Goal: Task Accomplishment & Management: Manage account settings

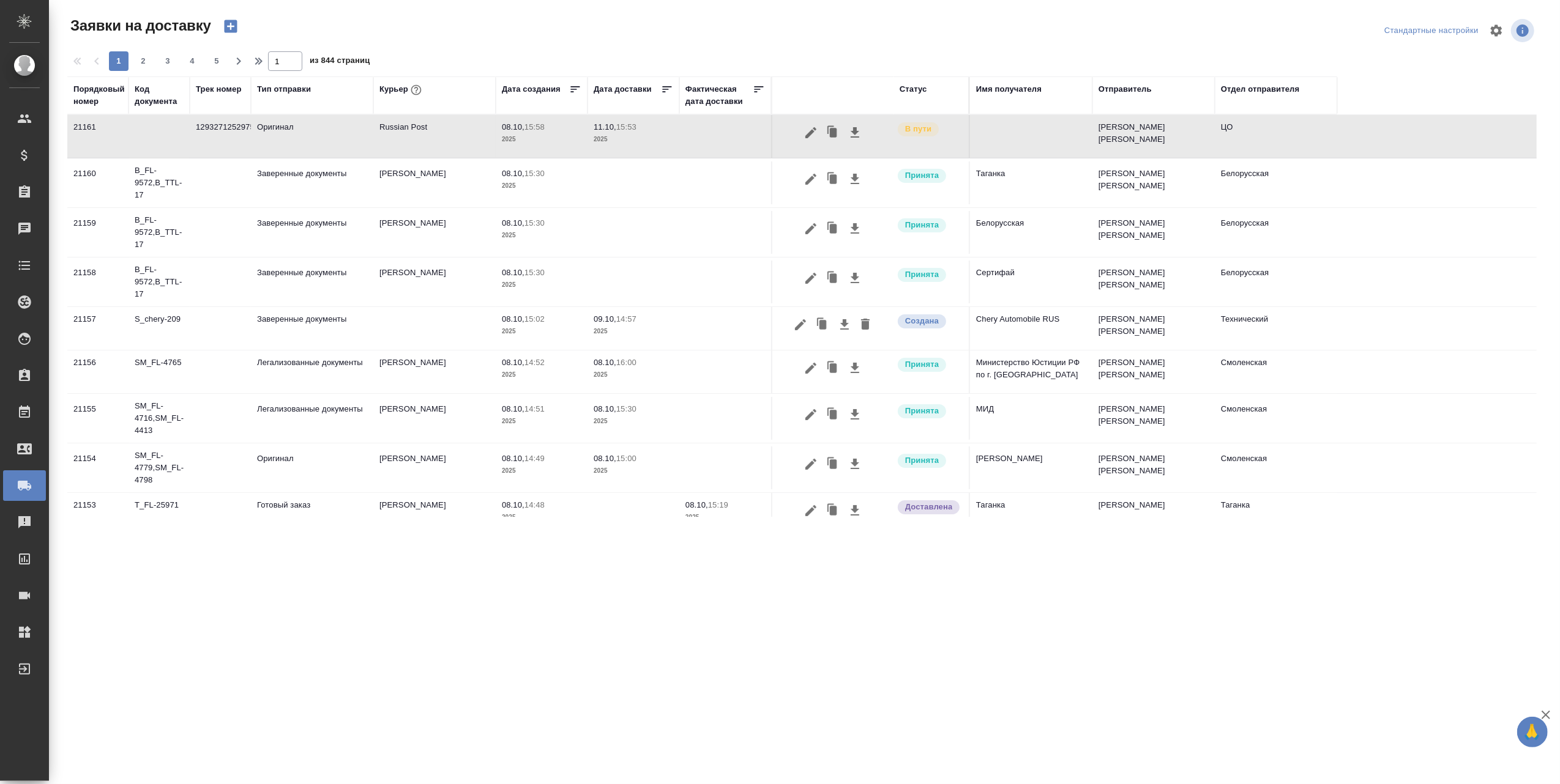
click at [397, 88] on div "Курьер" at bounding box center [402, 90] width 45 height 16
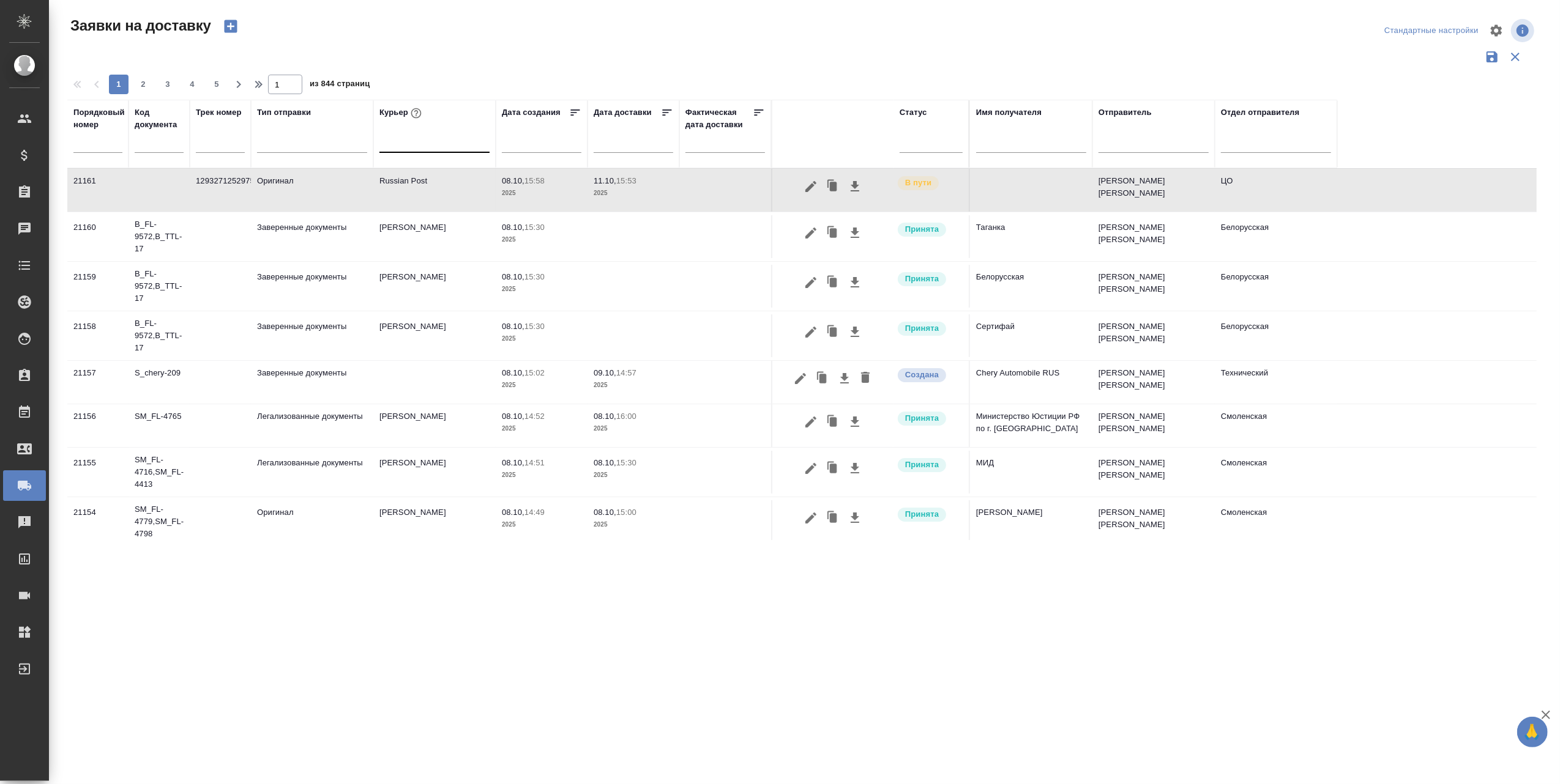
click at [437, 145] on div at bounding box center [434, 140] width 110 height 18
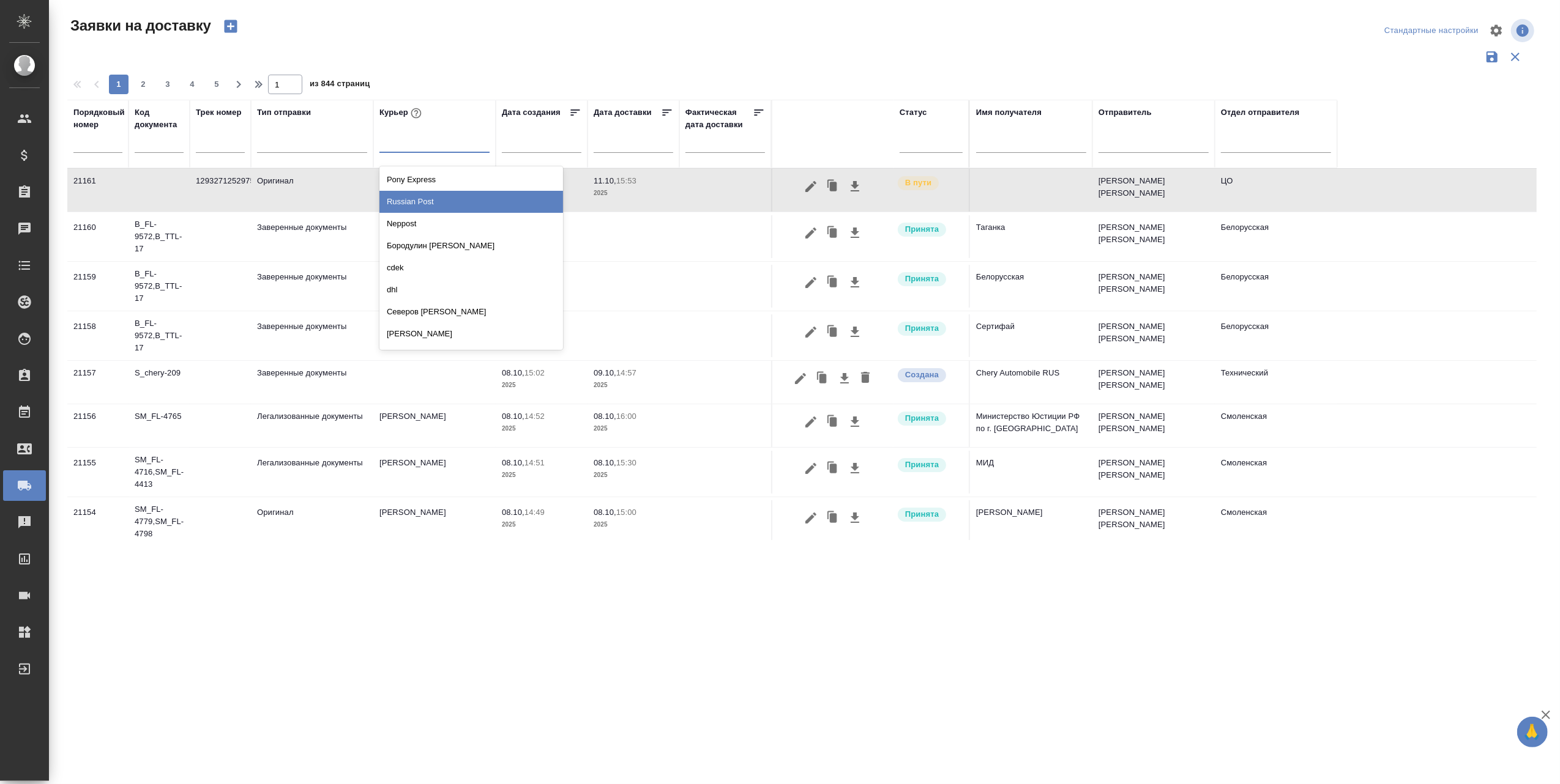
click at [430, 203] on div "Russian Post" at bounding box center [471, 201] width 184 height 22
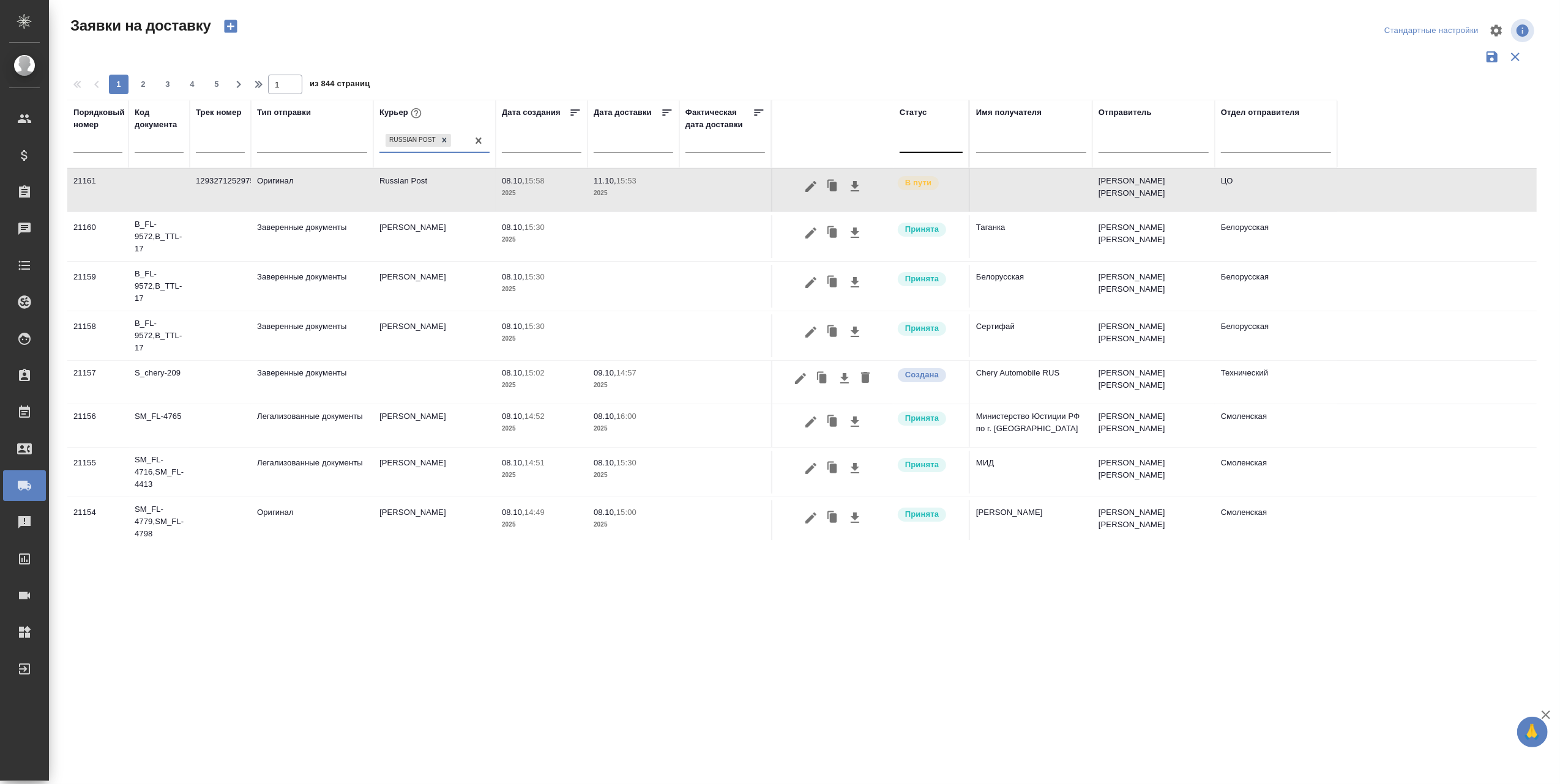
click at [924, 143] on div at bounding box center [930, 140] width 63 height 18
click at [1021, 223] on div "В пути" at bounding box center [1067, 224] width 184 height 22
click at [926, 128] on icon at bounding box center [927, 127] width 9 height 9
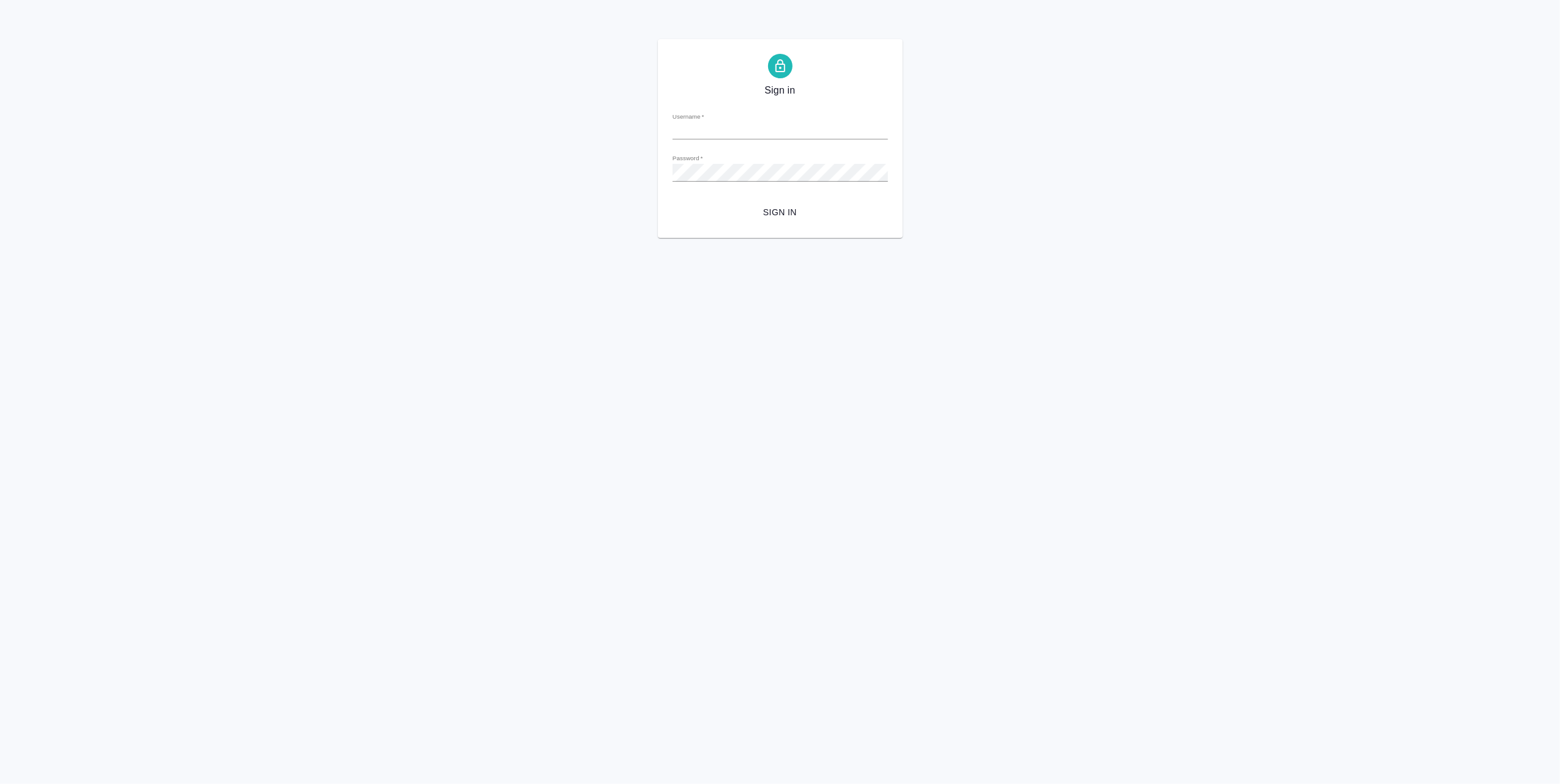
type input "a.avdeev@awatera.com"
click at [779, 212] on span "Sign in" at bounding box center [780, 212] width 196 height 16
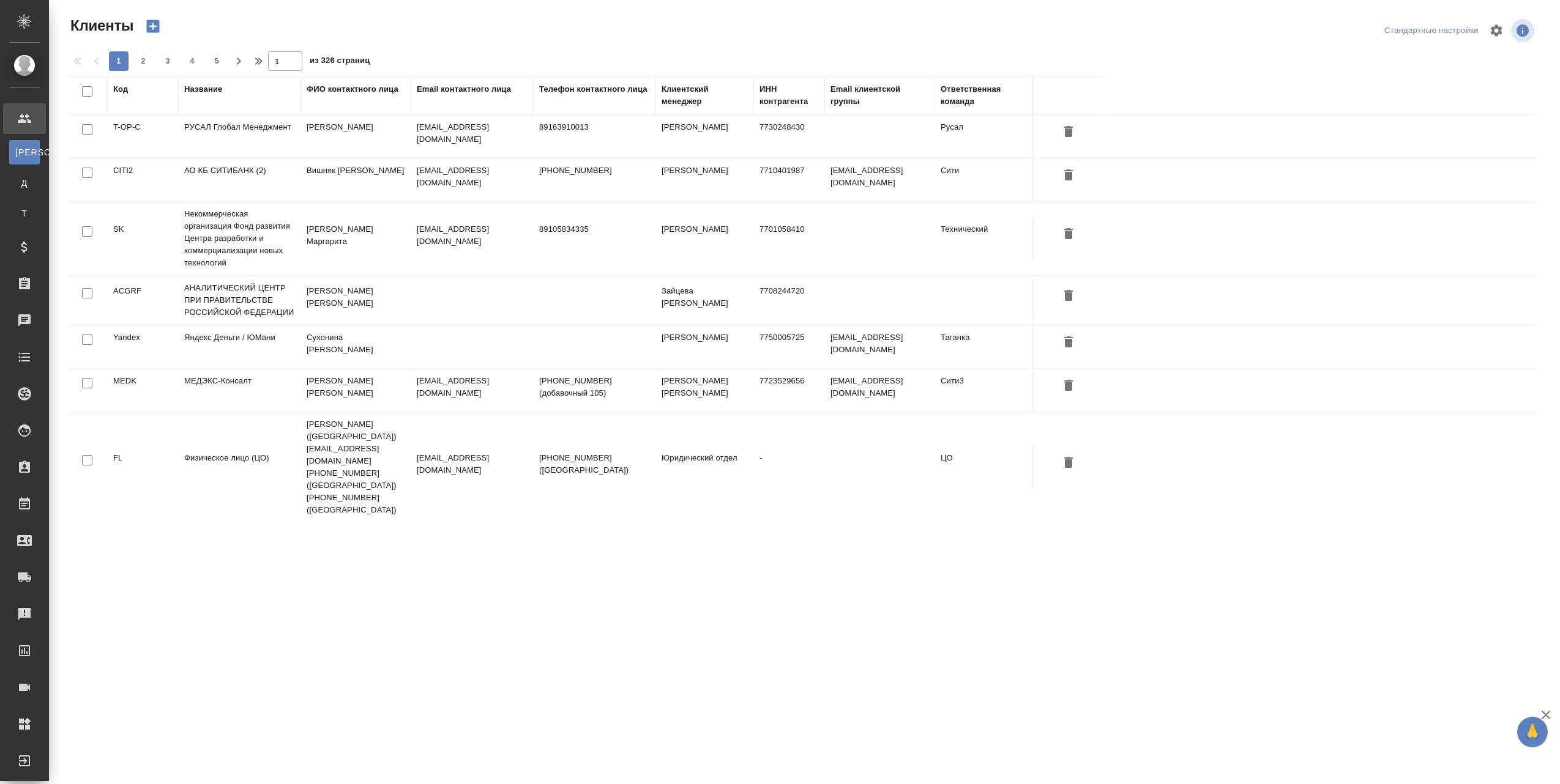
select select "RU"
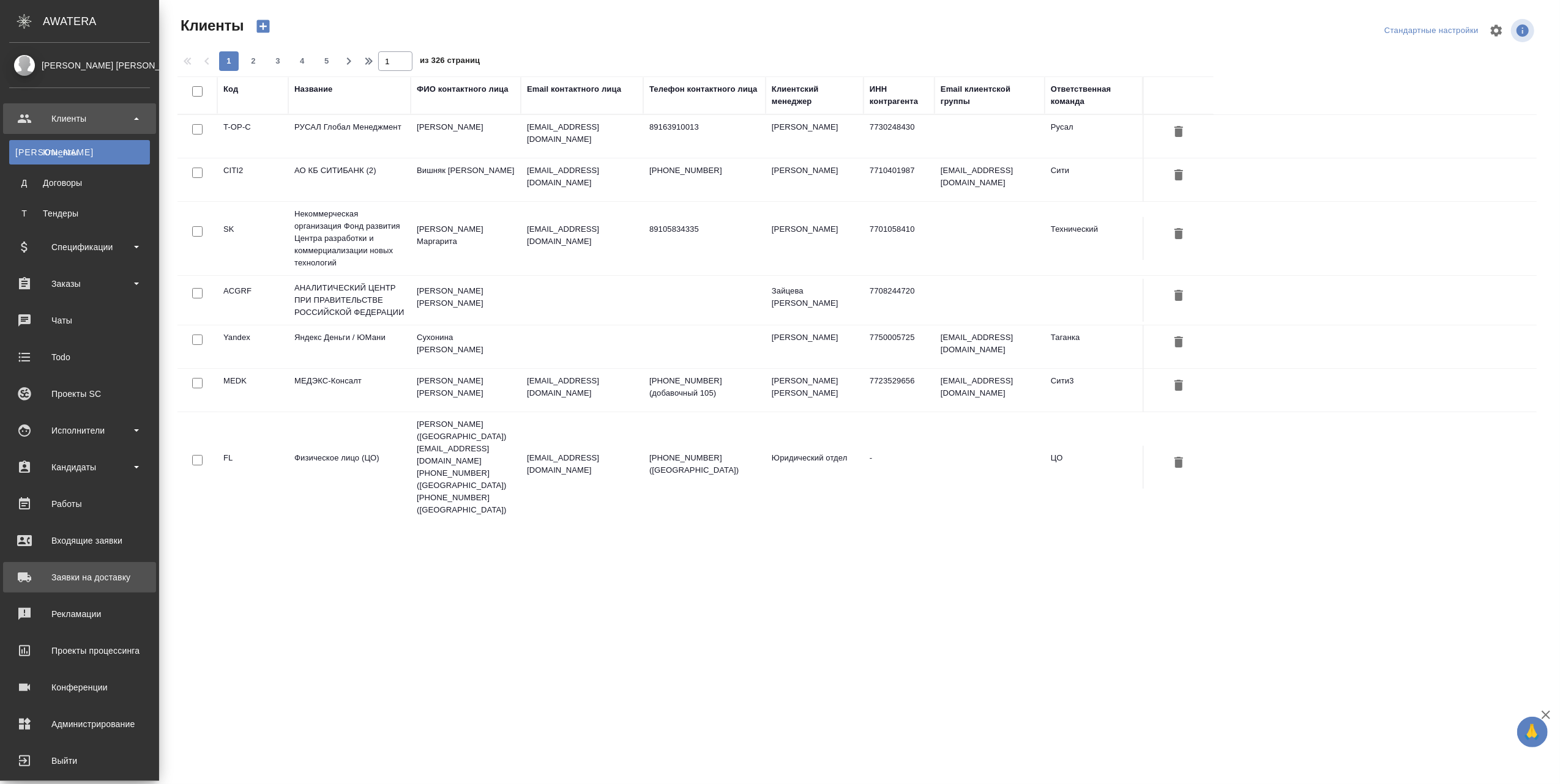
click at [26, 578] on div "Заявки на доставку" at bounding box center [80, 577] width 141 height 18
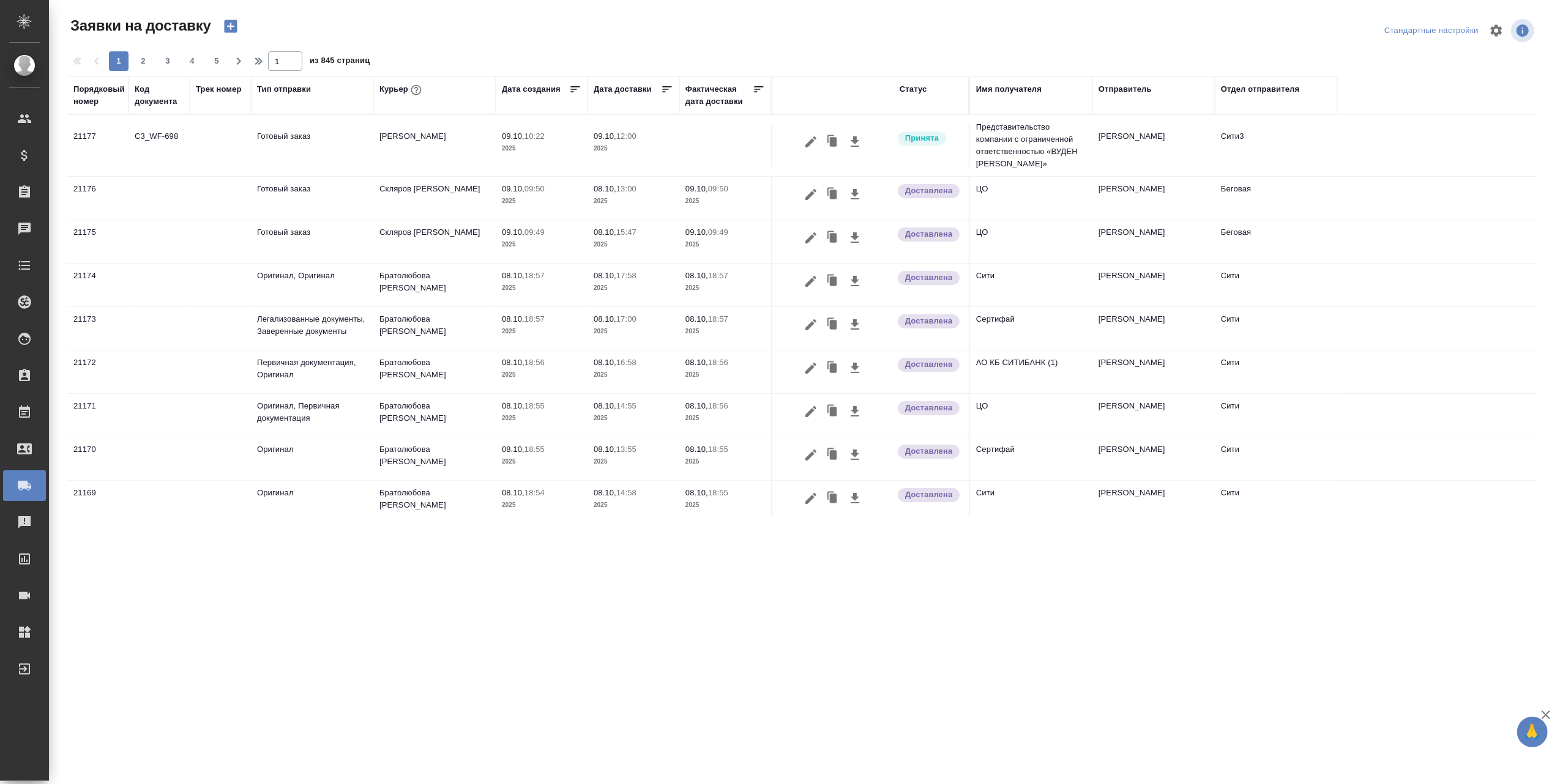
click at [395, 91] on div "Курьер" at bounding box center [402, 90] width 45 height 16
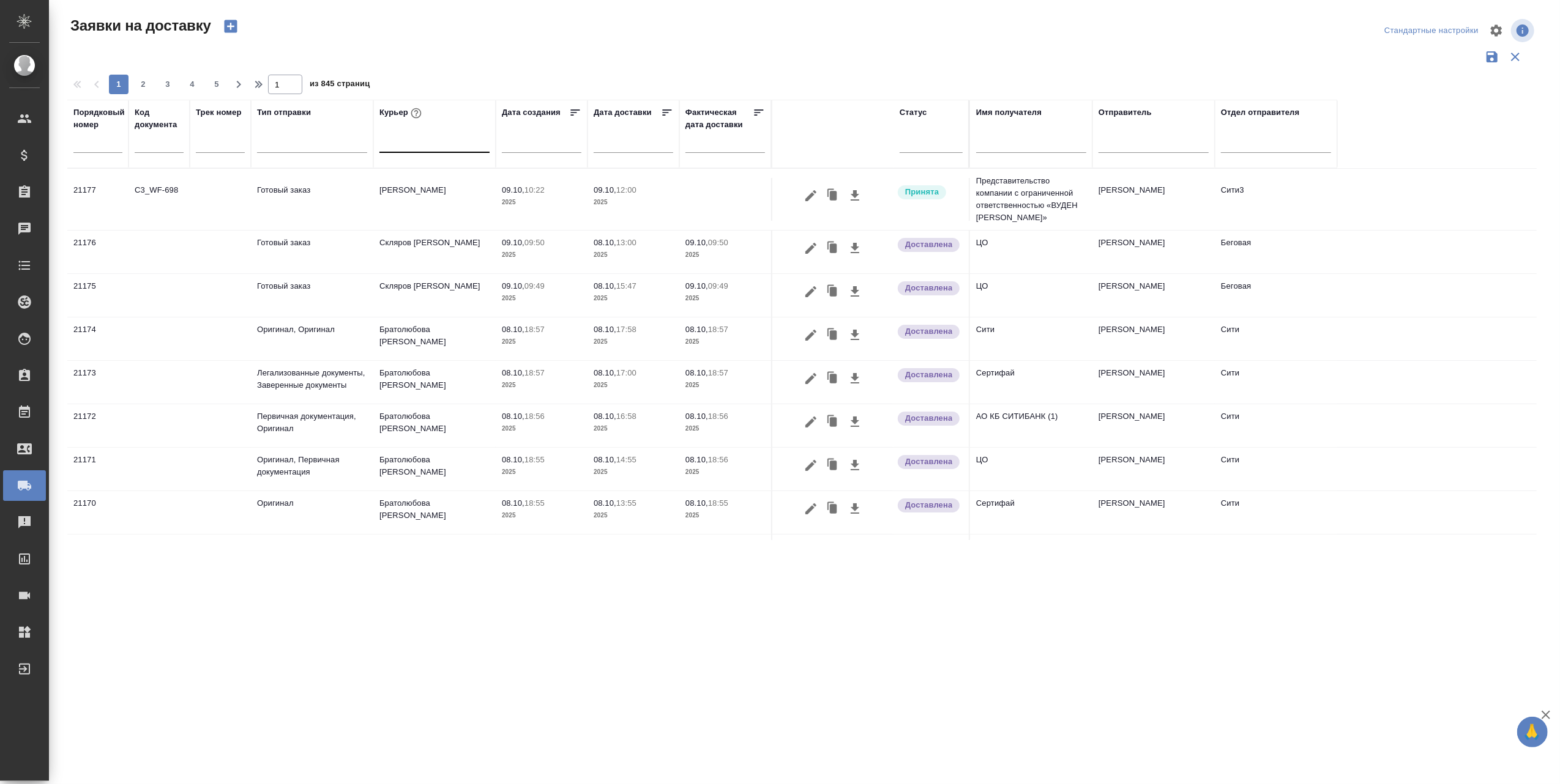
click at [416, 143] on div at bounding box center [434, 140] width 110 height 18
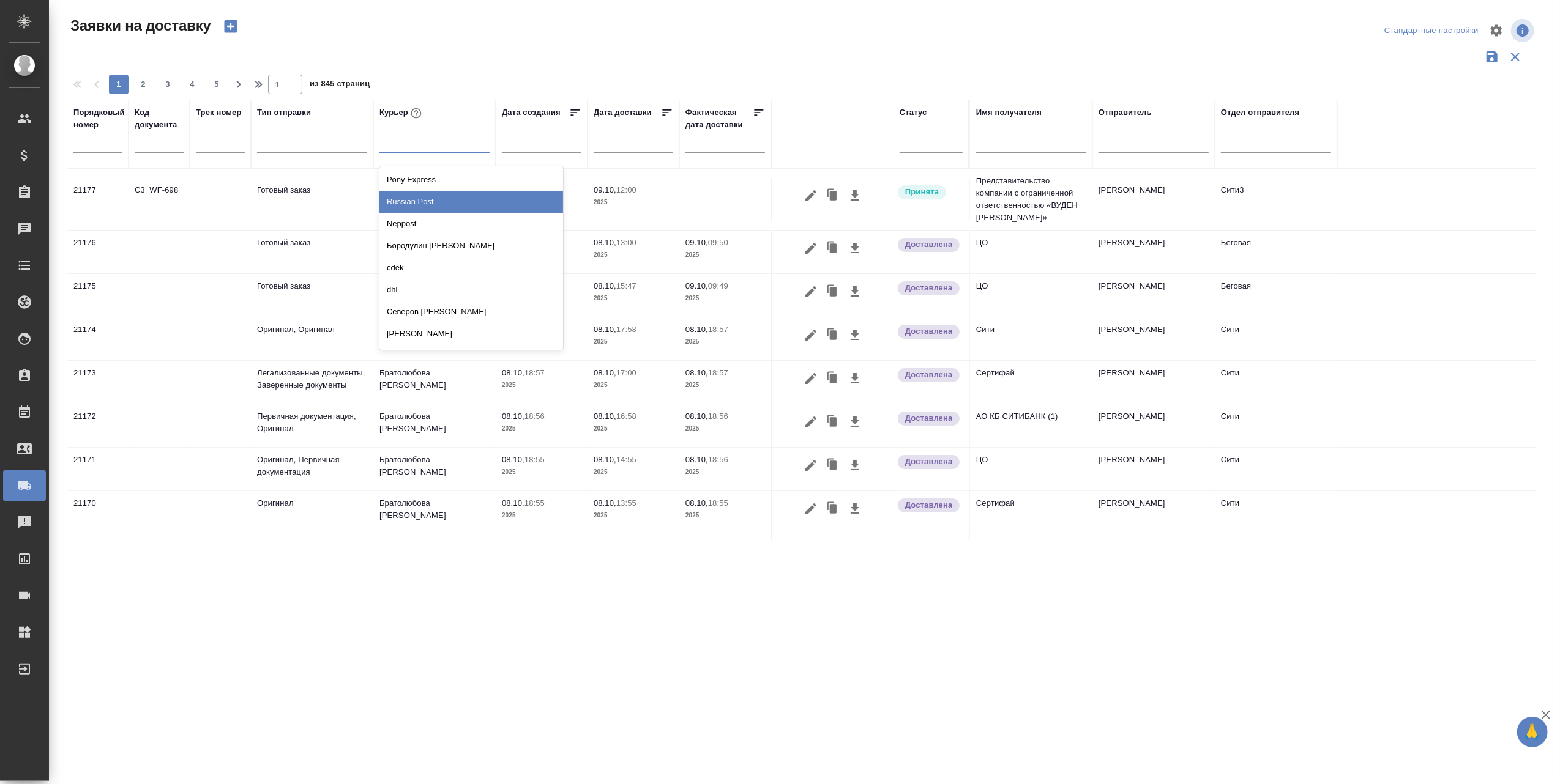
click at [423, 201] on div "Russian Post" at bounding box center [471, 201] width 184 height 22
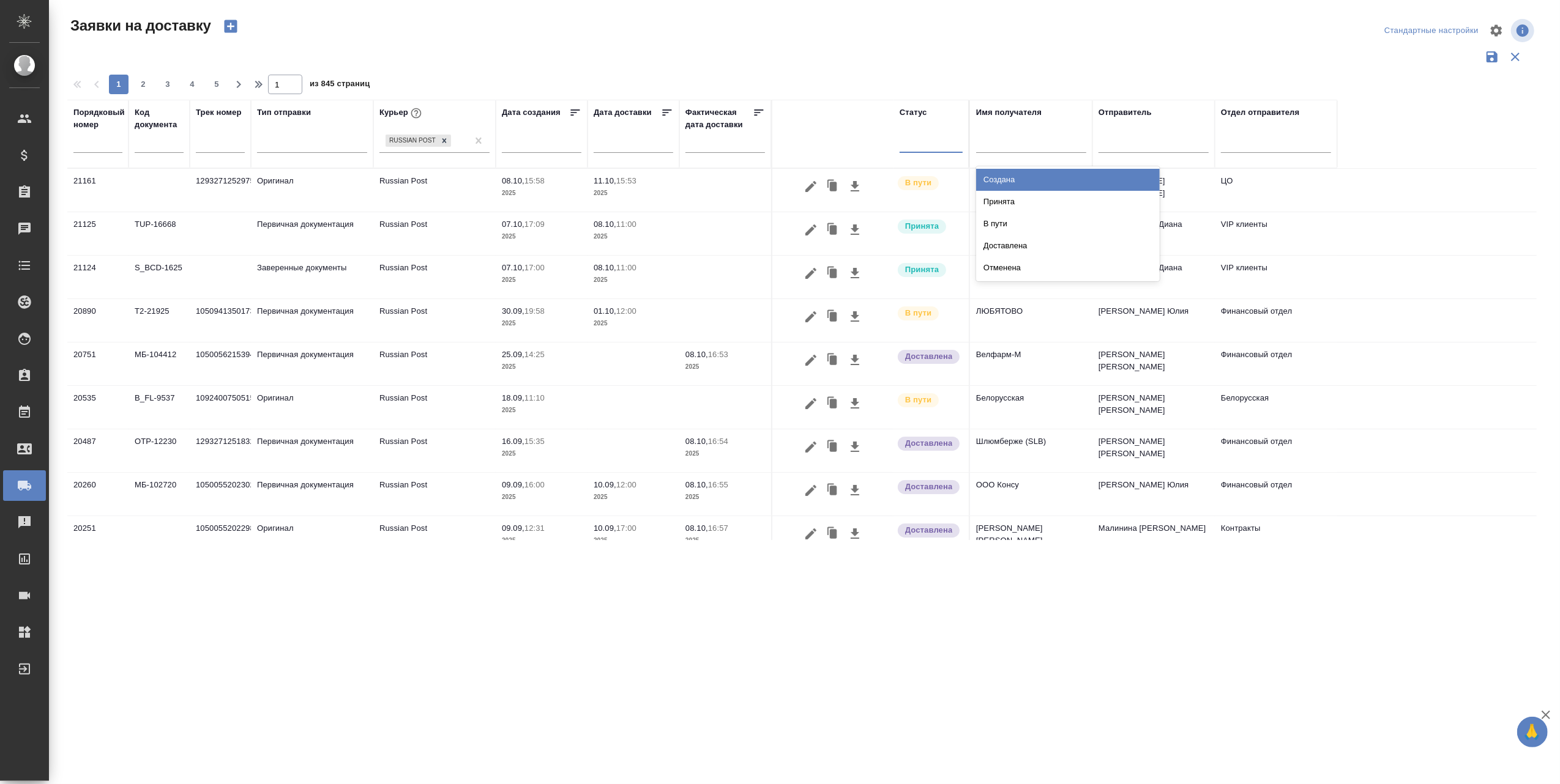
click at [916, 148] on div at bounding box center [930, 140] width 63 height 18
click at [1005, 224] on div "В пути" at bounding box center [1067, 224] width 184 height 22
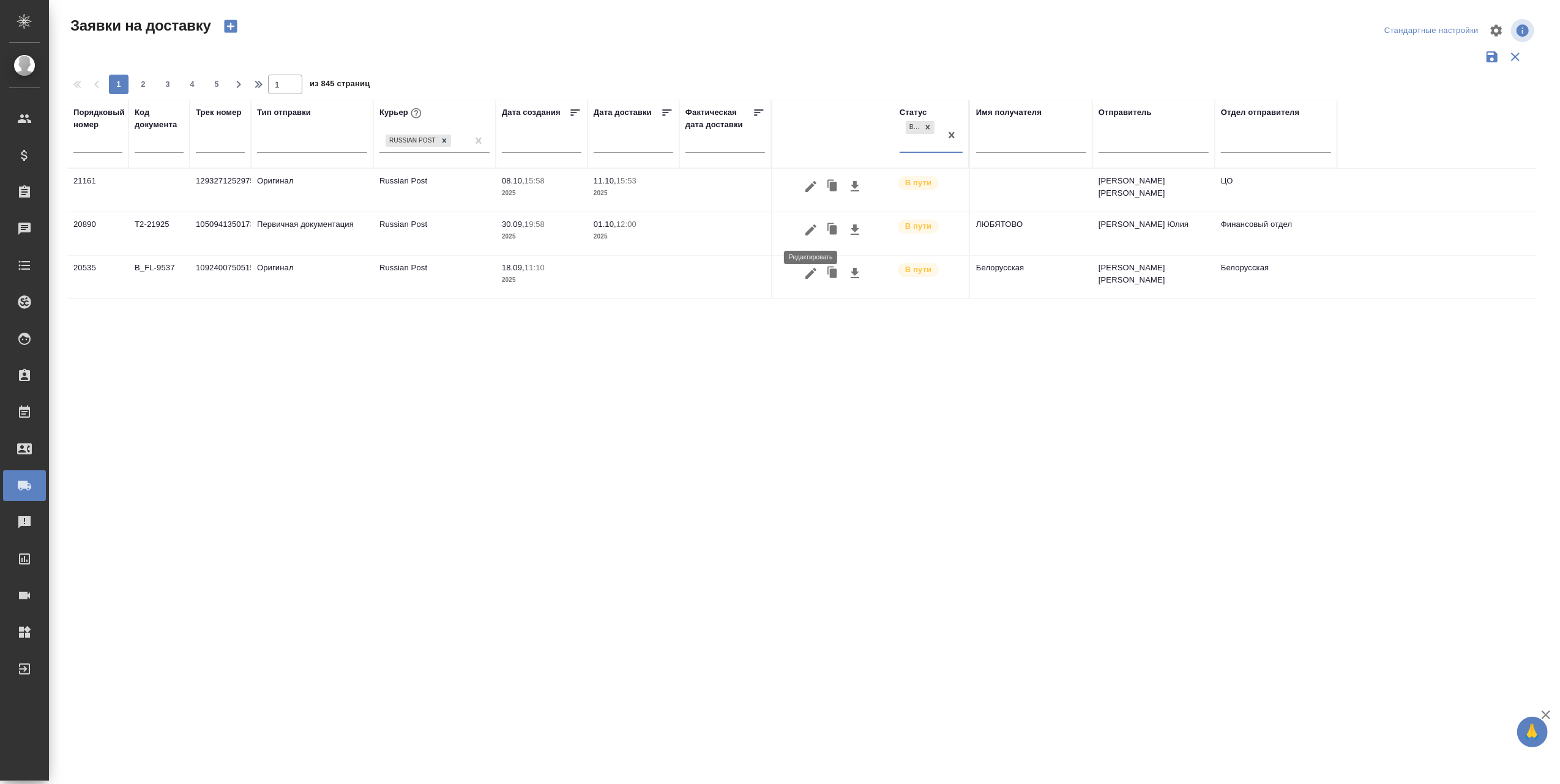
click at [812, 229] on icon "button" at bounding box center [811, 230] width 11 height 11
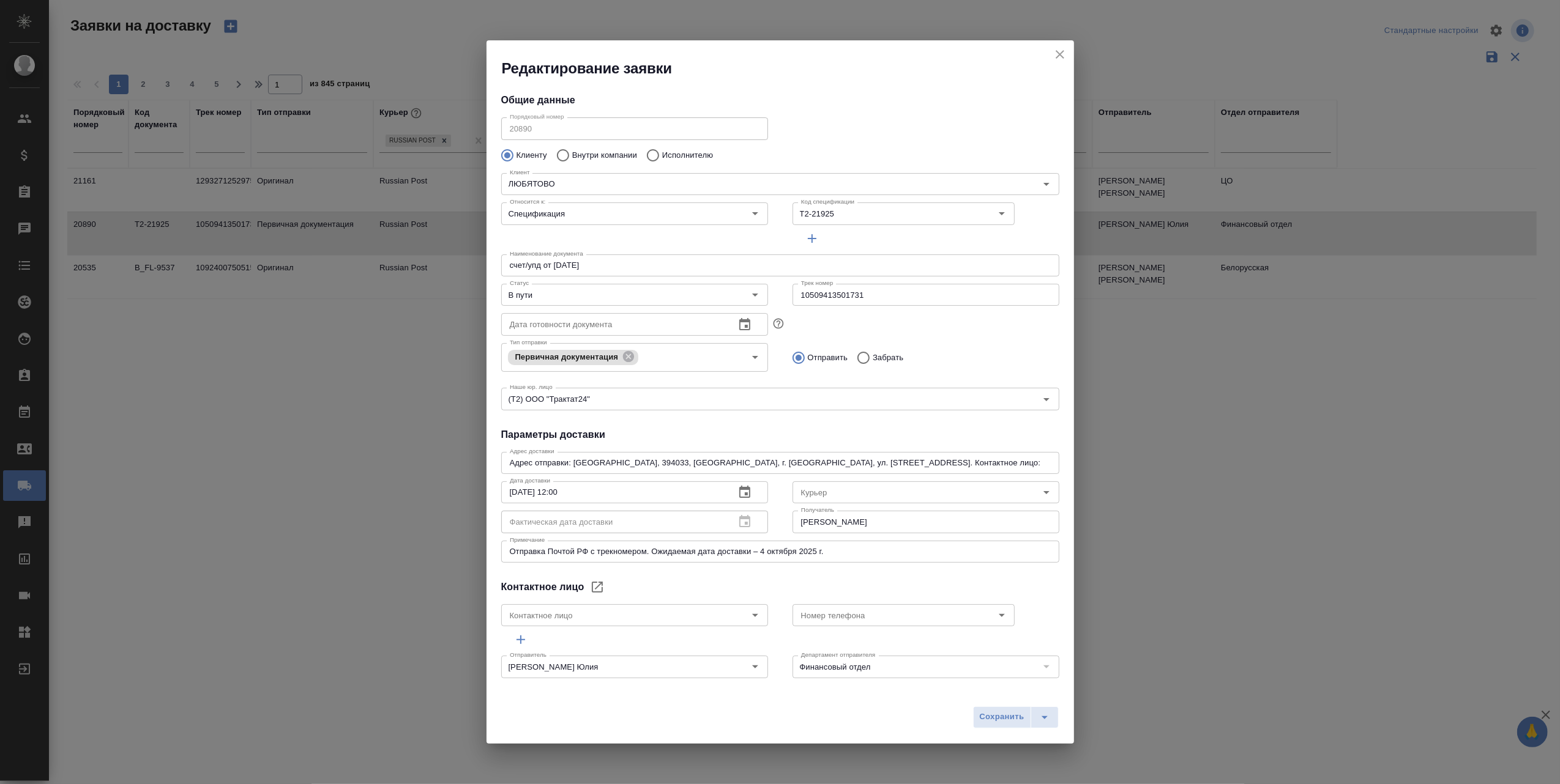
type input "Russian Post"
type input "Гришина Юлия"
type input "89611816919"
drag, startPoint x: 886, startPoint y: 296, endPoint x: 787, endPoint y: 287, distance: 99.4
click at [792, 287] on input "10509413501731" at bounding box center [926, 294] width 267 height 22
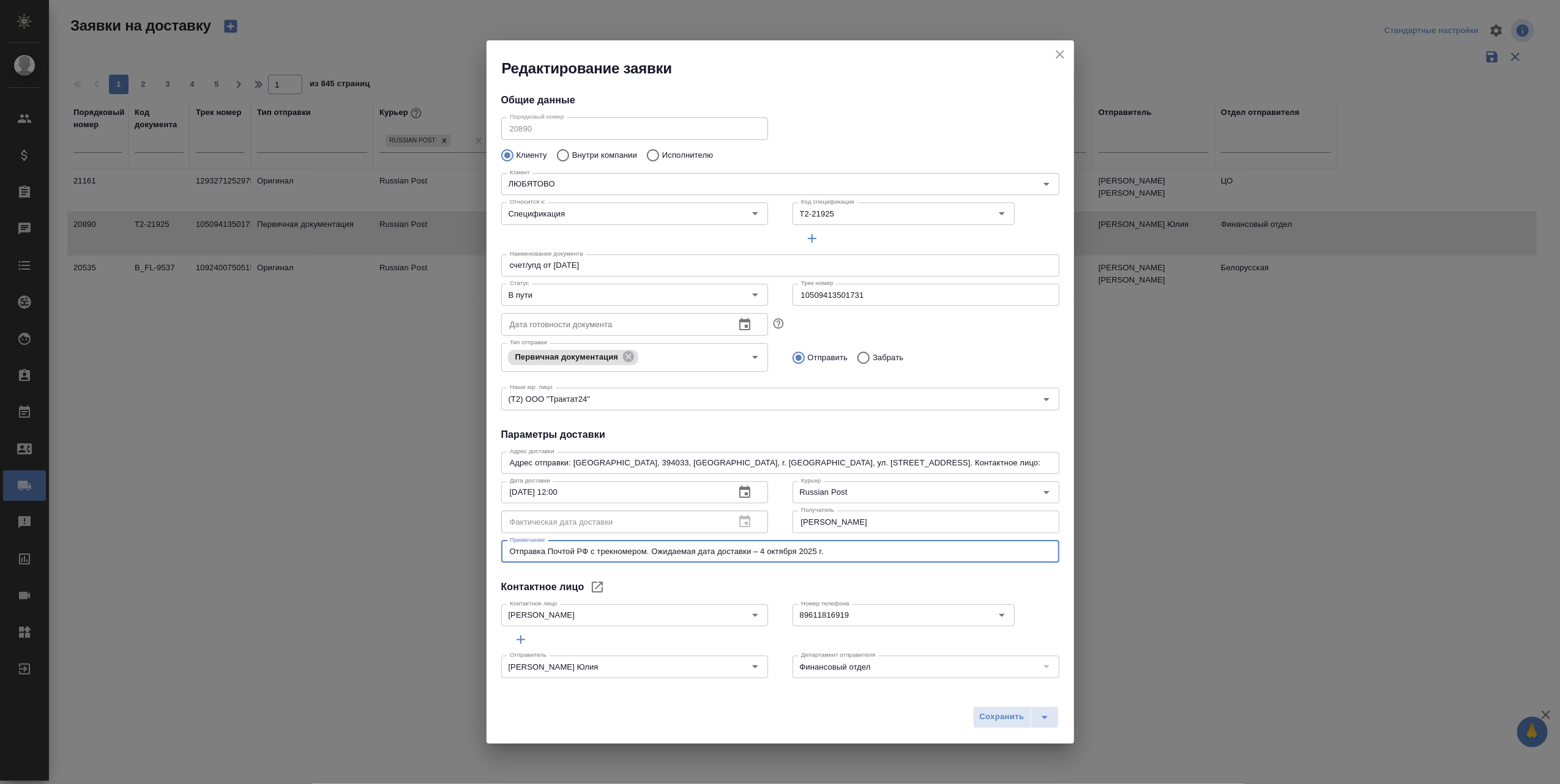
click at [847, 551] on textarea "Отправка Почтой РФ с трекномером. Ожидаемая дата доставки – 4 октября 2025 г." at bounding box center [780, 551] width 541 height 9
paste textarea "Доставка задерживается Ожидаемая дата – 10 октября 2025 г. Приносим свои извине…"
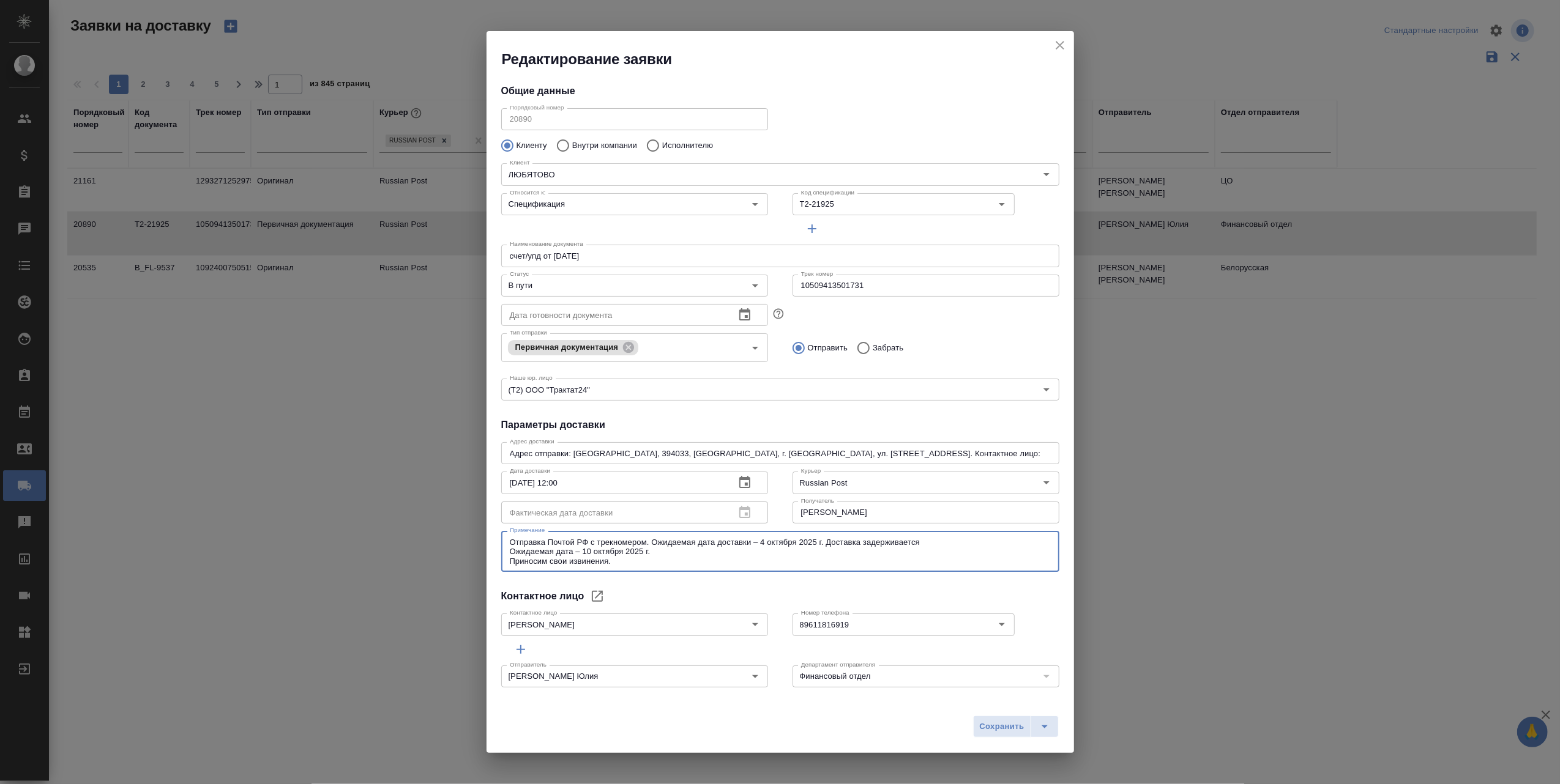
type textarea "Отправка Почтой РФ с трекномером. Ожидаемая дата доставки – 4 октября 2025 г. Д…"
click at [740, 482] on icon "button" at bounding box center [744, 483] width 15 height 15
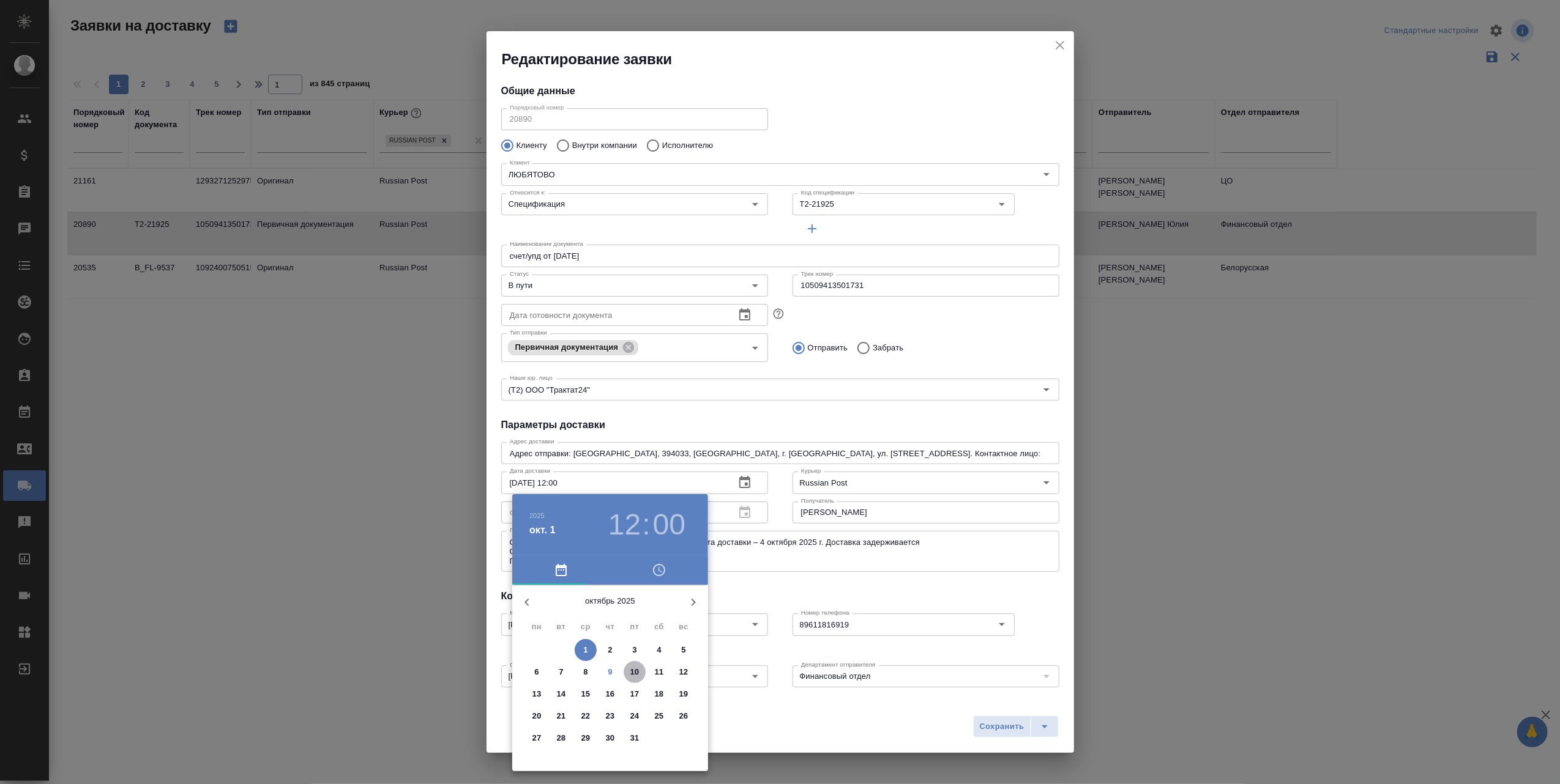
click at [640, 671] on span "10" at bounding box center [634, 672] width 22 height 12
type input "10.10.2025 12:00"
click at [834, 710] on div at bounding box center [780, 392] width 1560 height 784
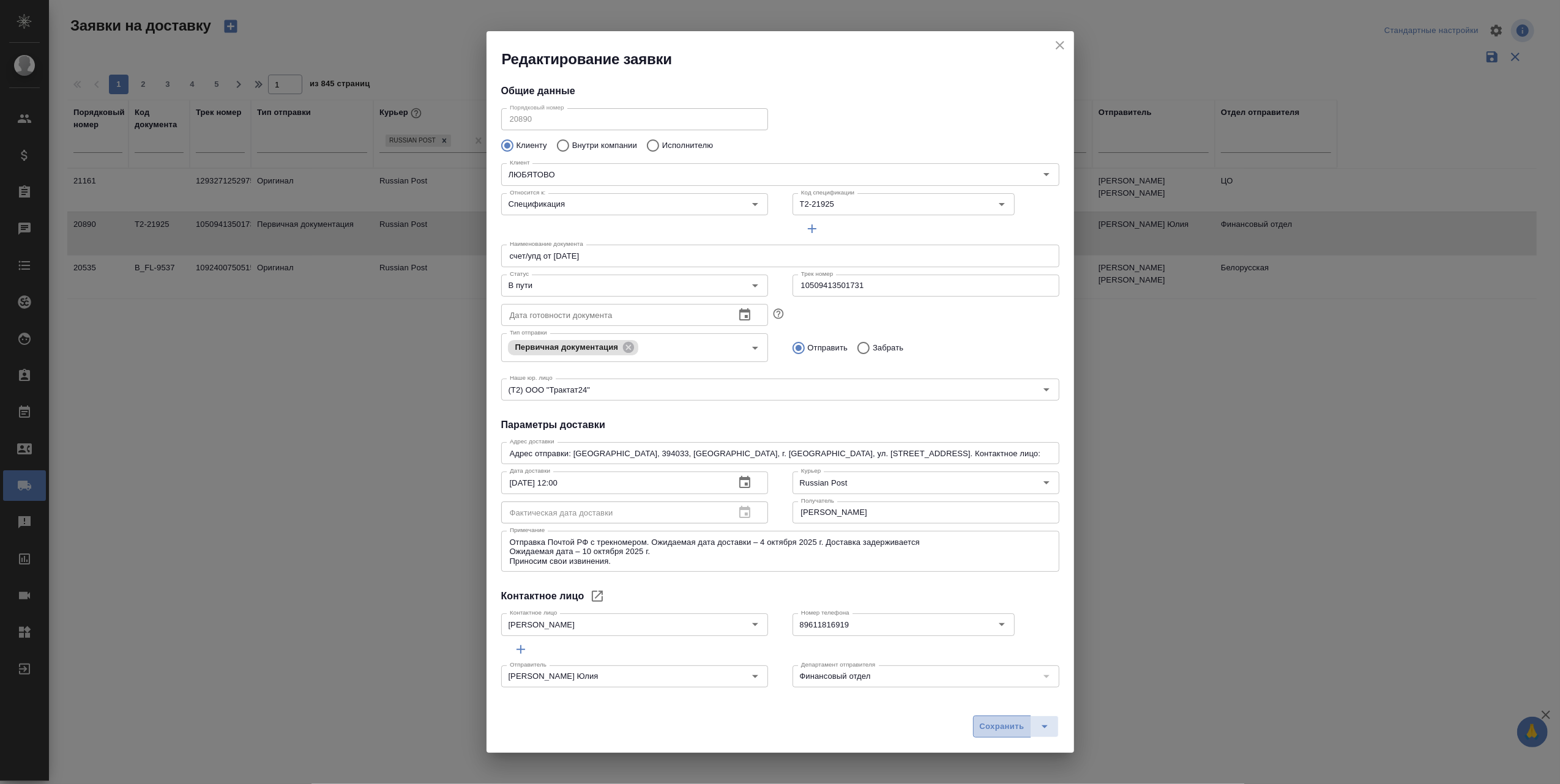
click at [1000, 727] on span "Сохранить" at bounding box center [1001, 727] width 45 height 14
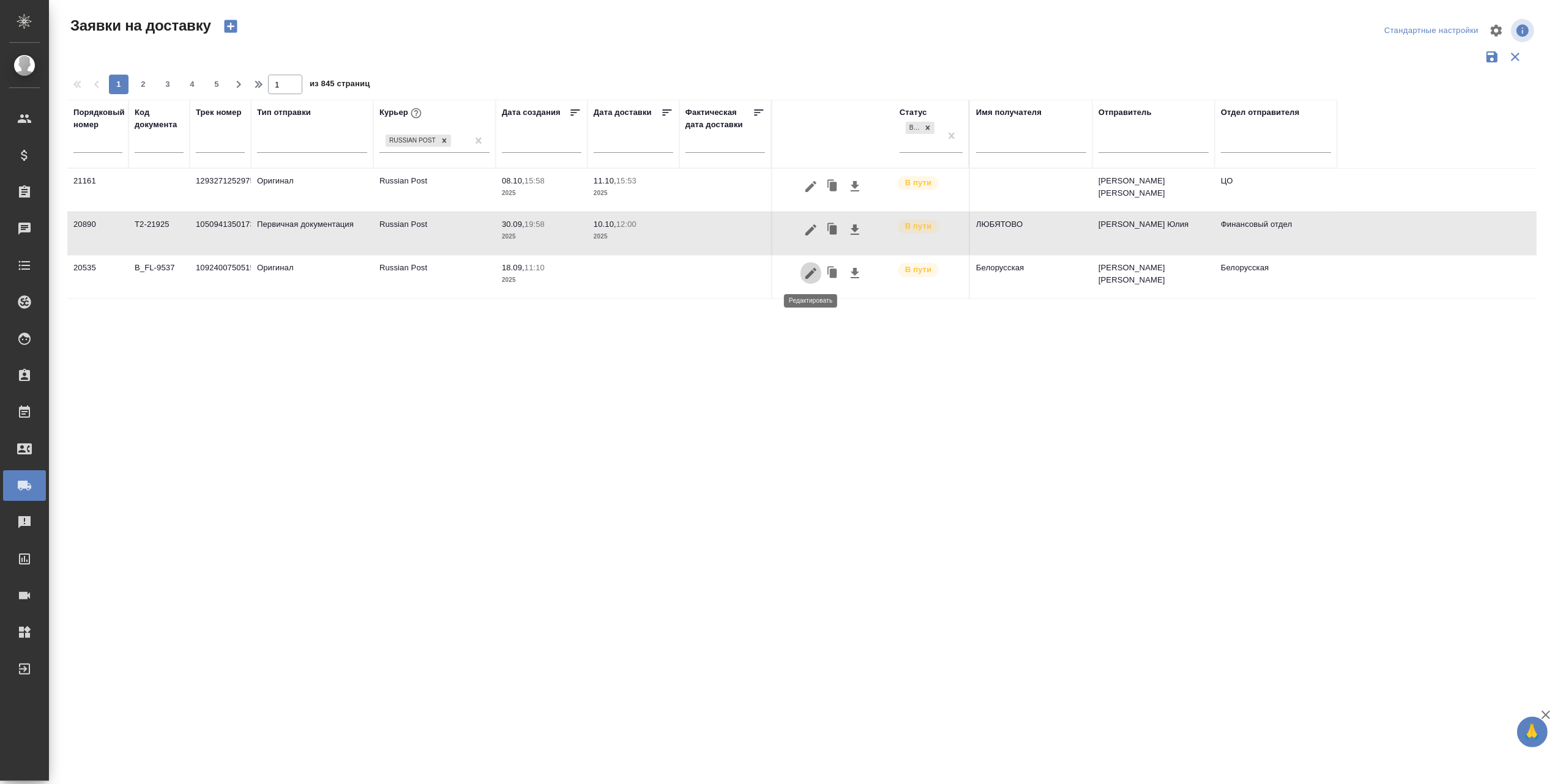
click at [811, 269] on icon "button" at bounding box center [811, 273] width 15 height 15
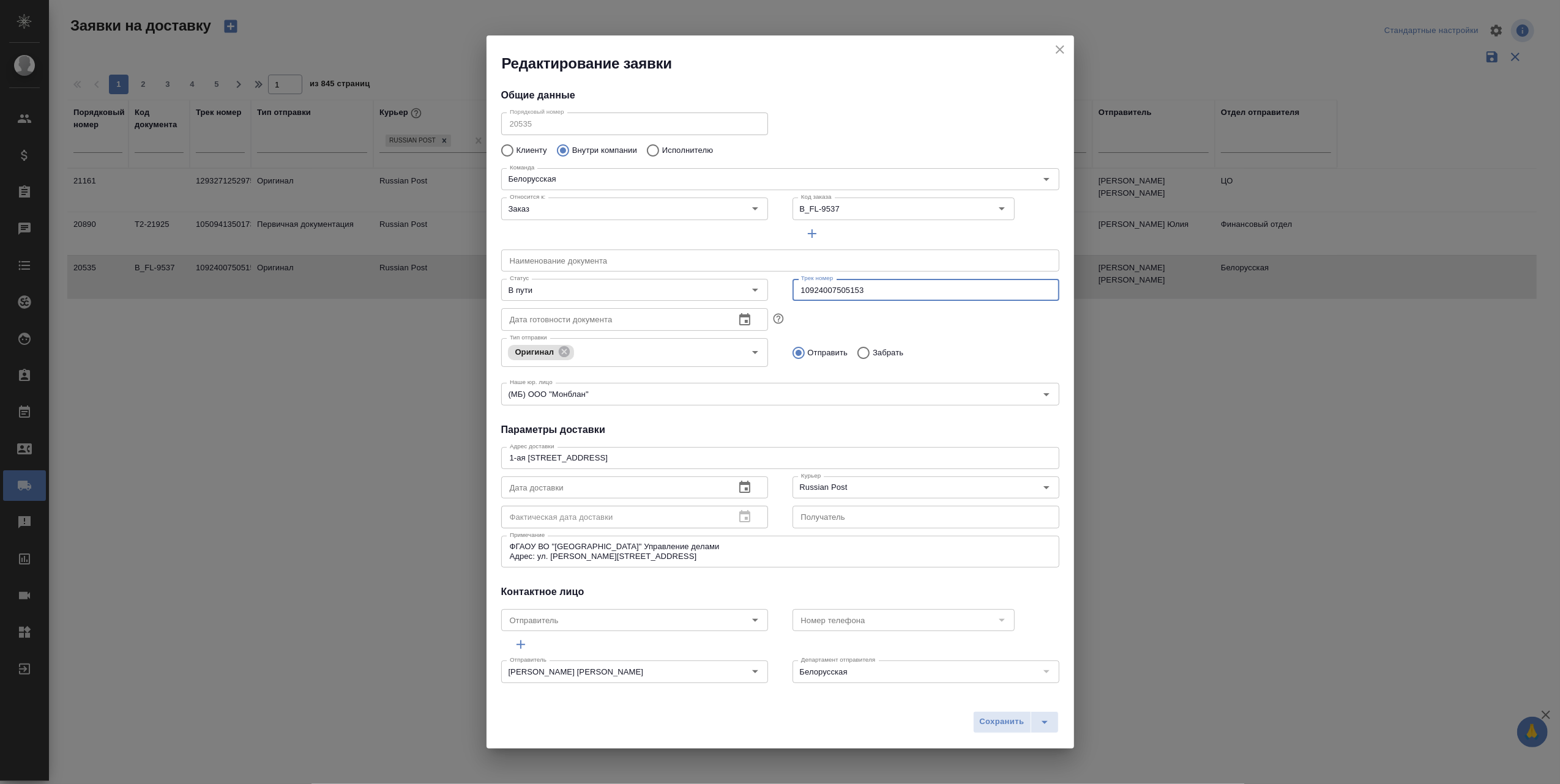
drag, startPoint x: 887, startPoint y: 291, endPoint x: 793, endPoint y: 291, distance: 94.0
click at [793, 291] on input "10924007505153" at bounding box center [926, 290] width 267 height 22
click at [752, 290] on icon "Open" at bounding box center [755, 290] width 15 height 15
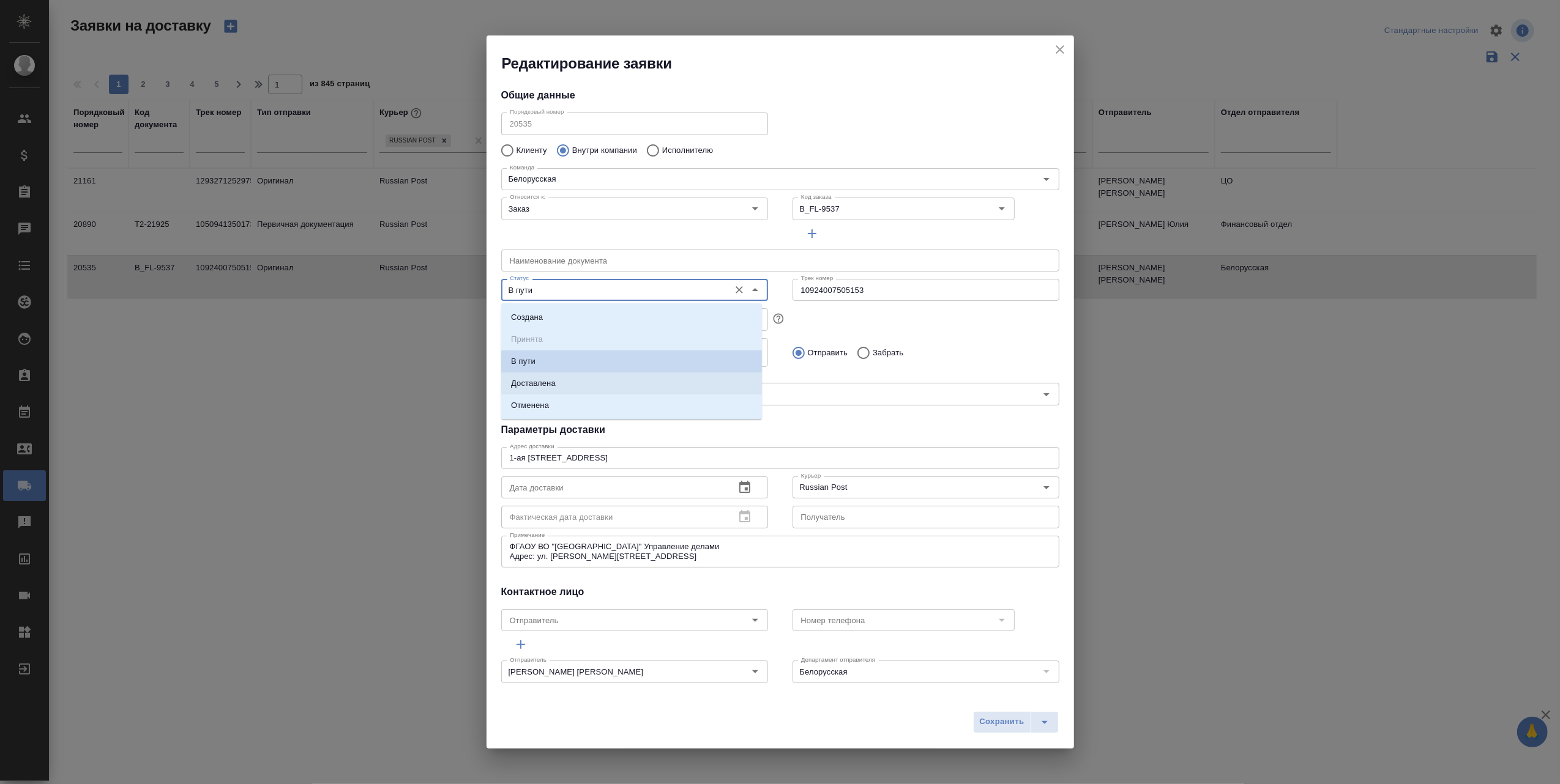
click at [612, 385] on li "Доставлена" at bounding box center [632, 383] width 261 height 22
type input "Доставлена"
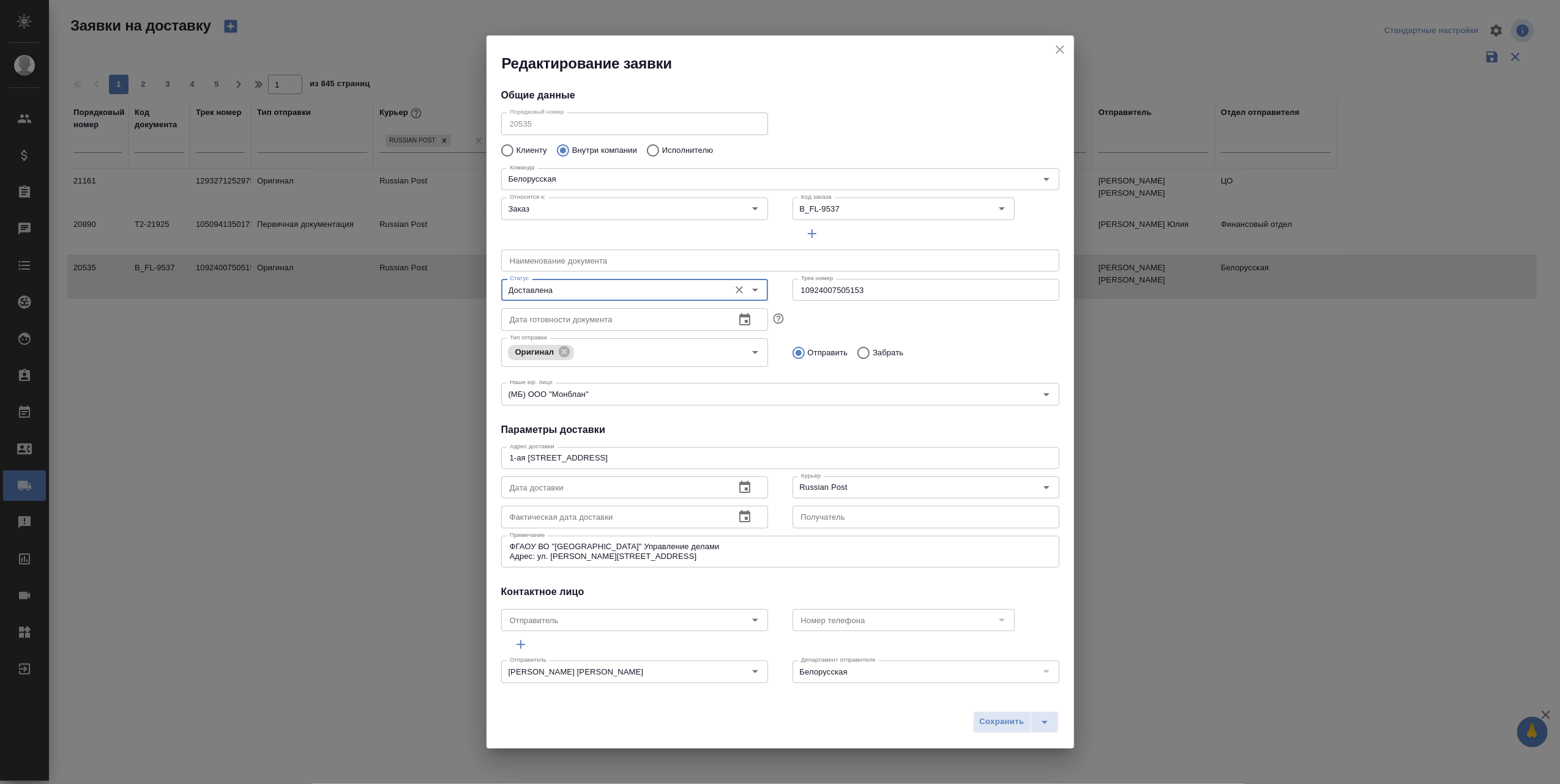
click at [740, 515] on icon "button" at bounding box center [744, 516] width 11 height 12
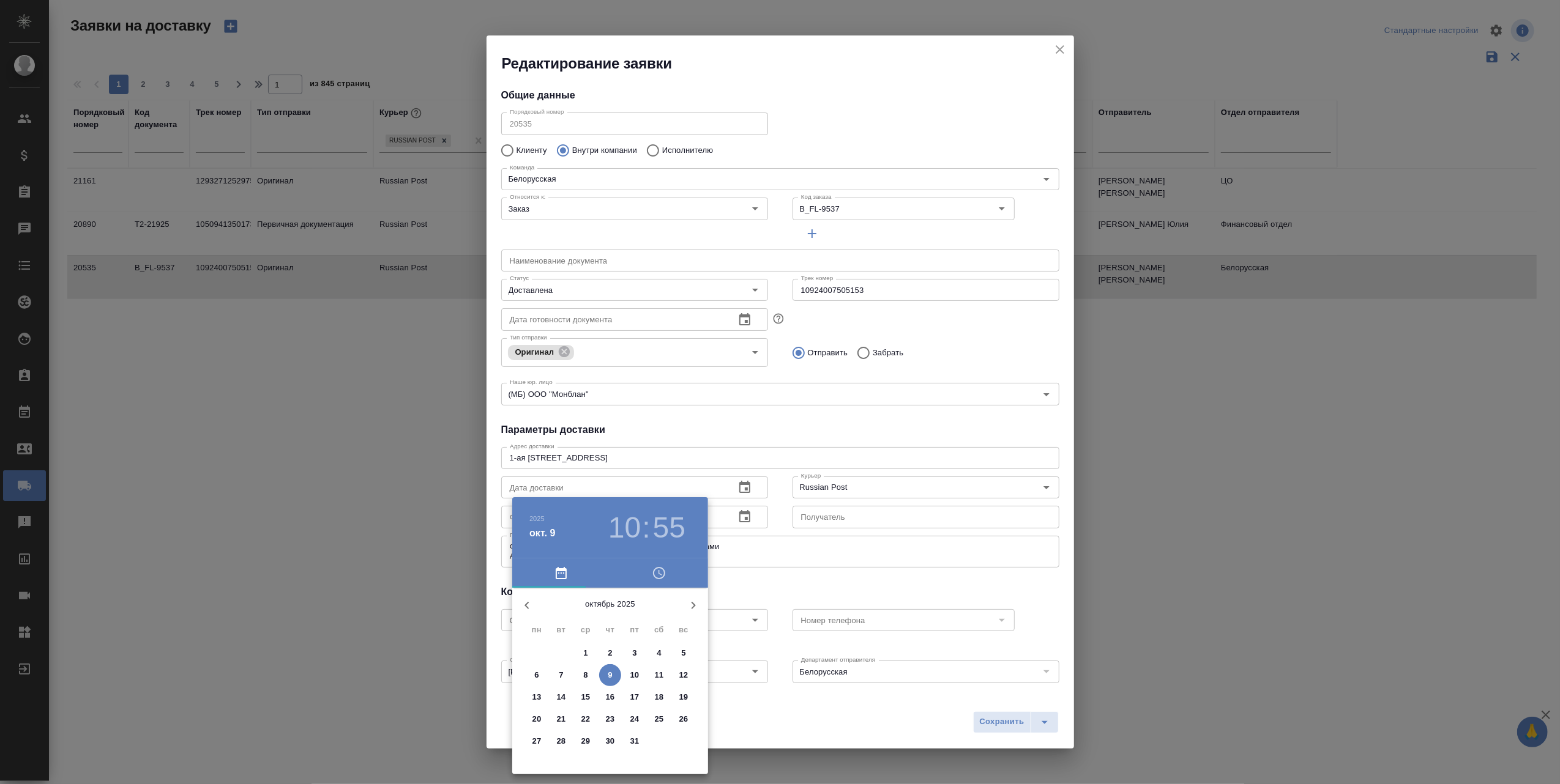
click at [531, 605] on icon "button" at bounding box center [527, 605] width 15 height 15
click at [609, 713] on p "25" at bounding box center [610, 719] width 9 height 12
type input "25.09.2025 10:55"
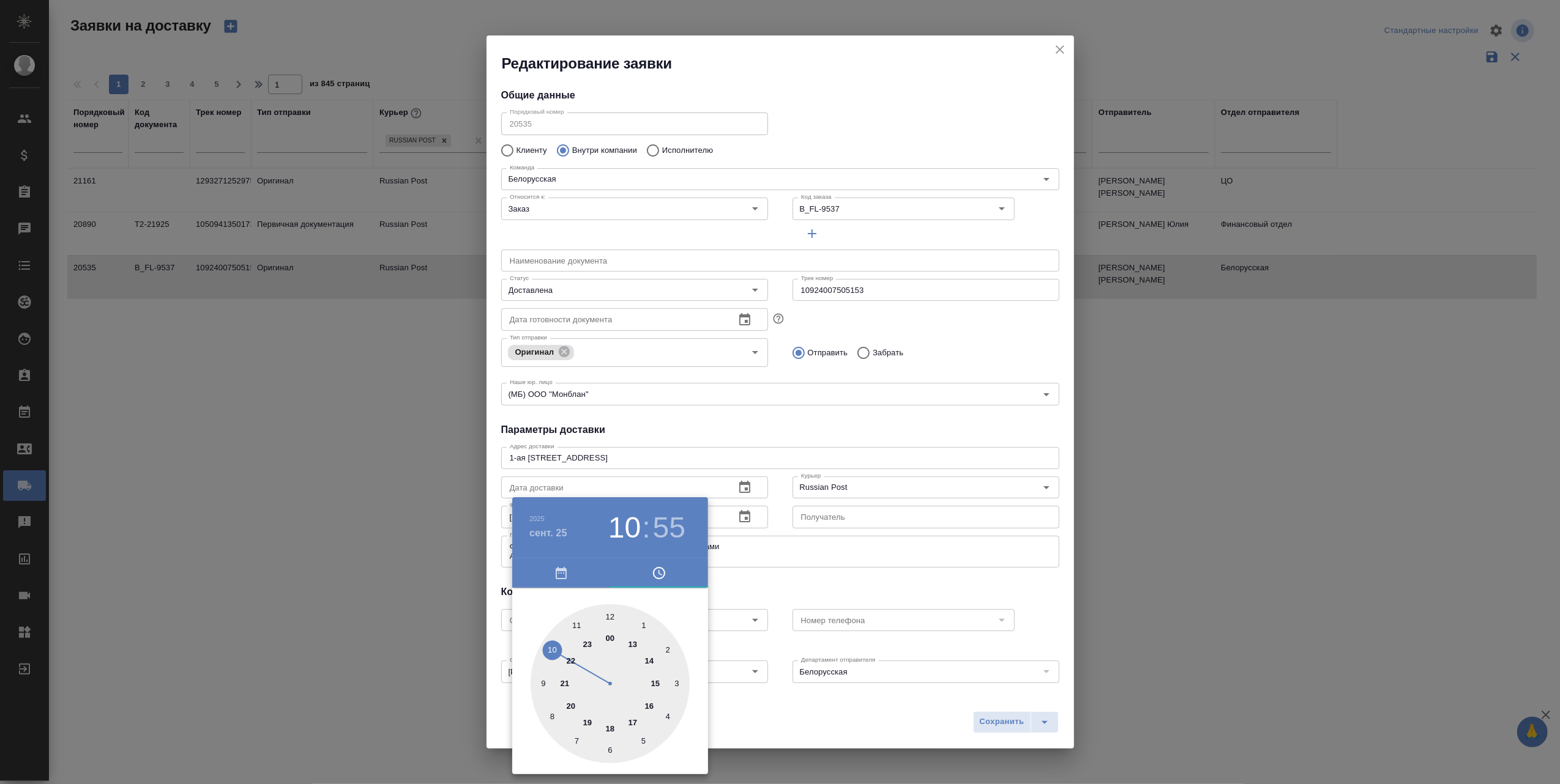
click at [742, 722] on div at bounding box center [780, 392] width 1560 height 784
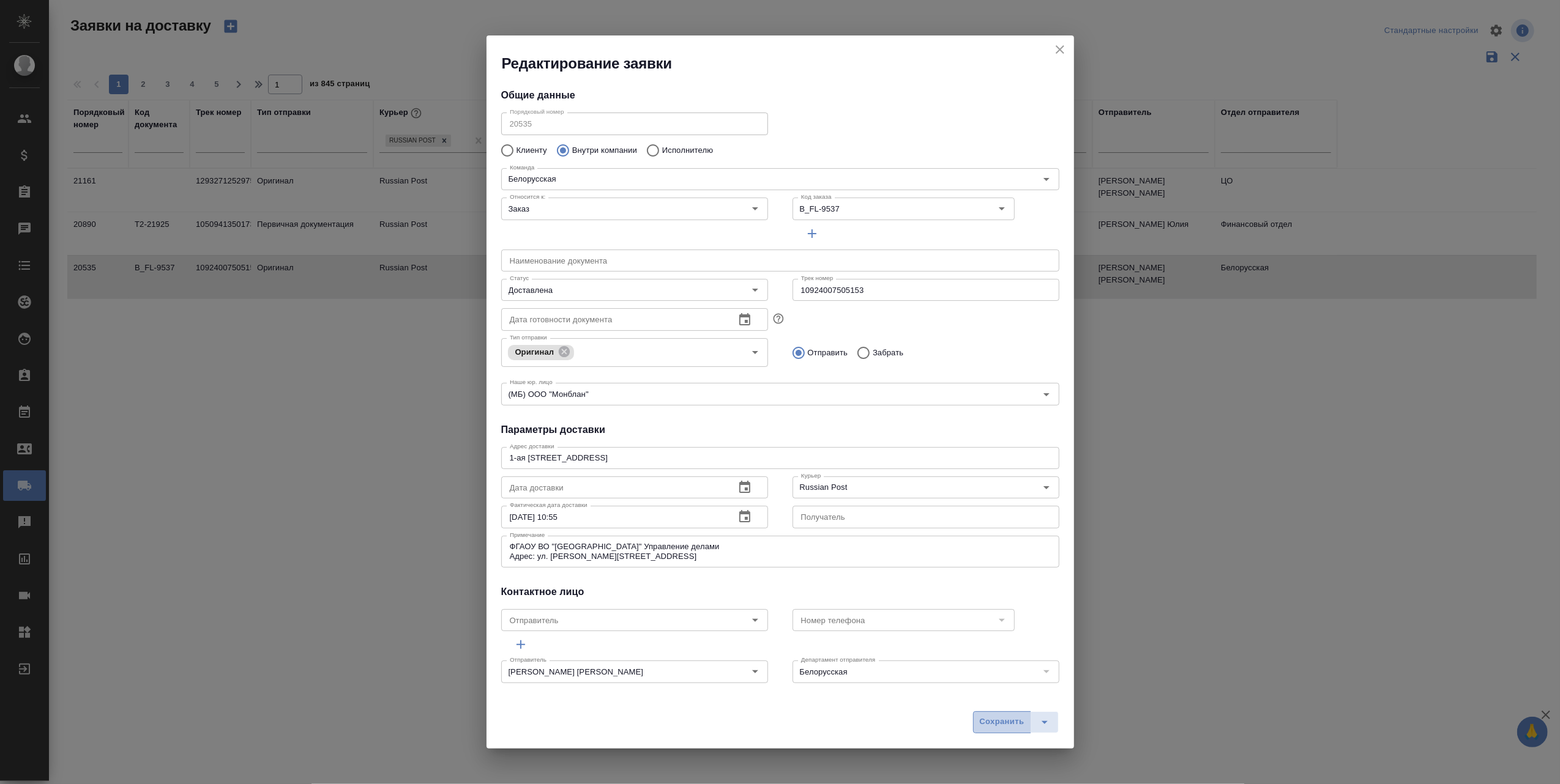
click at [990, 722] on span "Сохранить" at bounding box center [1001, 722] width 45 height 14
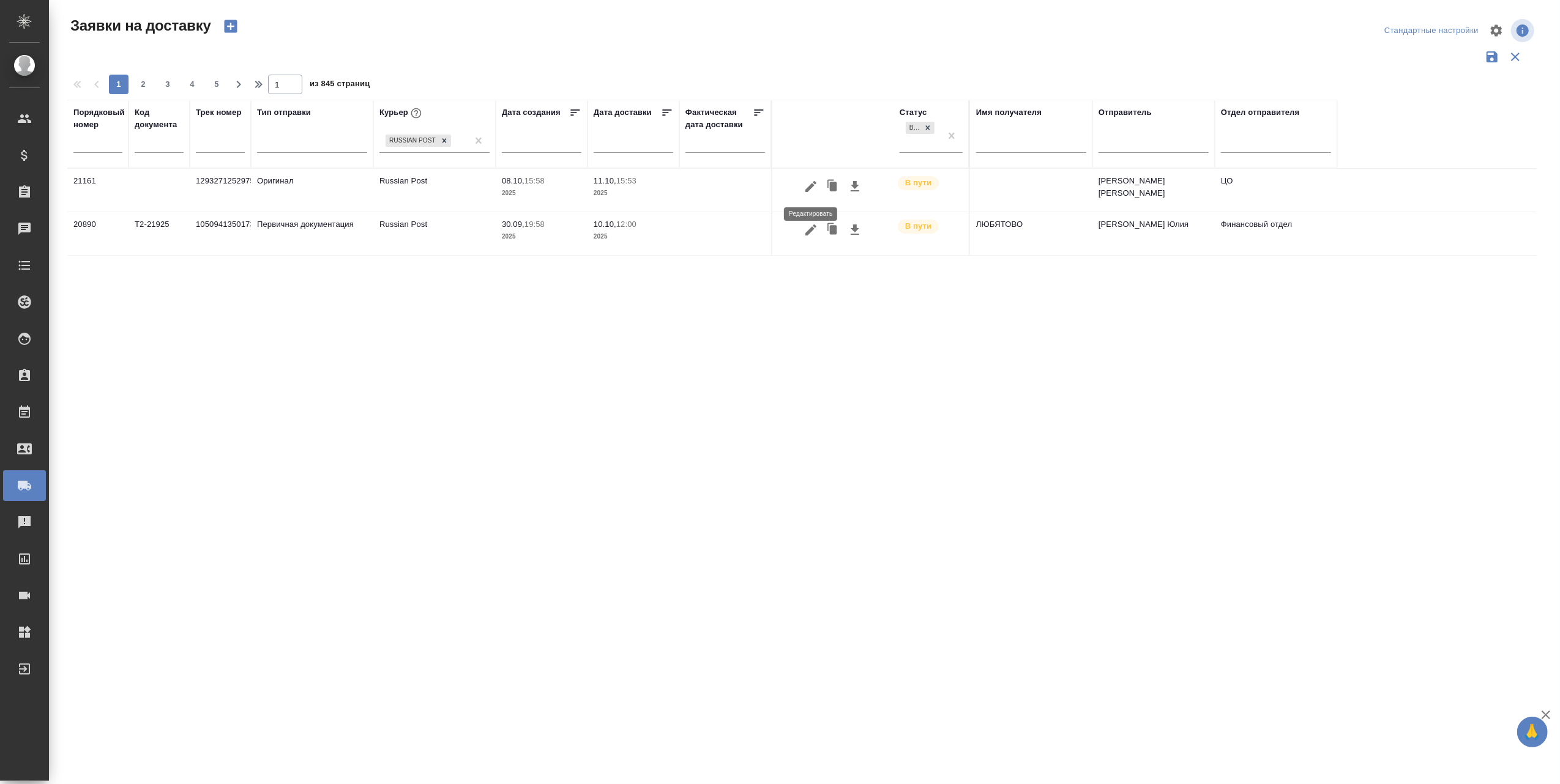
click at [814, 187] on icon "button" at bounding box center [811, 187] width 15 height 15
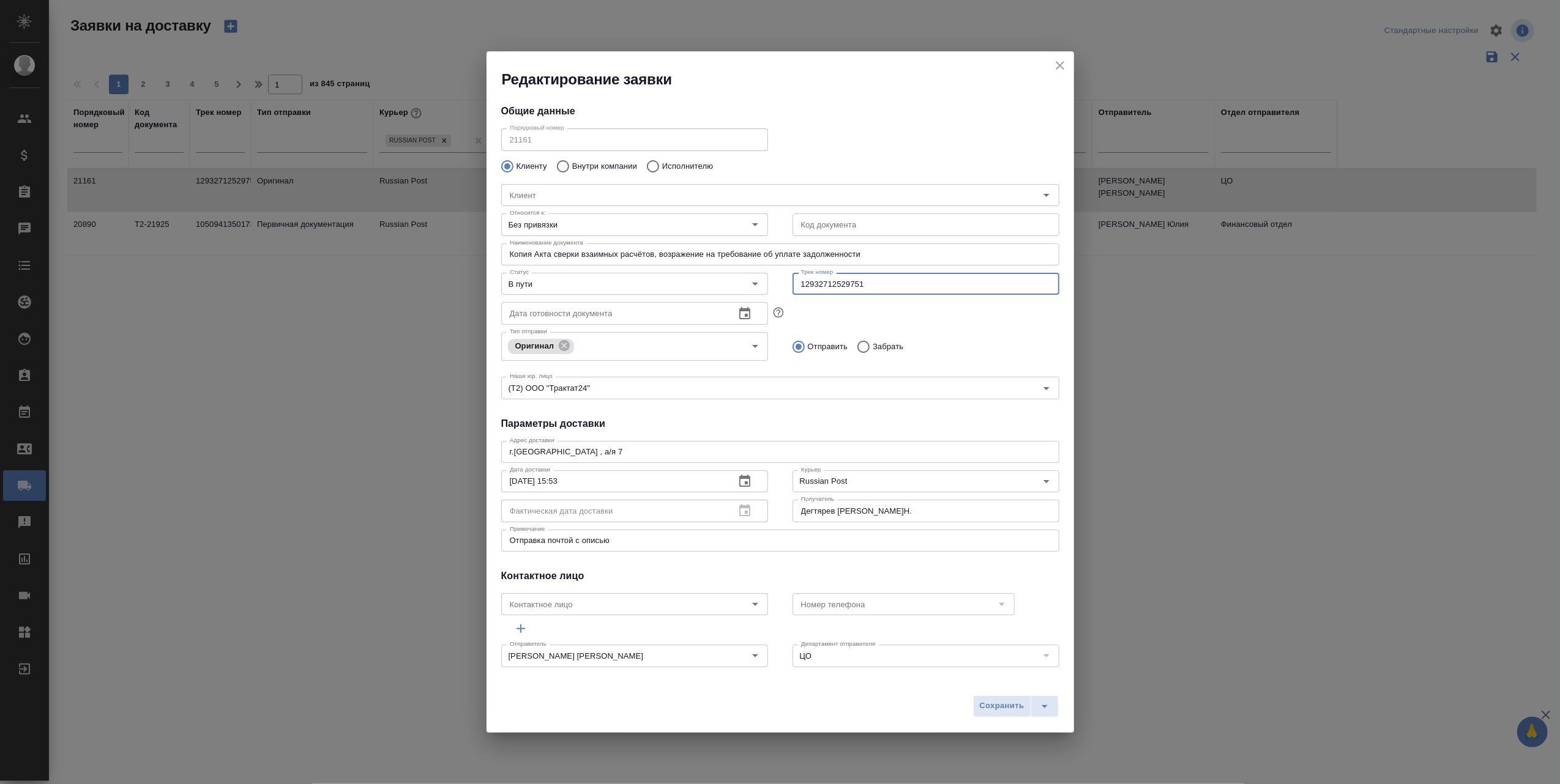
drag, startPoint x: 874, startPoint y: 283, endPoint x: 781, endPoint y: 283, distance: 93.0
click at [781, 283] on div "Трек номер 12932712529751 Трек номер" at bounding box center [926, 282] width 291 height 54
click at [1000, 708] on span "Сохранить" at bounding box center [1001, 706] width 45 height 14
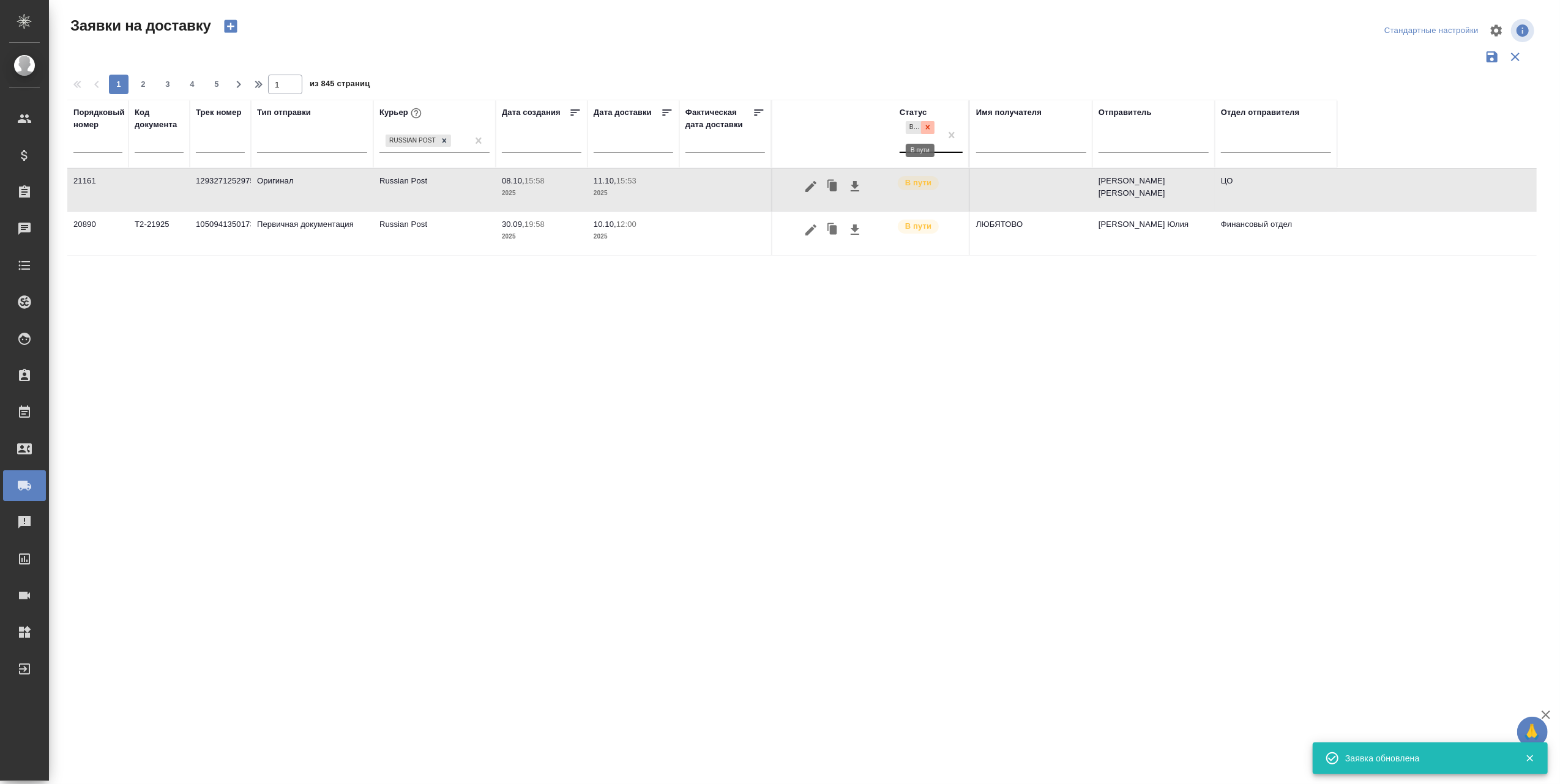
click at [924, 126] on icon at bounding box center [927, 127] width 9 height 9
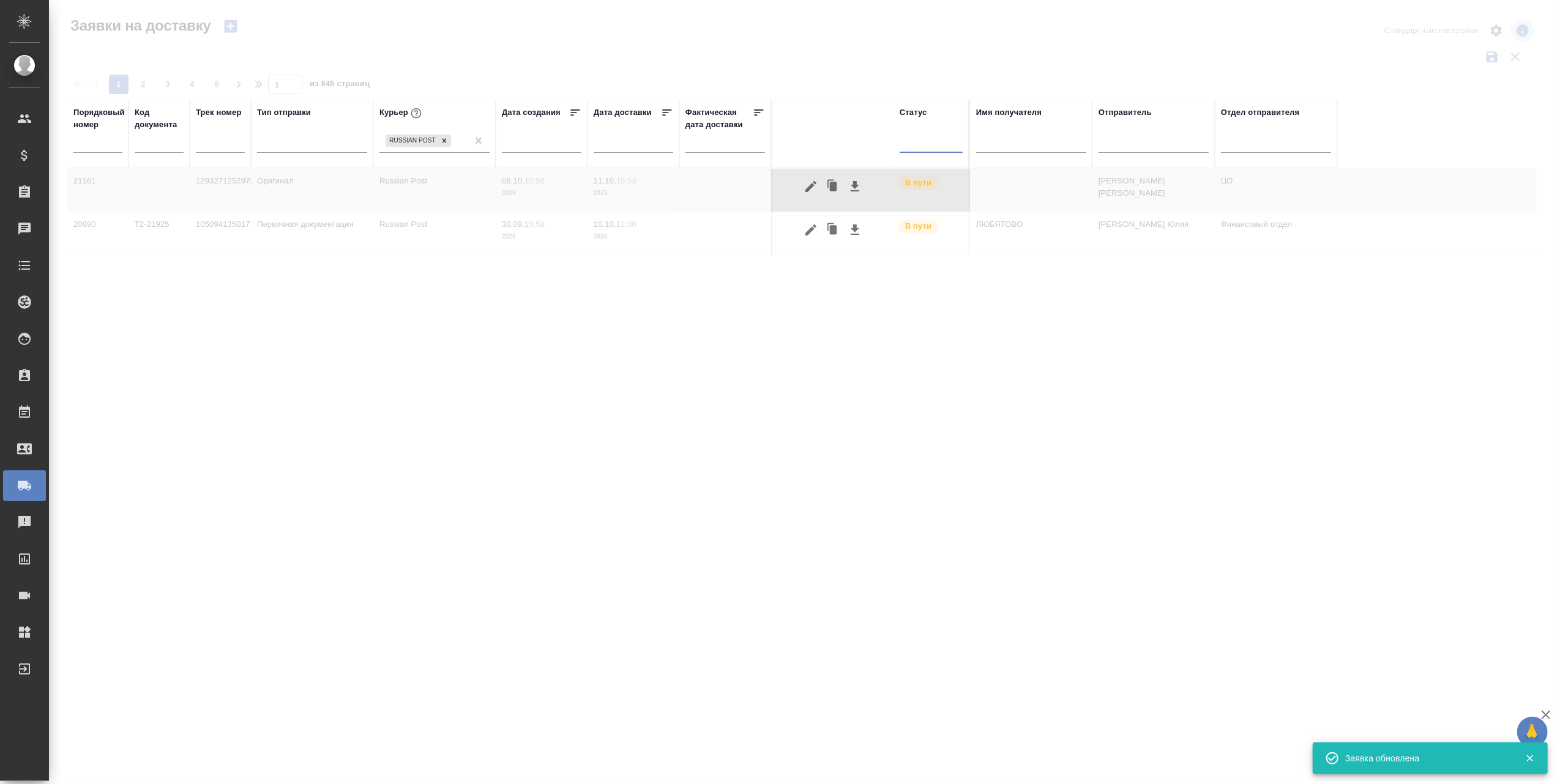
click at [914, 145] on div at bounding box center [930, 140] width 63 height 18
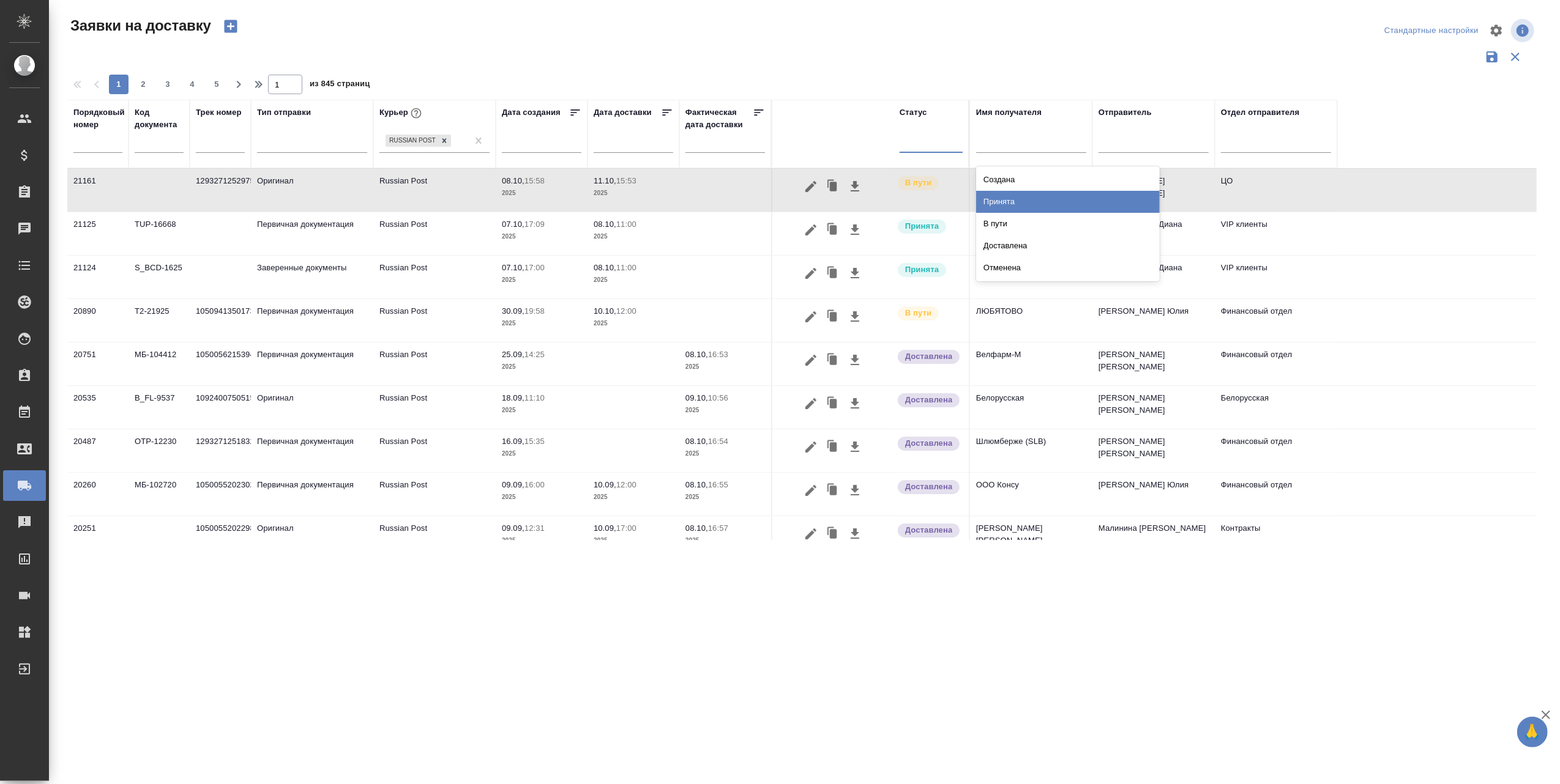
click at [1004, 194] on div "Принята" at bounding box center [1067, 201] width 184 height 22
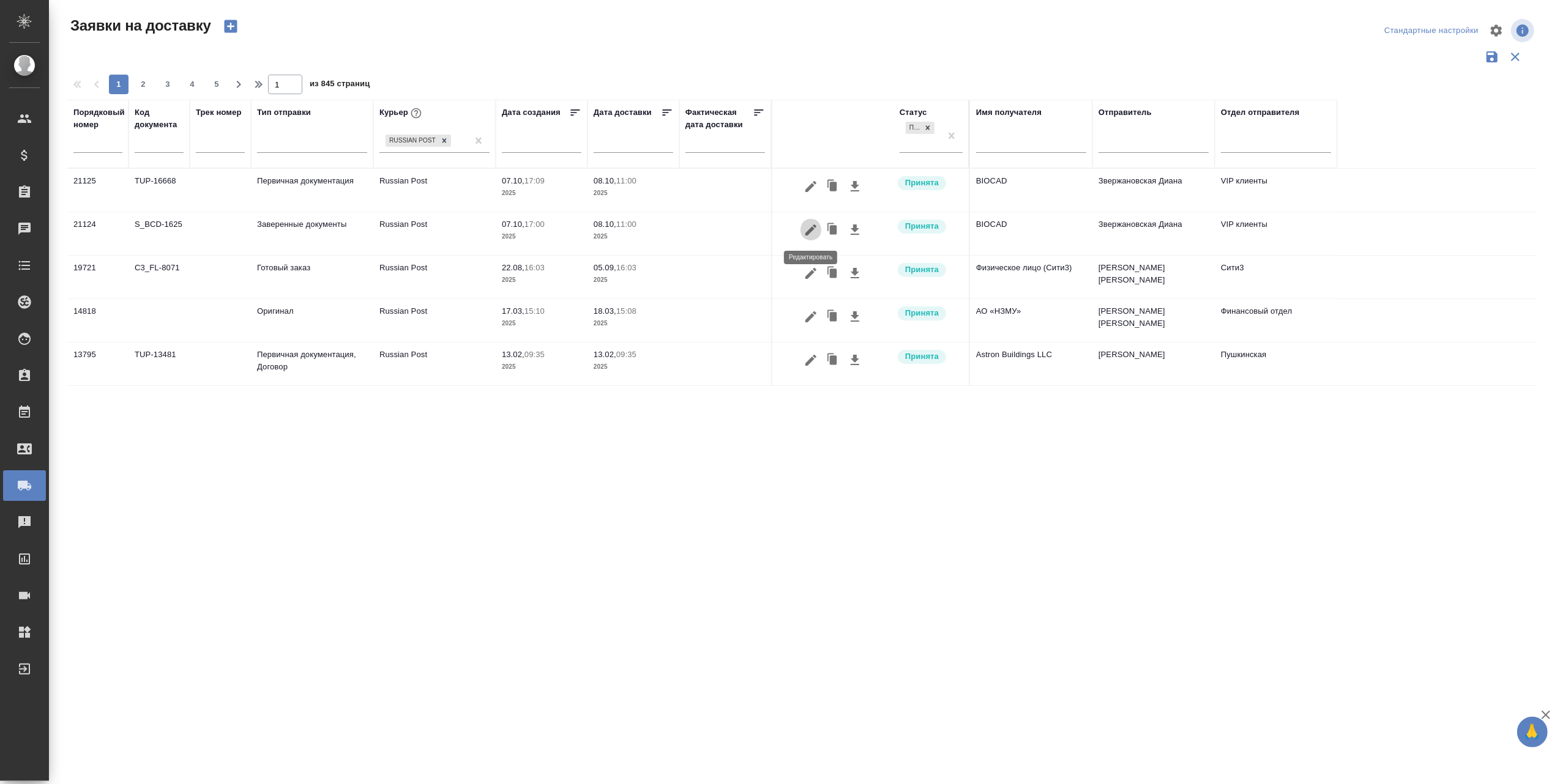
click at [806, 233] on icon "button" at bounding box center [811, 230] width 11 height 11
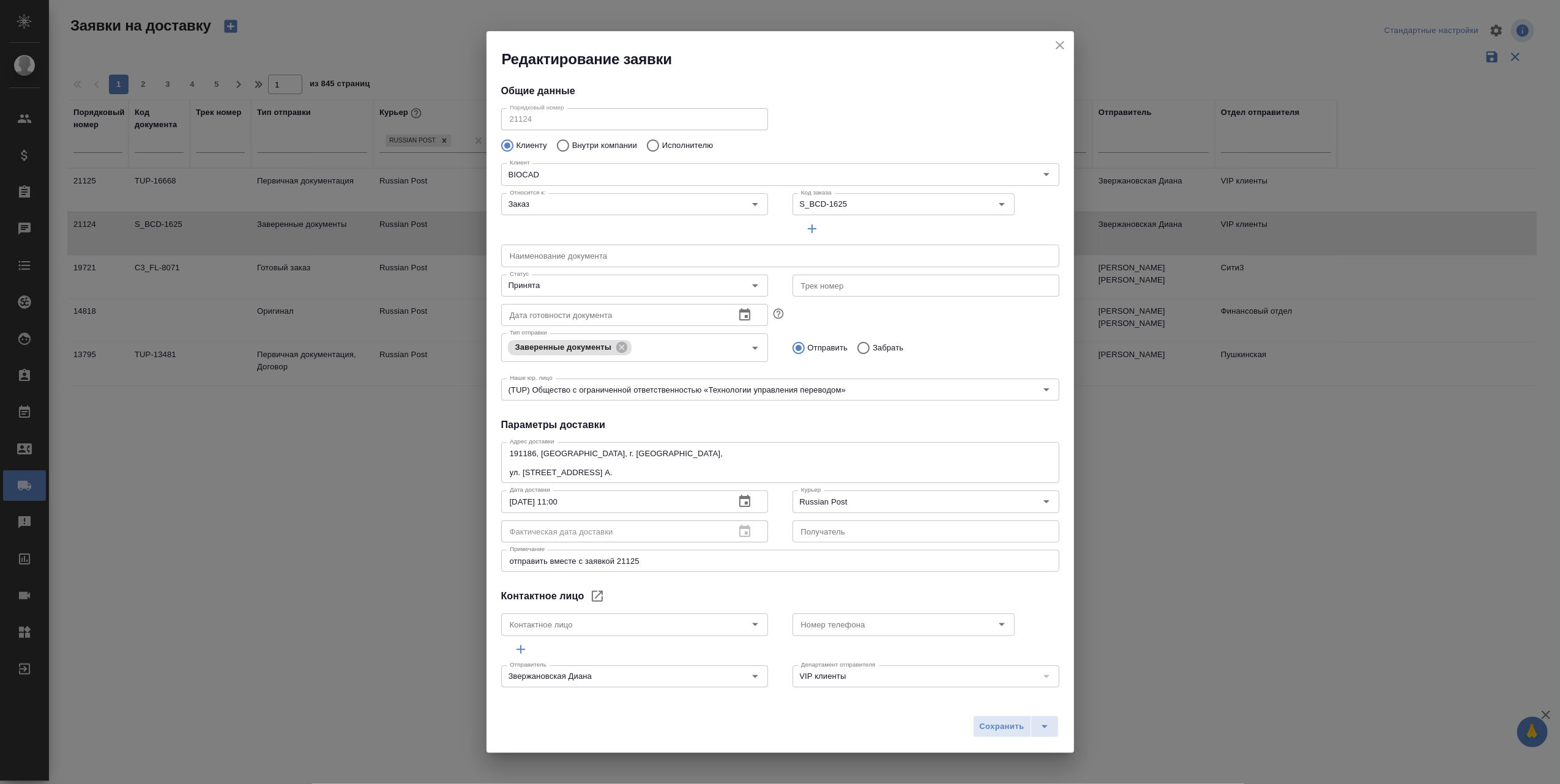
type input "Землеглядова Юлия"
type input "+7(921) 750-49-12"
click at [1062, 47] on icon "close" at bounding box center [1059, 45] width 15 height 15
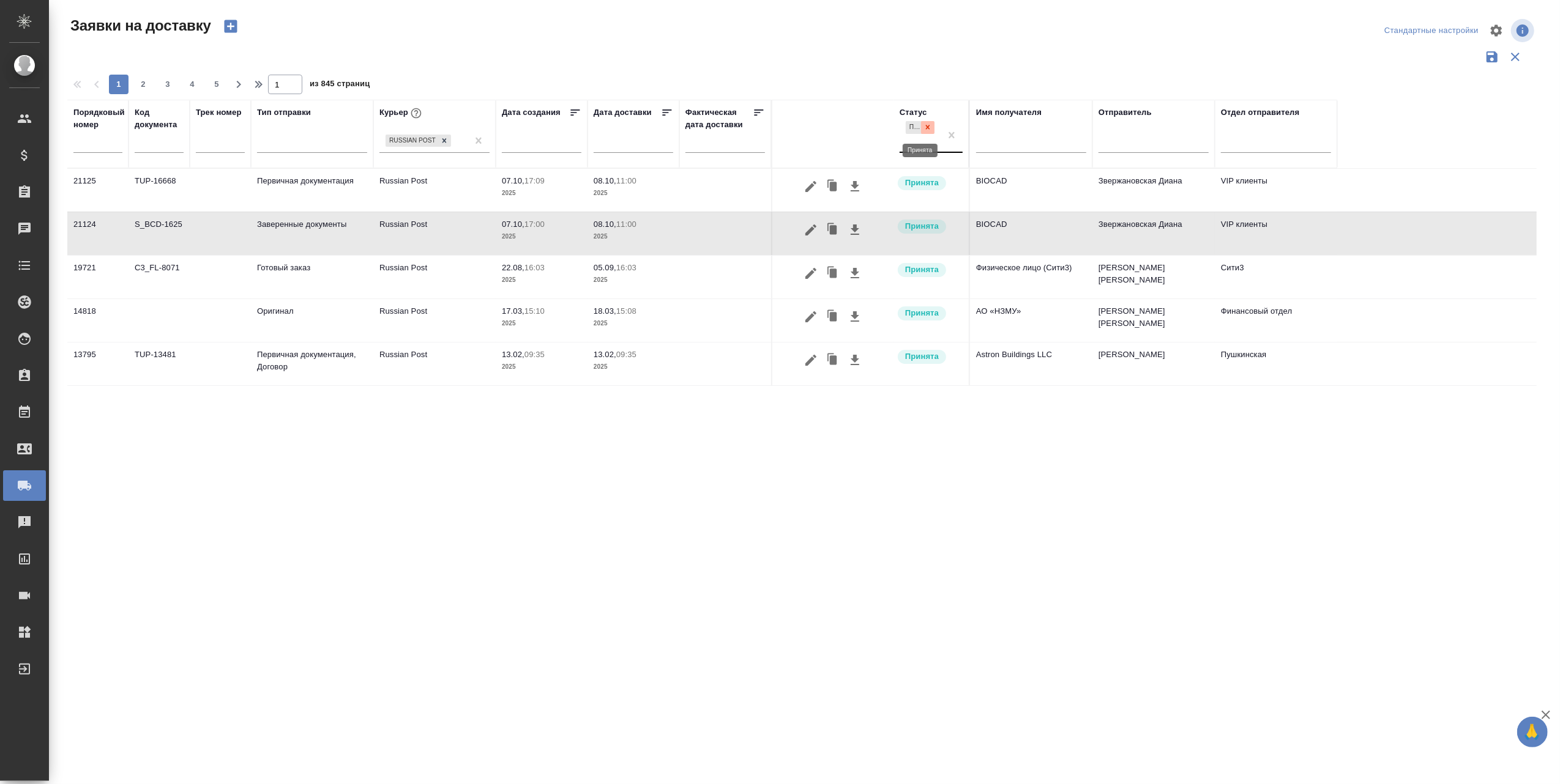
click at [926, 128] on icon at bounding box center [927, 127] width 9 height 9
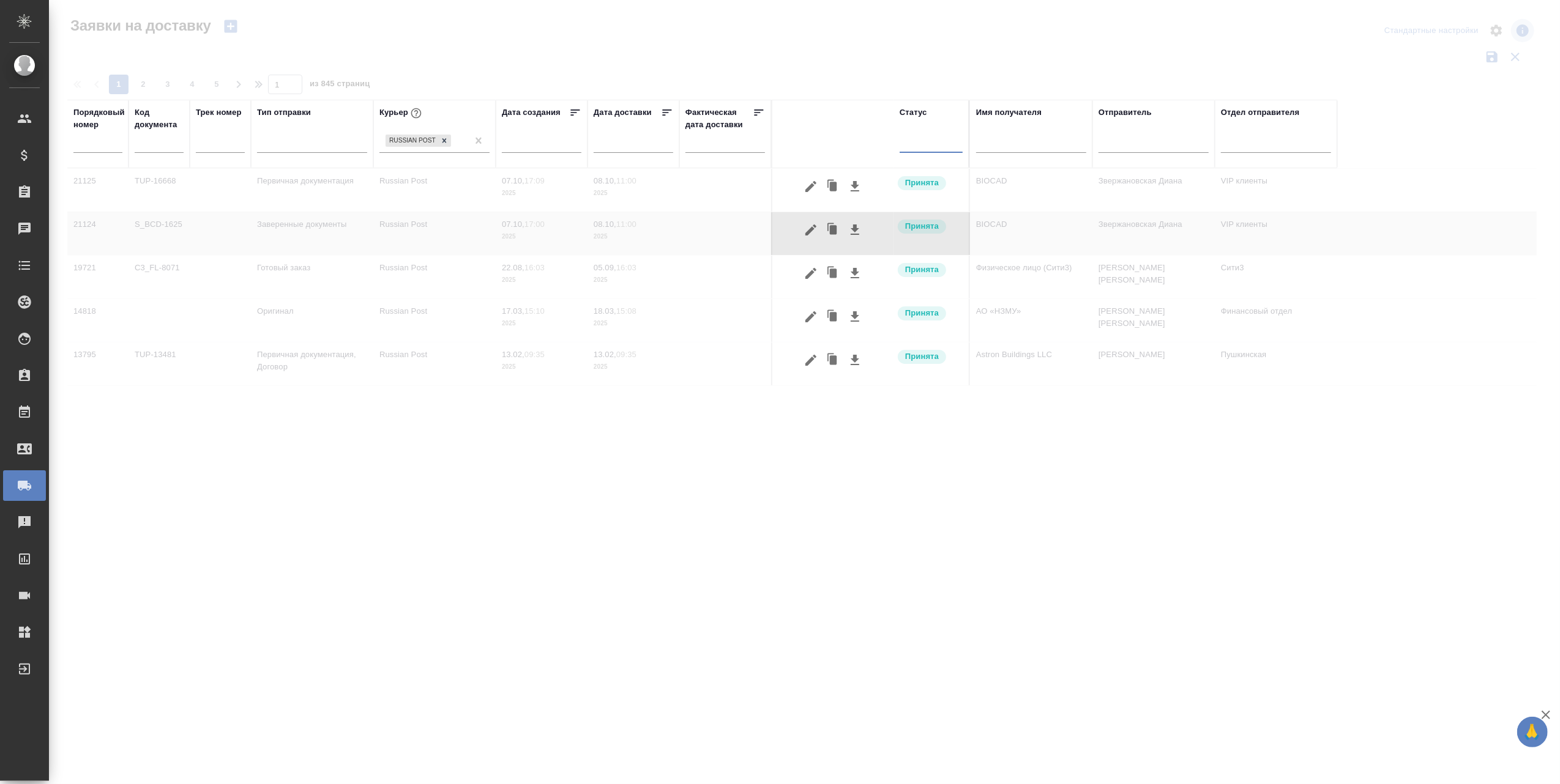
click at [919, 145] on div at bounding box center [930, 140] width 63 height 18
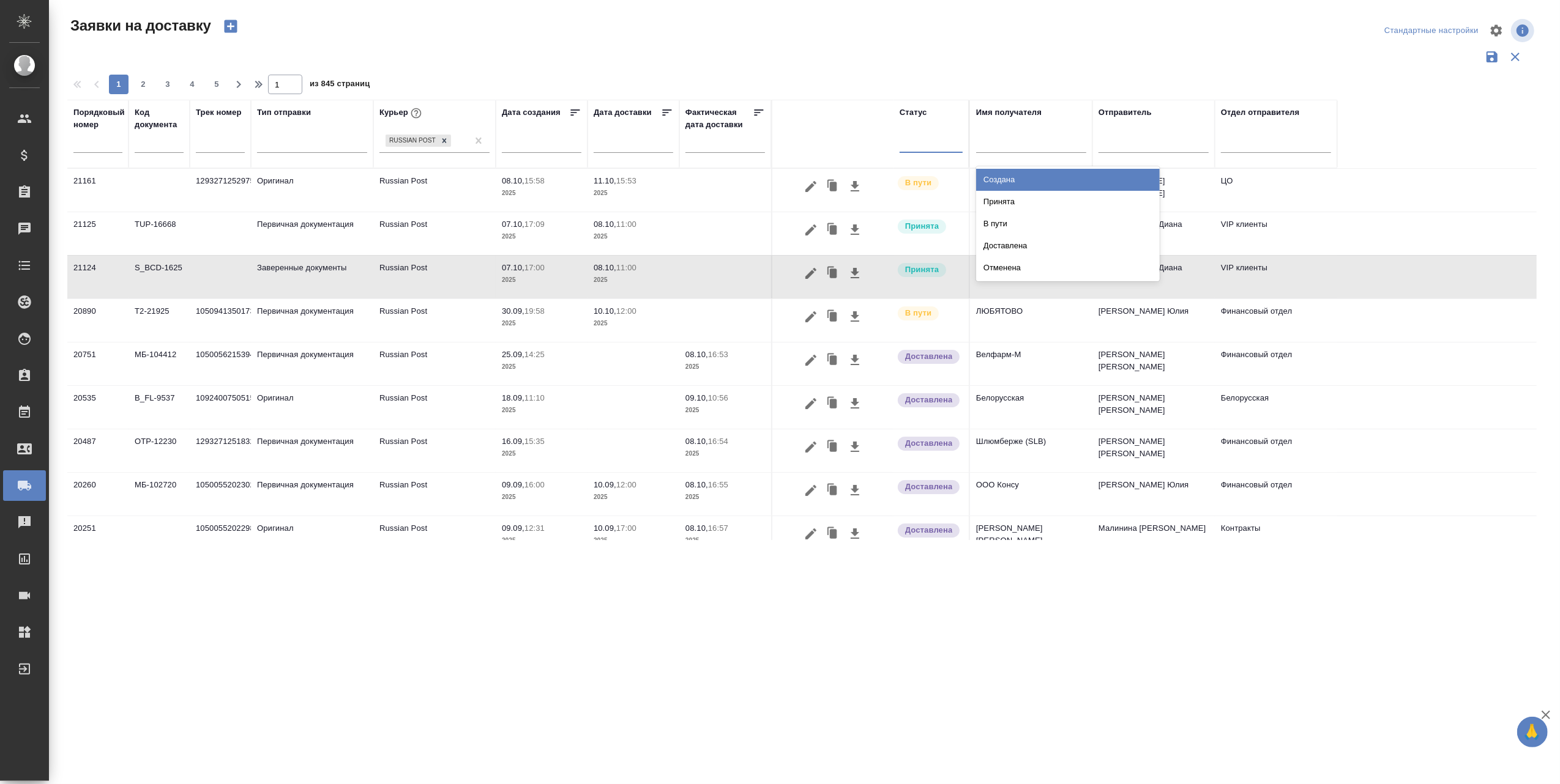
click at [1008, 180] on div "Создана" at bounding box center [1067, 180] width 184 height 22
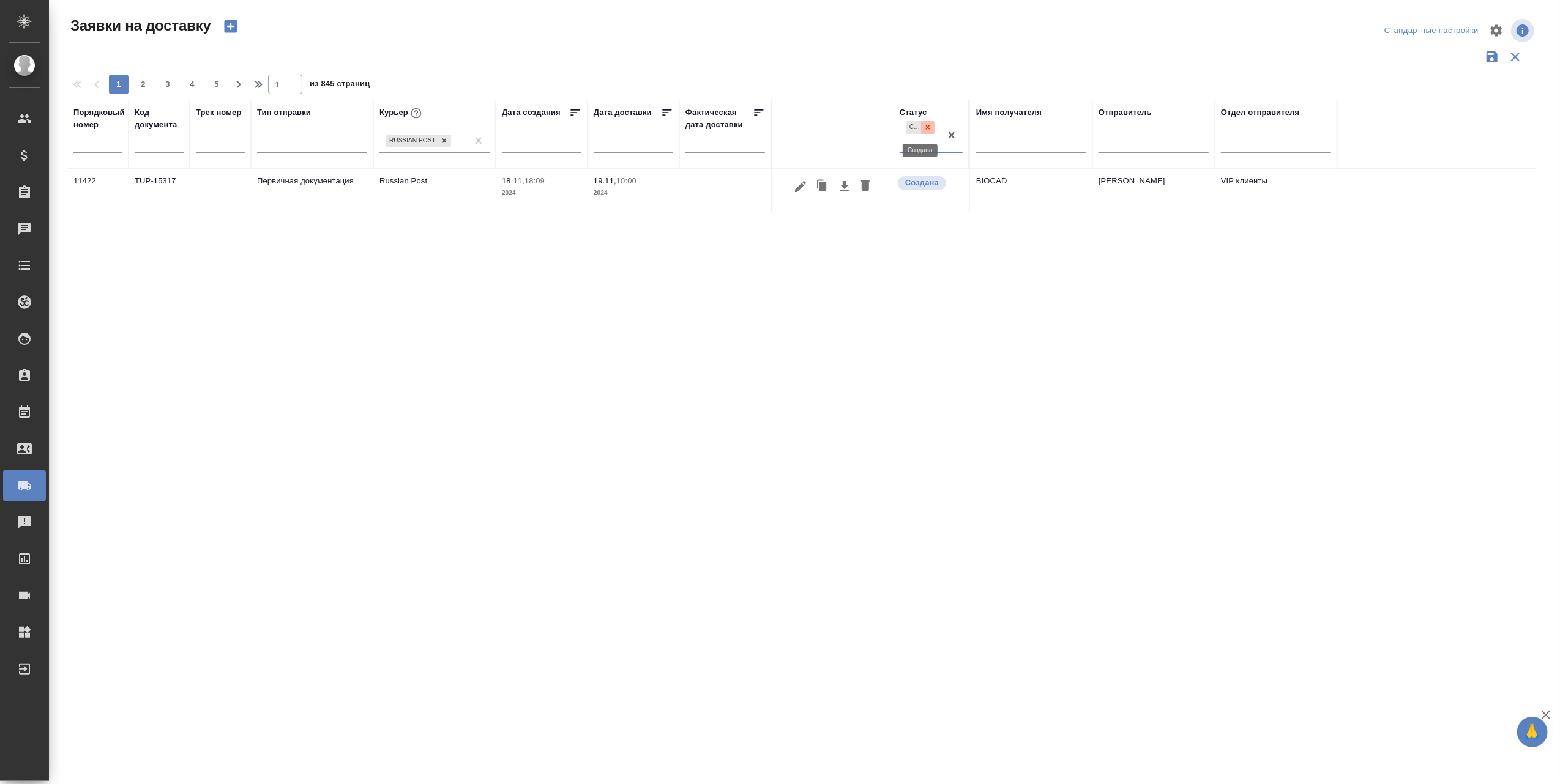
click at [926, 126] on icon at bounding box center [927, 127] width 9 height 9
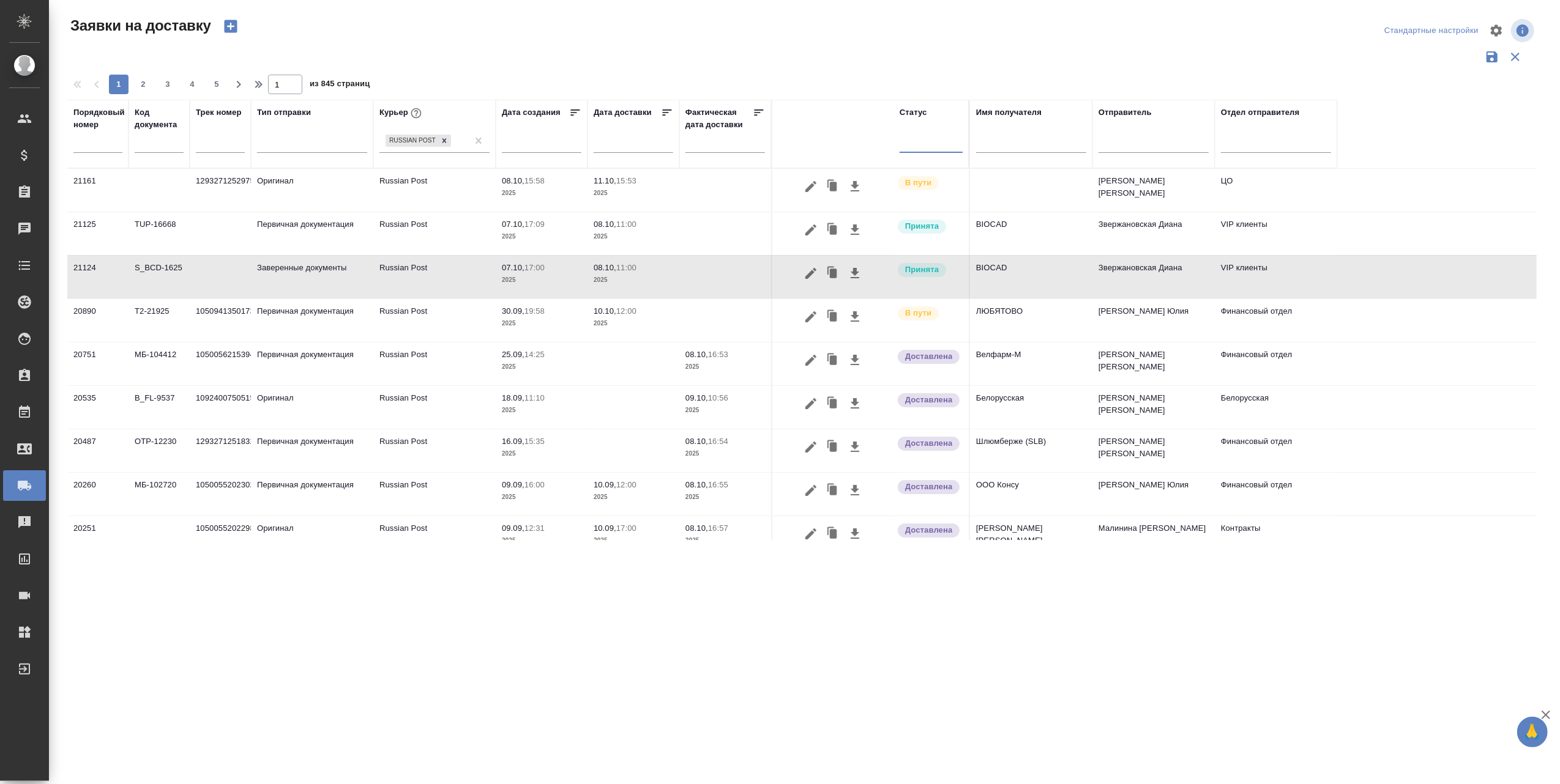
click at [920, 145] on div at bounding box center [930, 140] width 63 height 18
click at [1012, 247] on div "Доставлена" at bounding box center [1067, 246] width 184 height 22
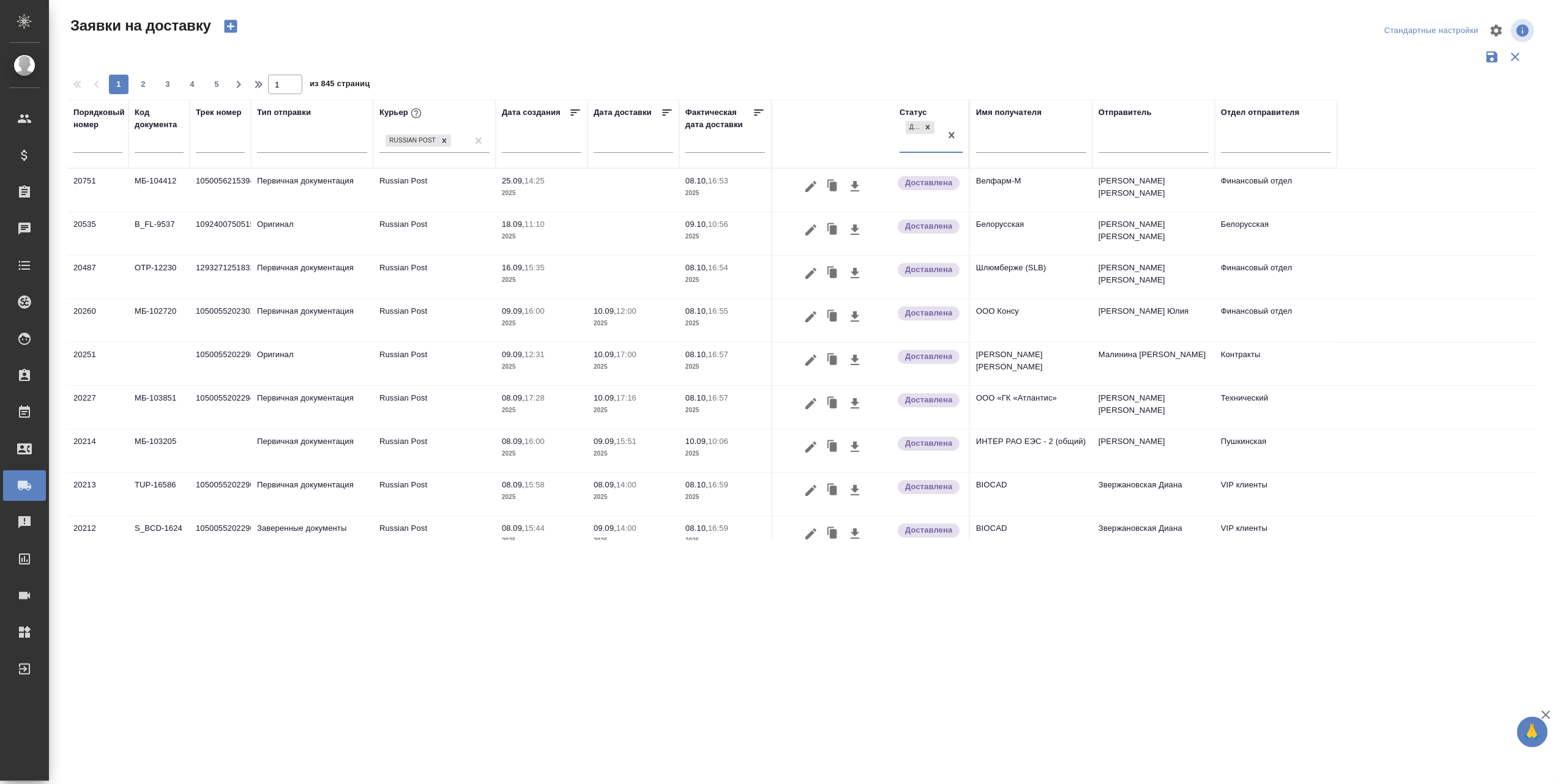
click at [538, 142] on input "text" at bounding box center [545, 143] width 72 height 17
click at [512, 162] on span at bounding box center [512, 164] width 21 height 21
select select "7"
click at [620, 278] on span "22" at bounding box center [623, 277] width 27 height 24
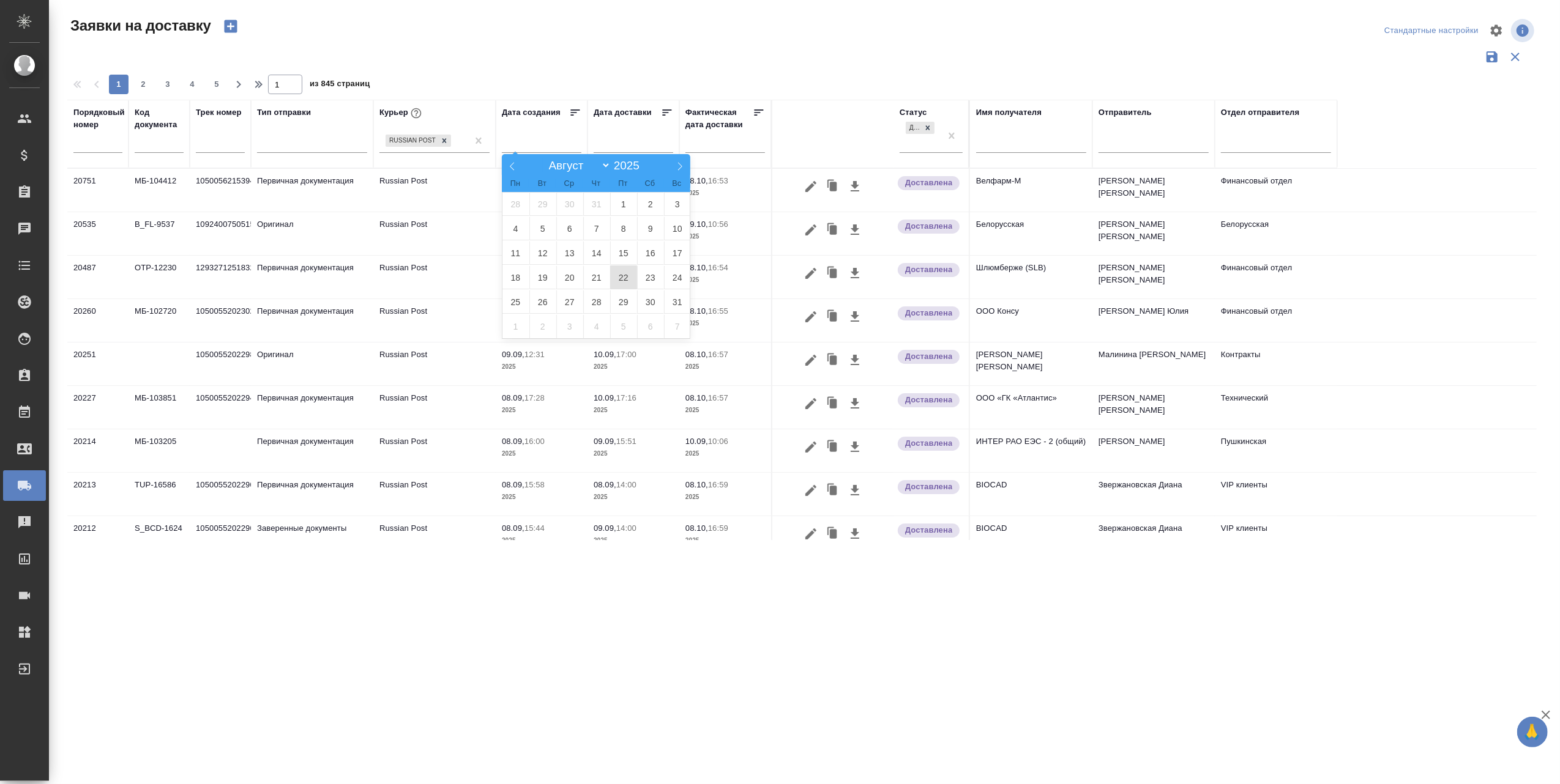
type div "2025-08-21T21:00:00.000Z"
click at [684, 304] on span "31" at bounding box center [677, 301] width 27 height 24
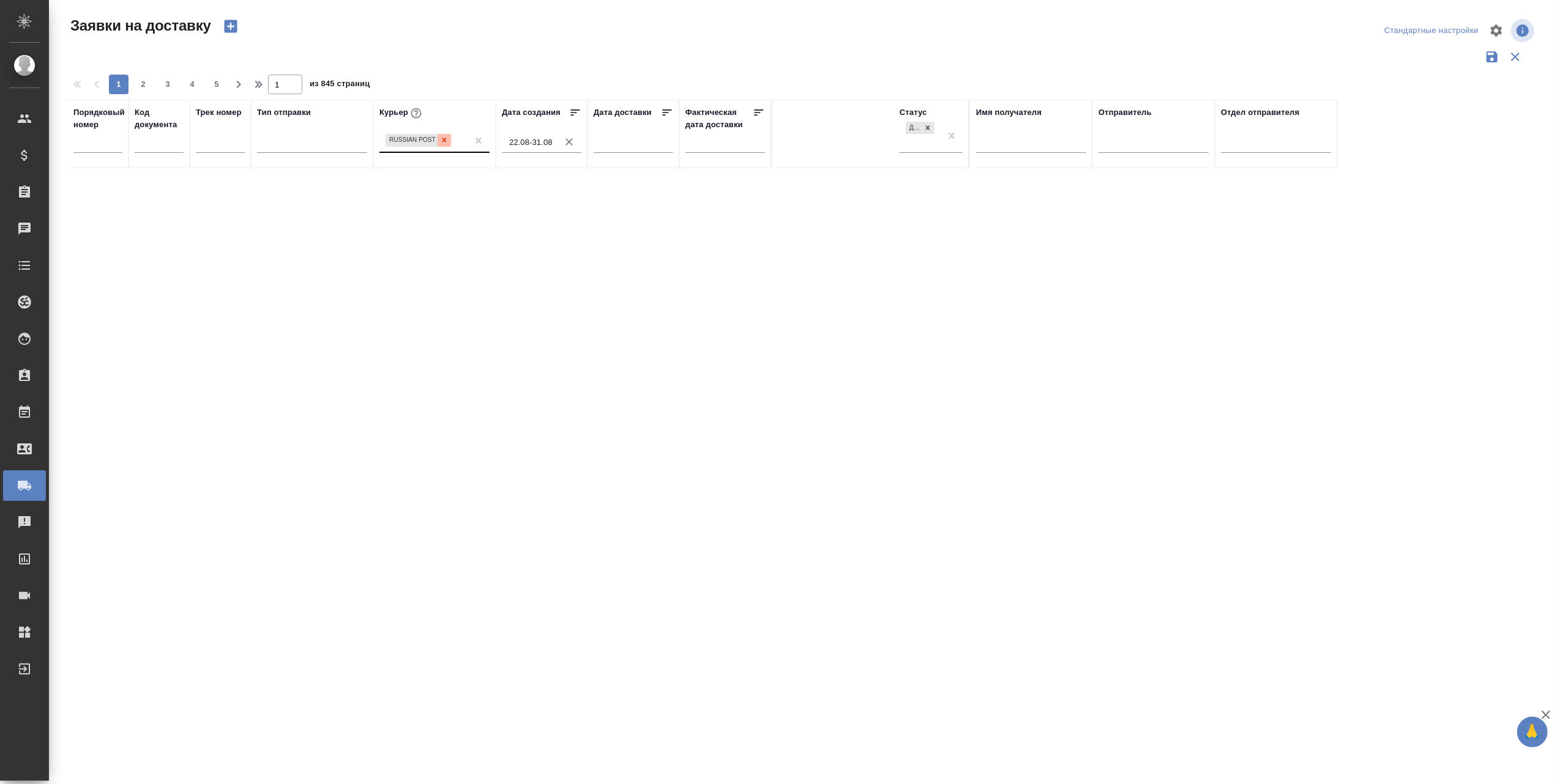
click at [444, 140] on icon at bounding box center [444, 140] width 4 height 4
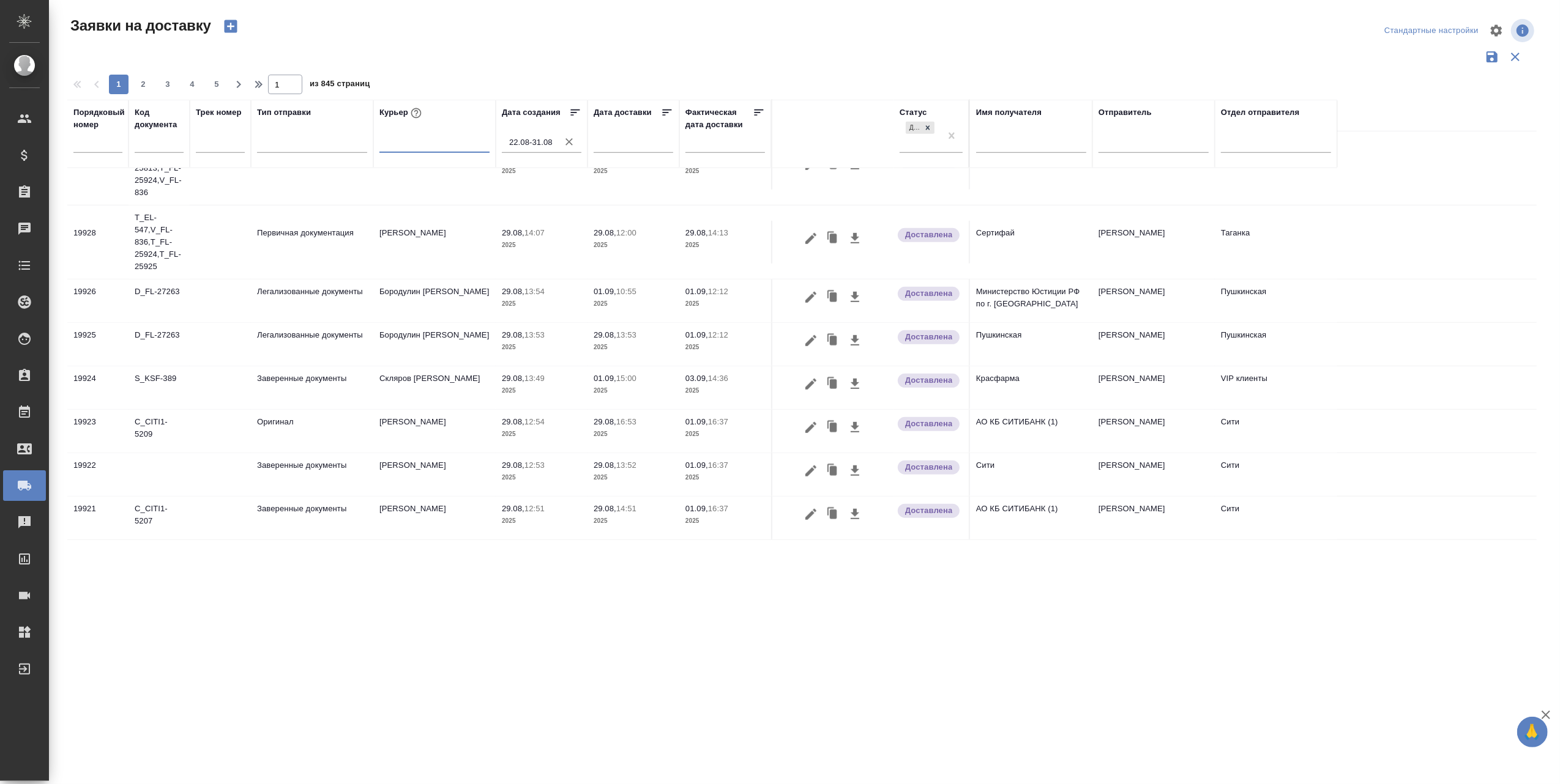
scroll to position [854, 0]
click at [145, 80] on span "2" at bounding box center [143, 84] width 20 height 12
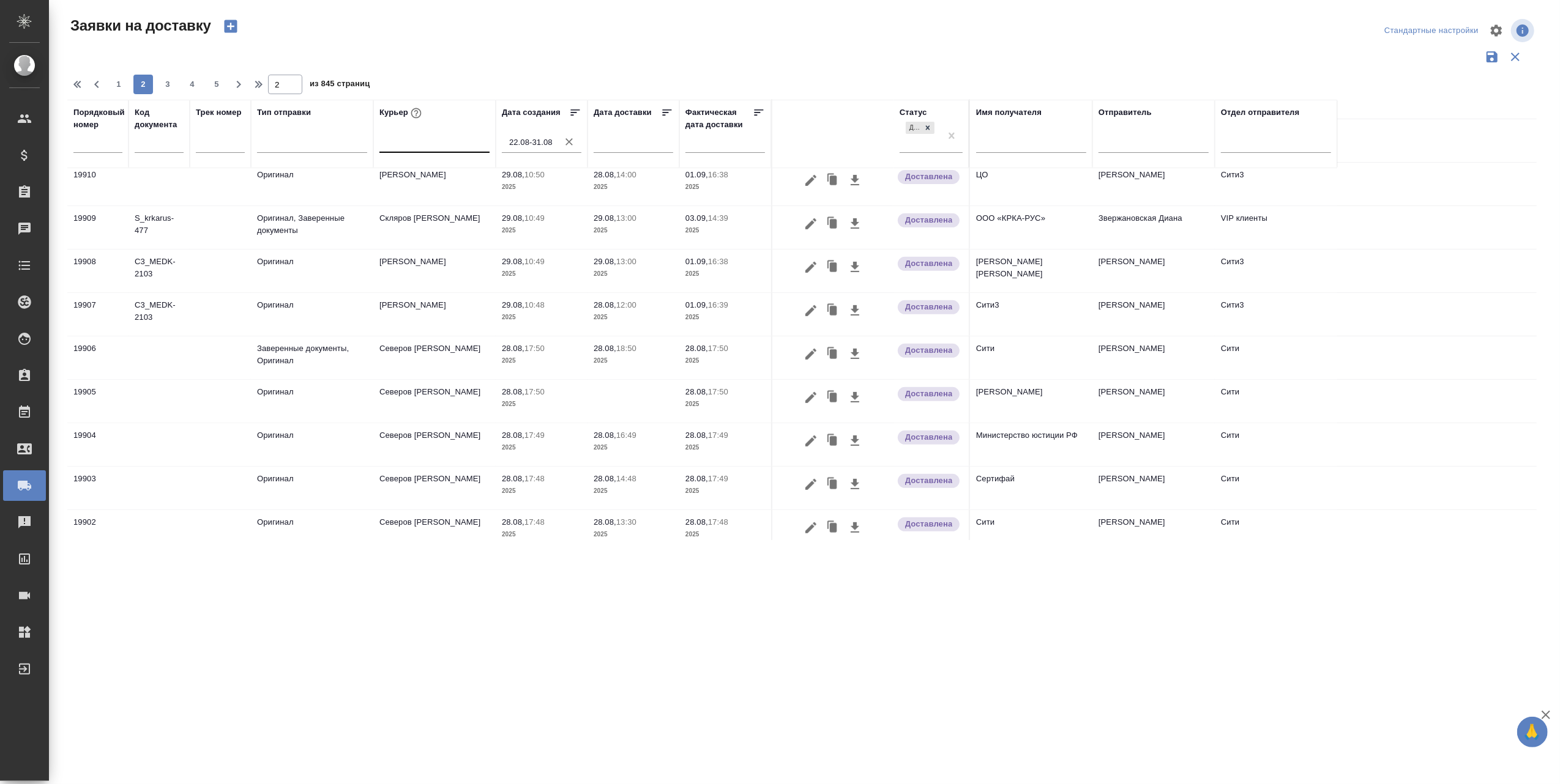
scroll to position [769, 0]
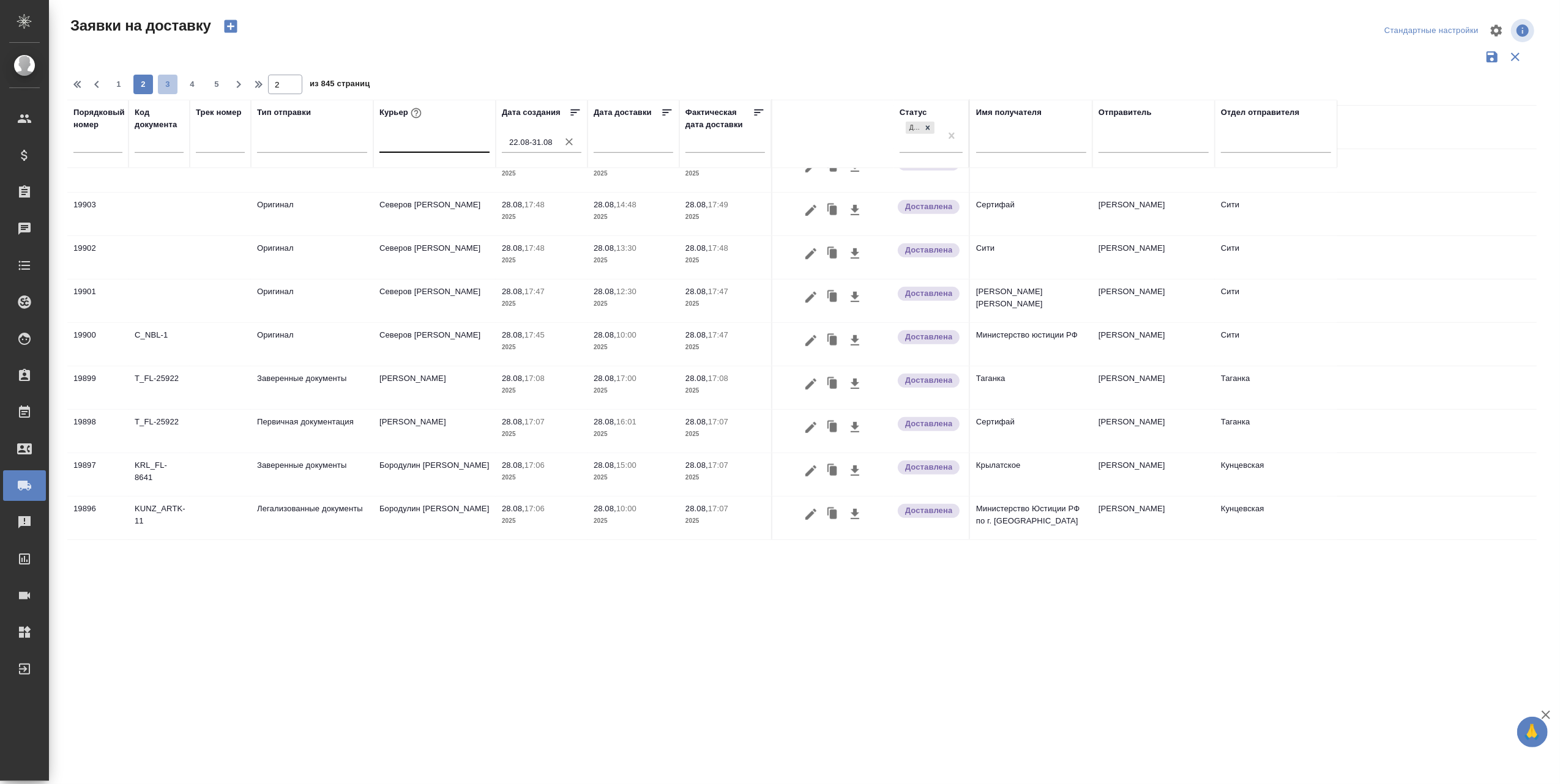
click at [160, 87] on span "3" at bounding box center [167, 84] width 20 height 12
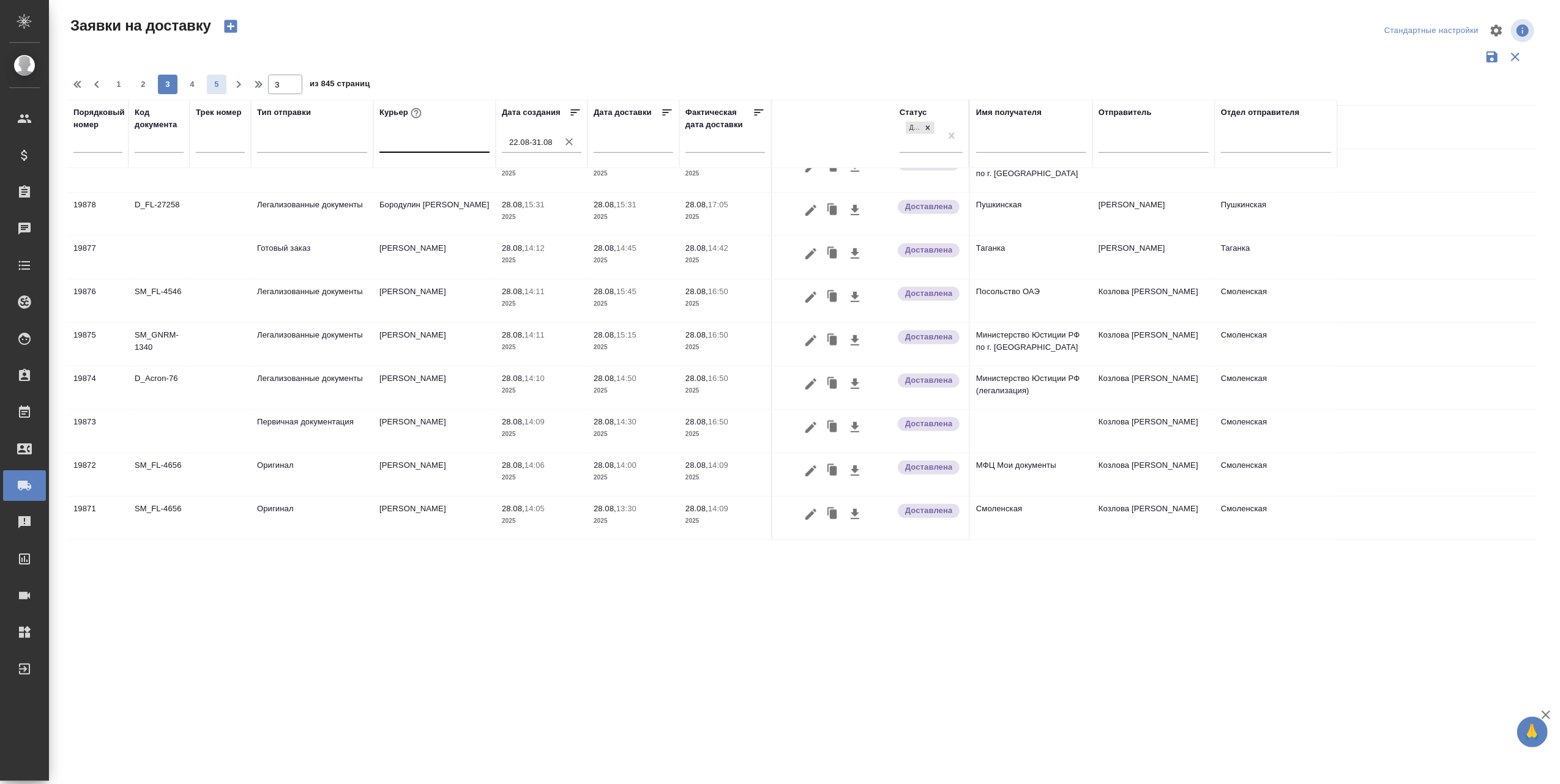
click at [221, 84] on span "5" at bounding box center [216, 84] width 20 height 12
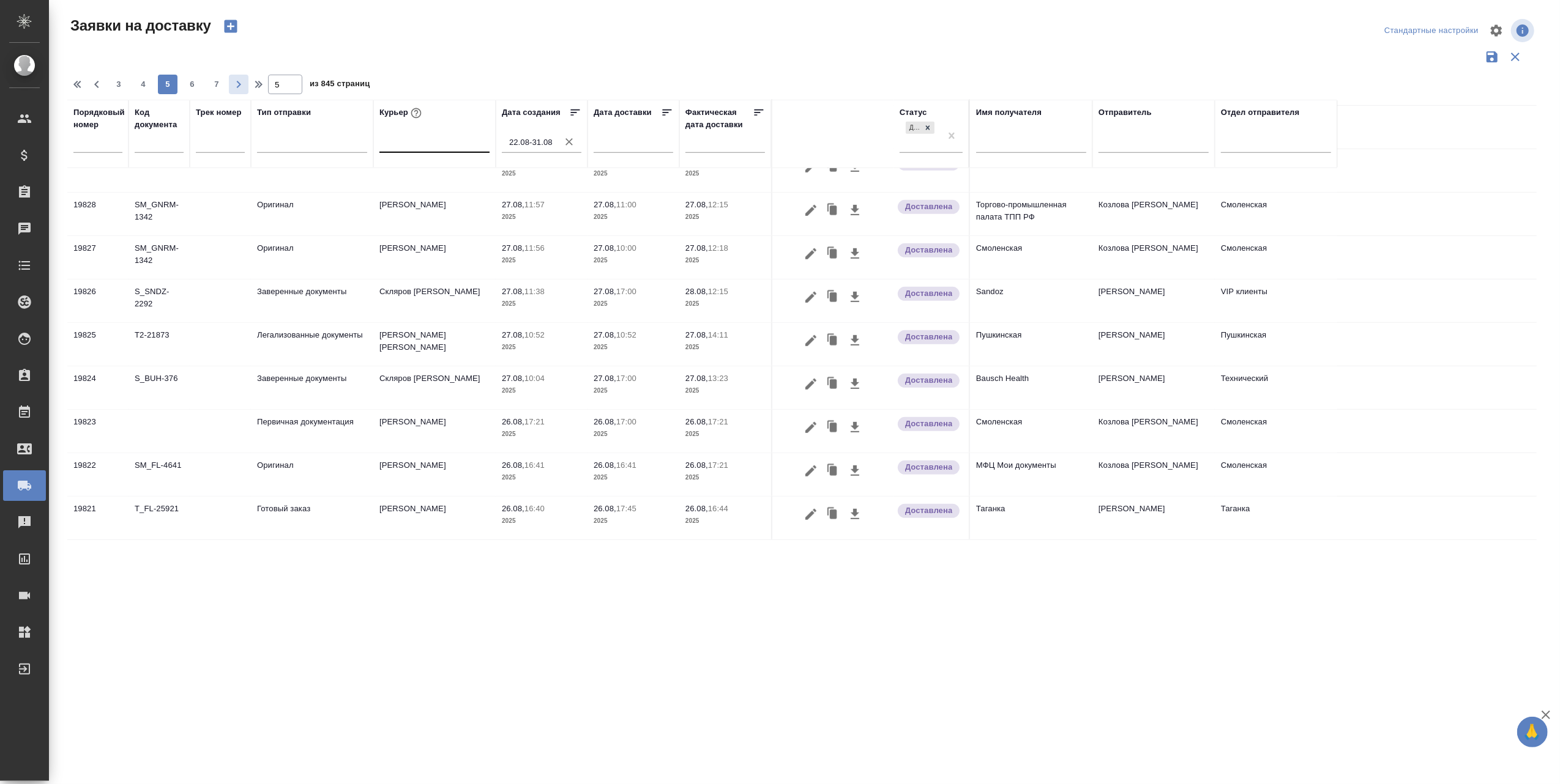
click at [236, 84] on icon "button" at bounding box center [238, 84] width 15 height 15
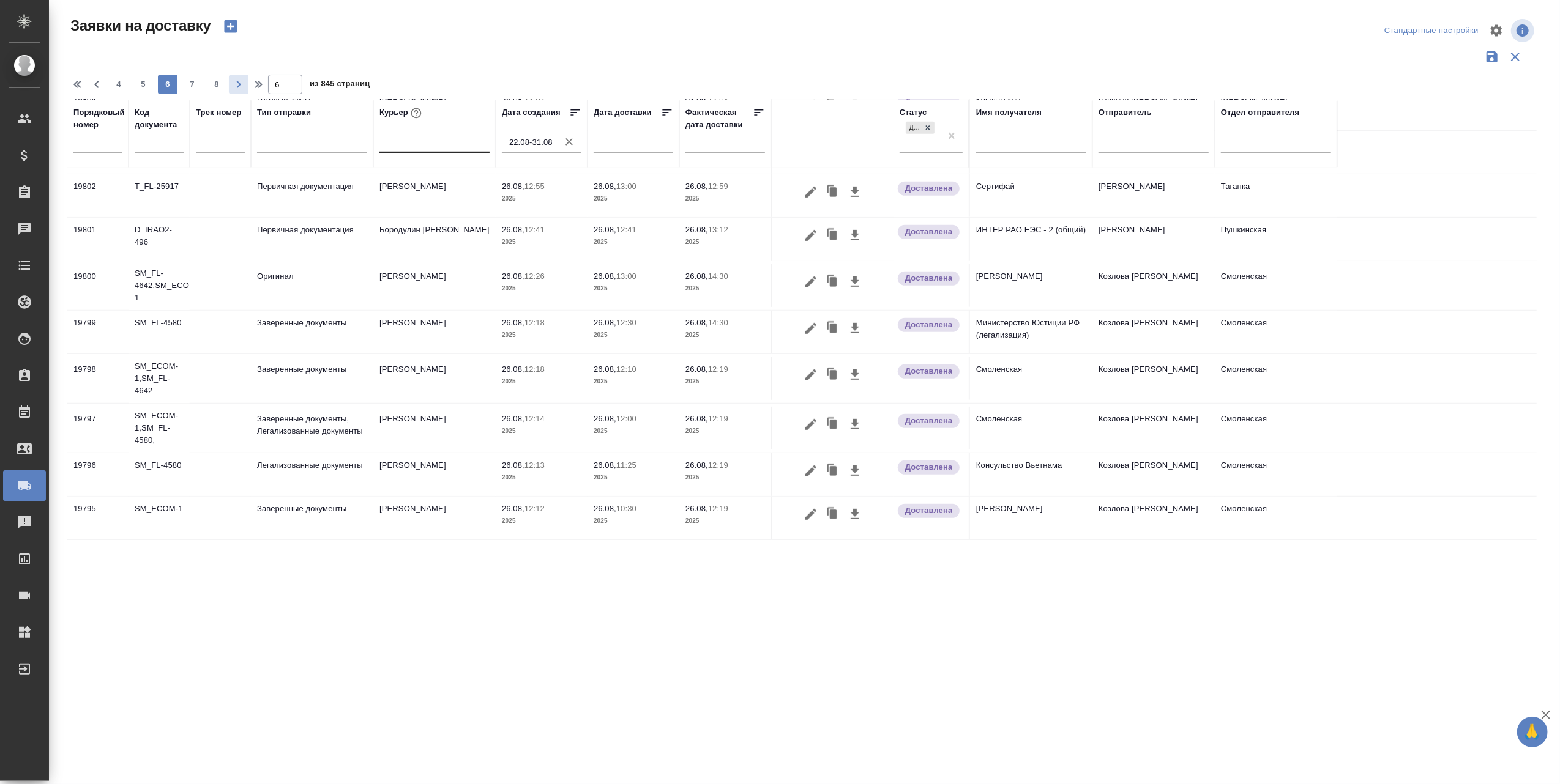
scroll to position [762, 0]
click at [236, 84] on icon "button" at bounding box center [238, 84] width 15 height 15
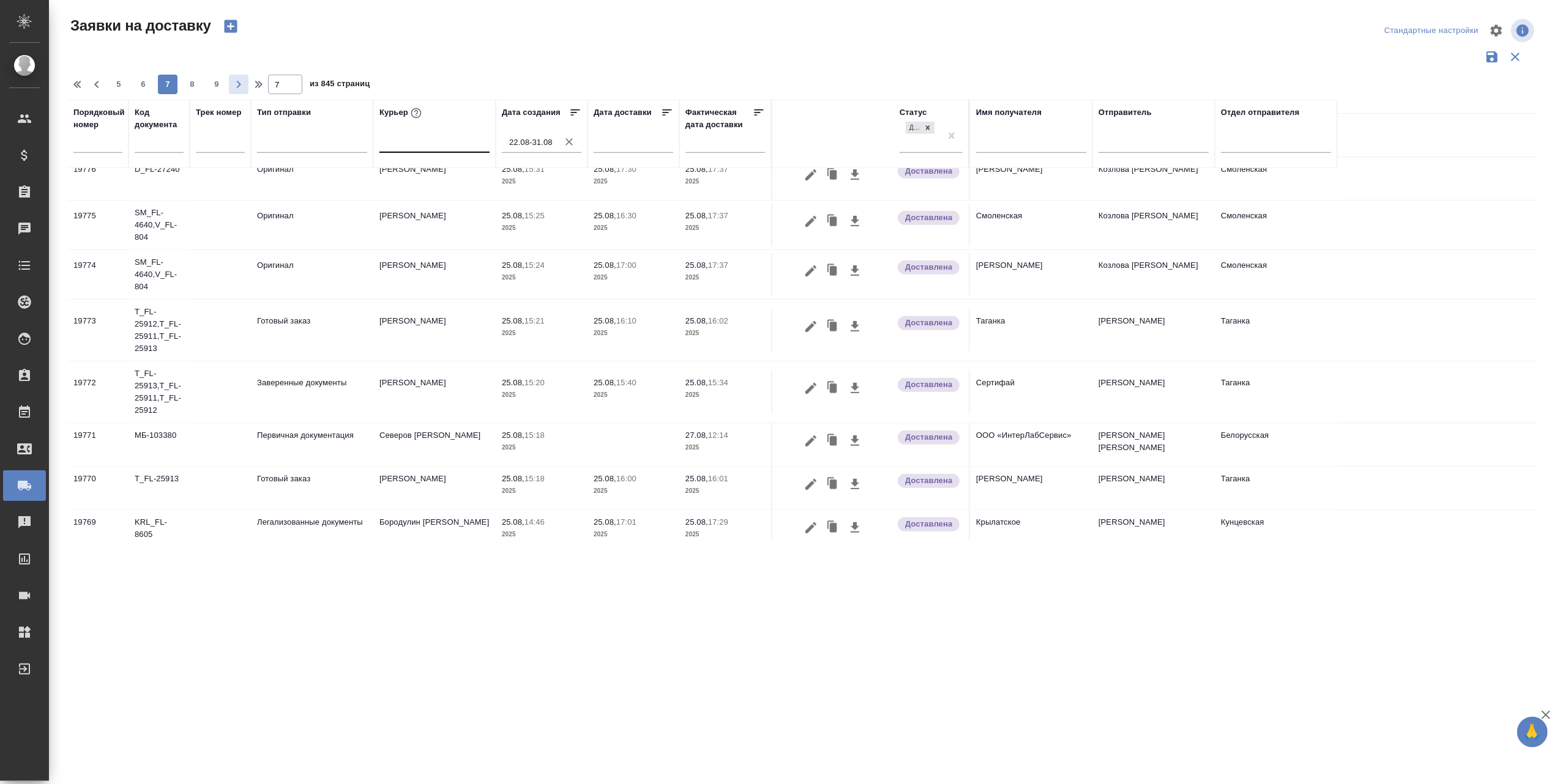
scroll to position [769, 0]
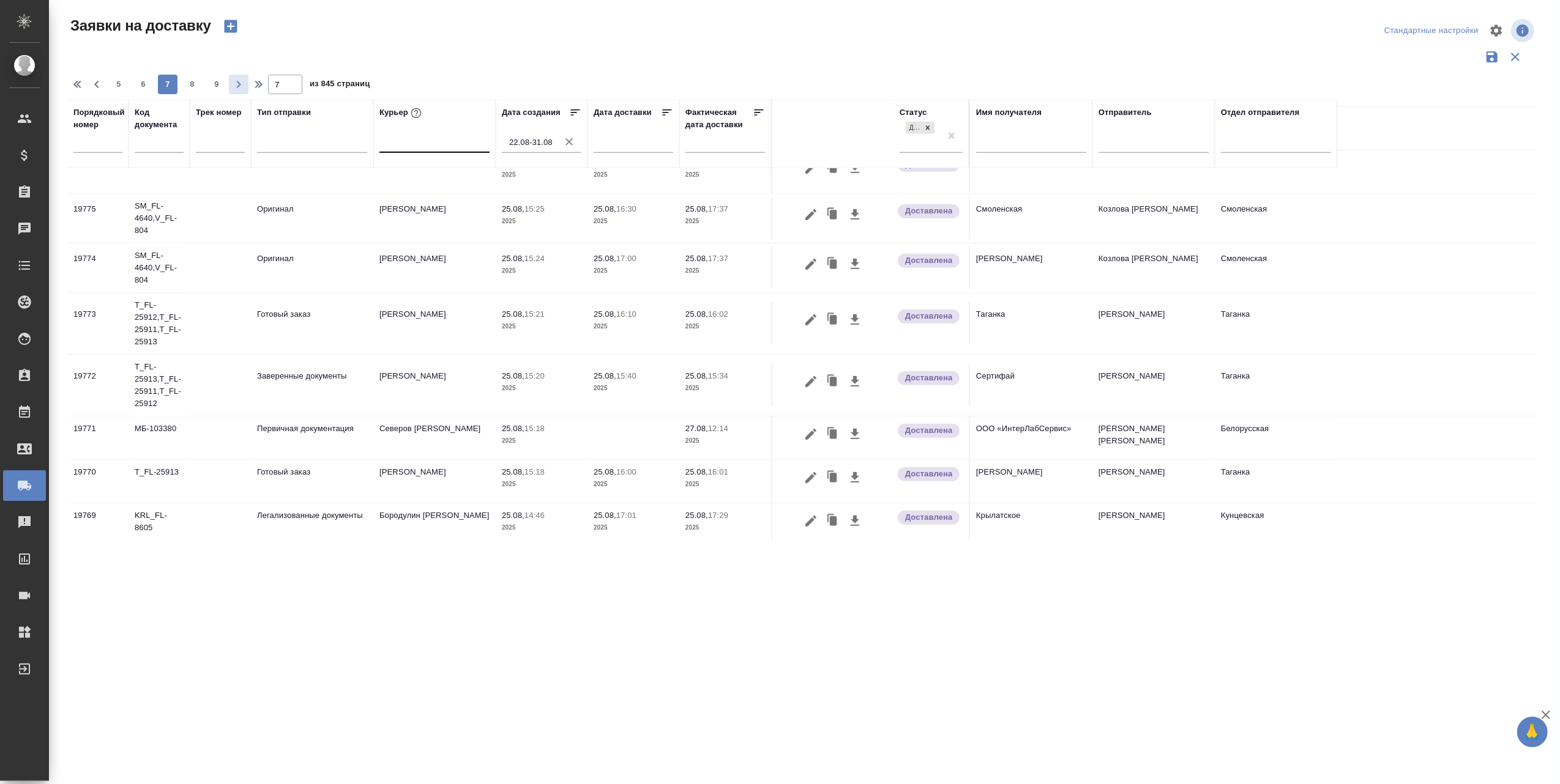
click at [236, 84] on icon "button" at bounding box center [238, 84] width 15 height 15
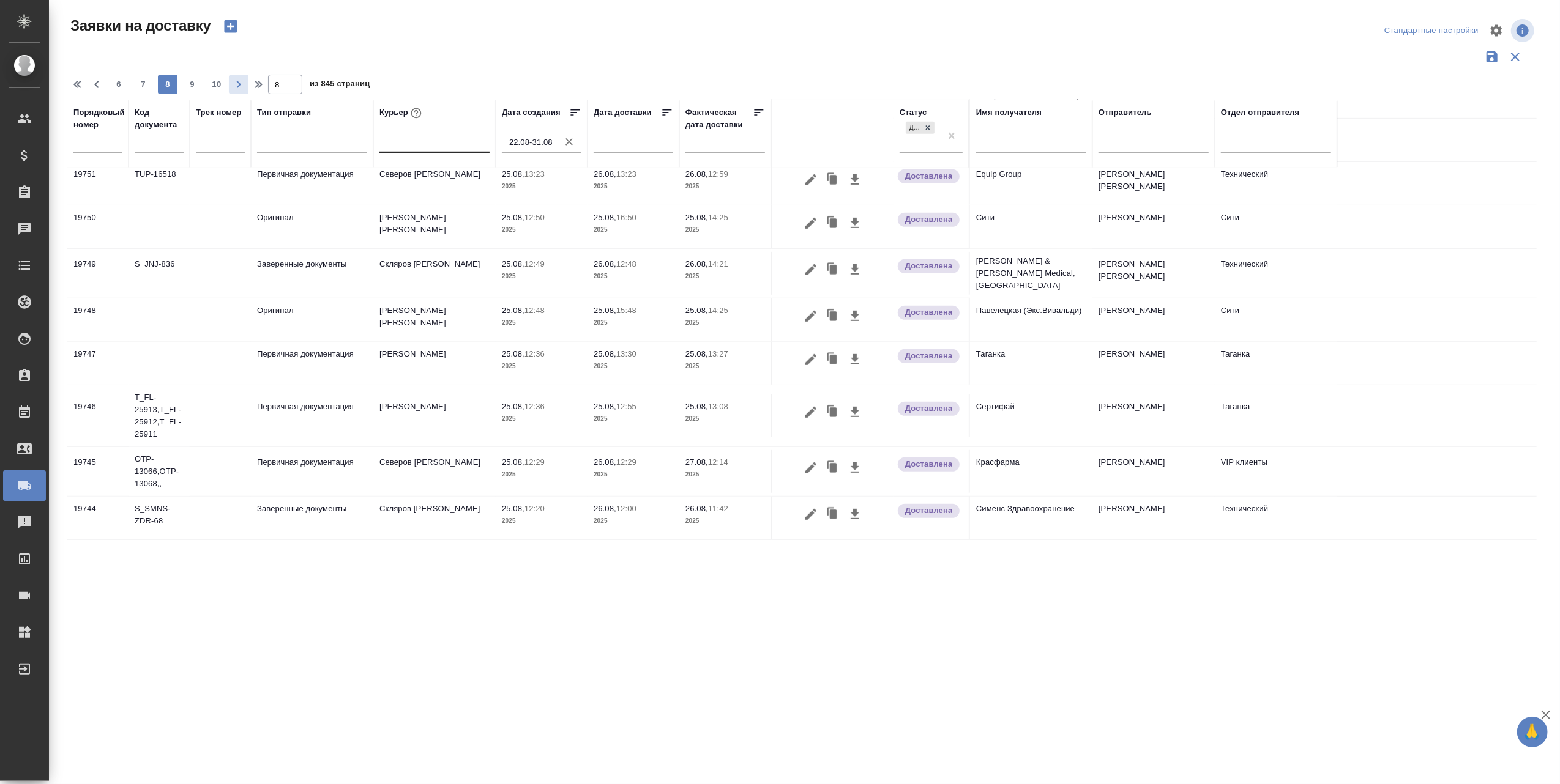
scroll to position [762, 0]
click at [236, 82] on icon "button" at bounding box center [238, 84] width 15 height 15
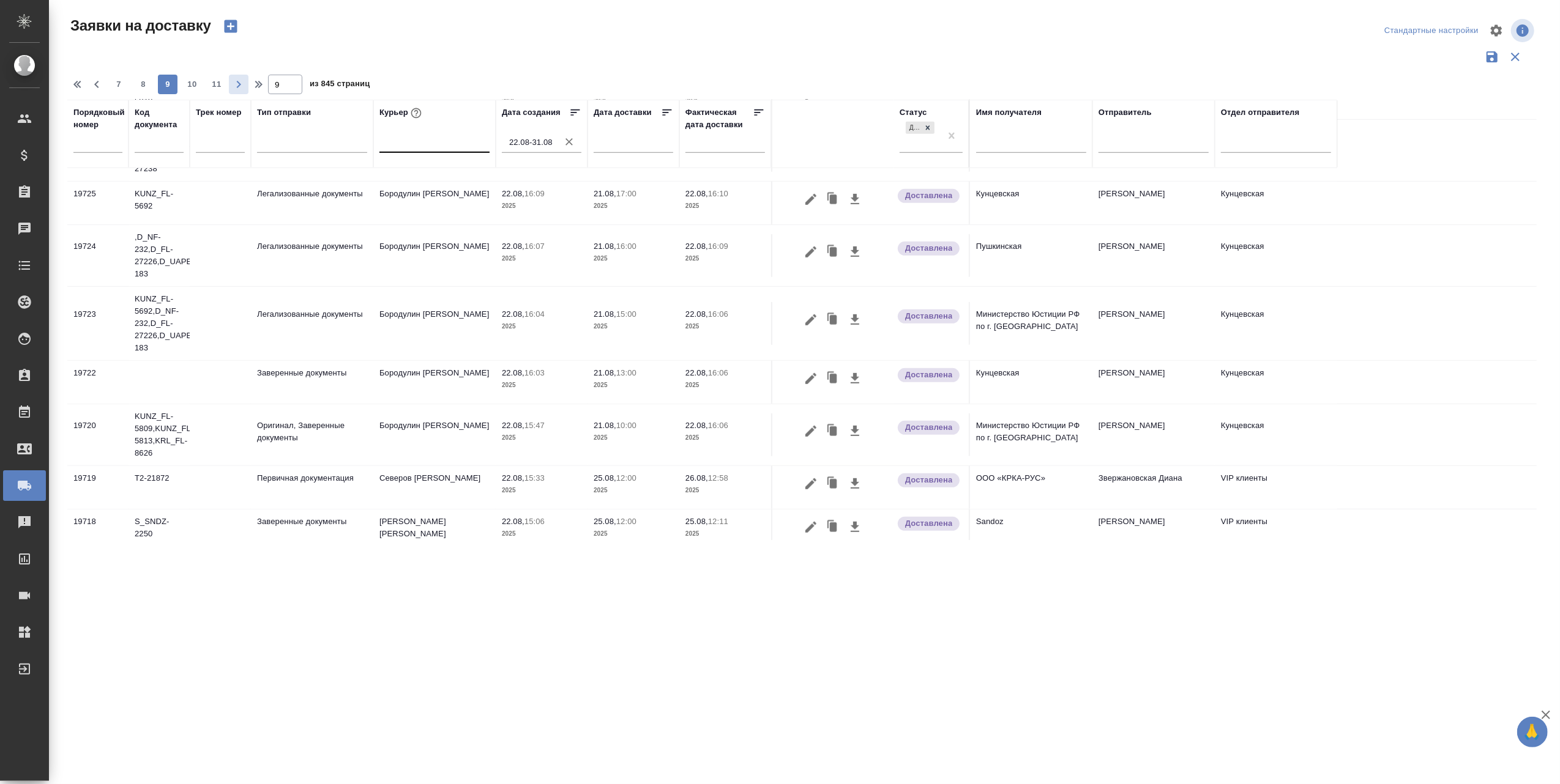
scroll to position [769, 0]
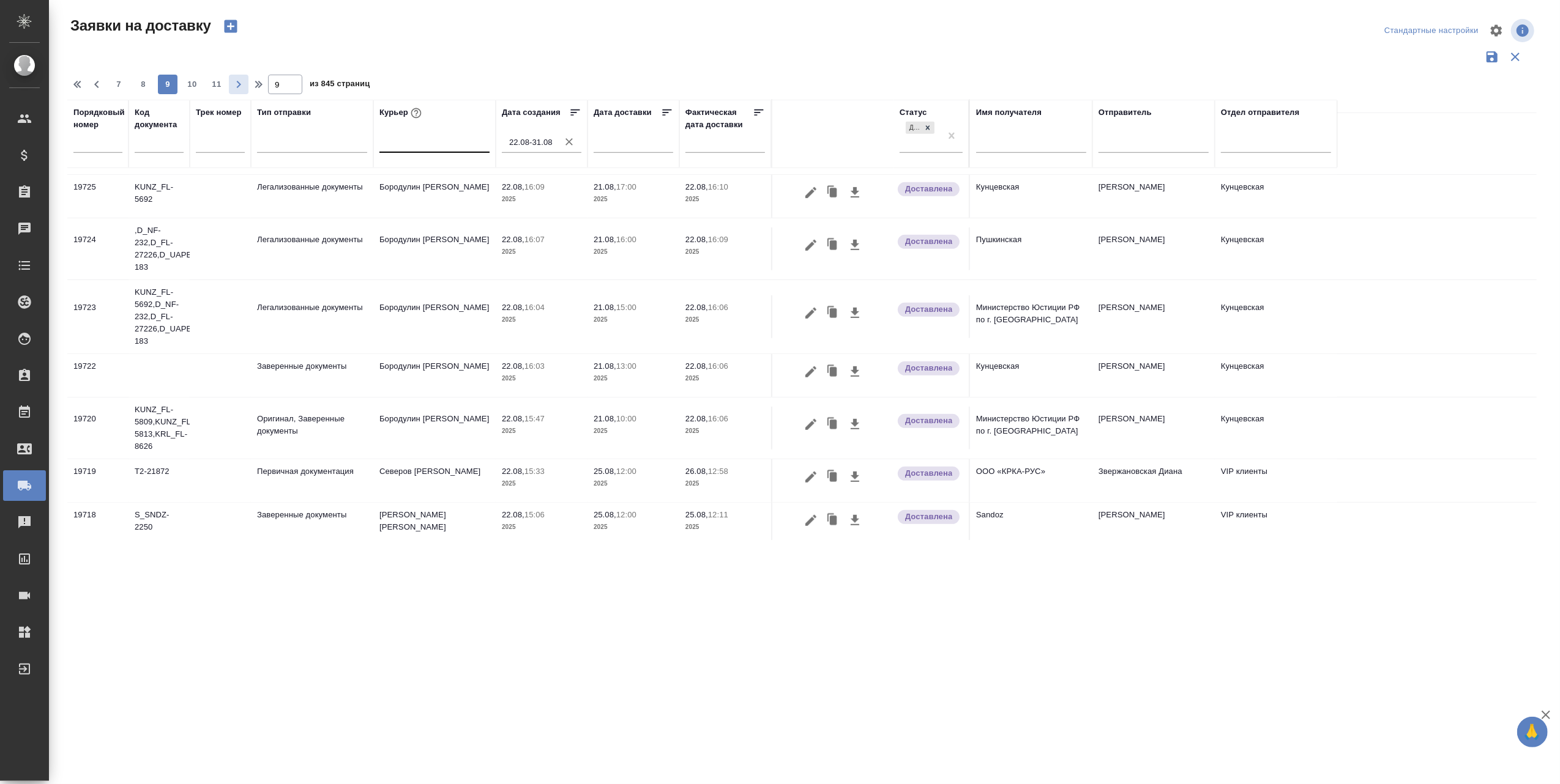
click at [236, 82] on icon "button" at bounding box center [238, 84] width 15 height 15
type input "10"
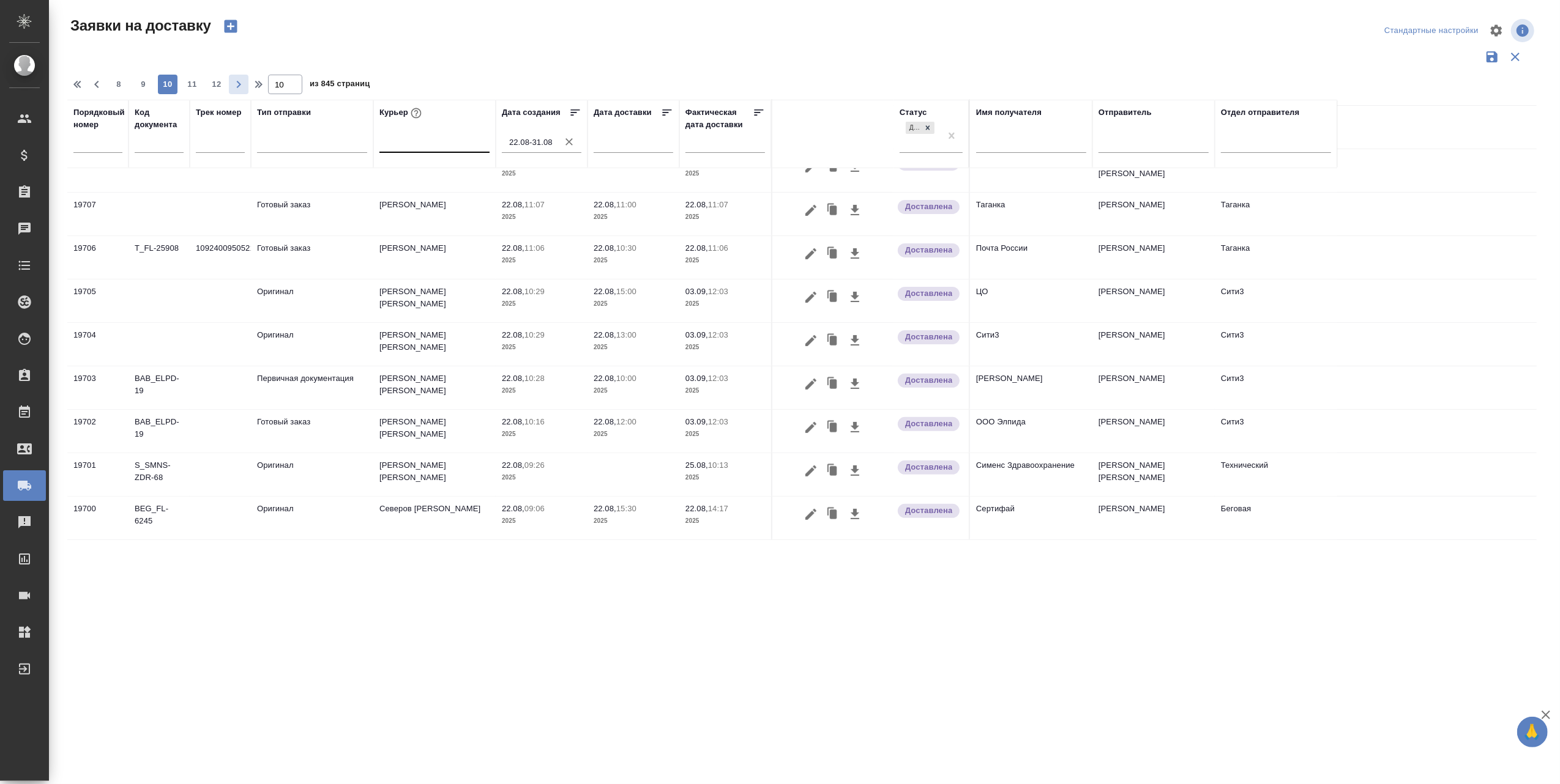
scroll to position [326, 0]
click at [806, 253] on icon "button" at bounding box center [811, 254] width 15 height 15
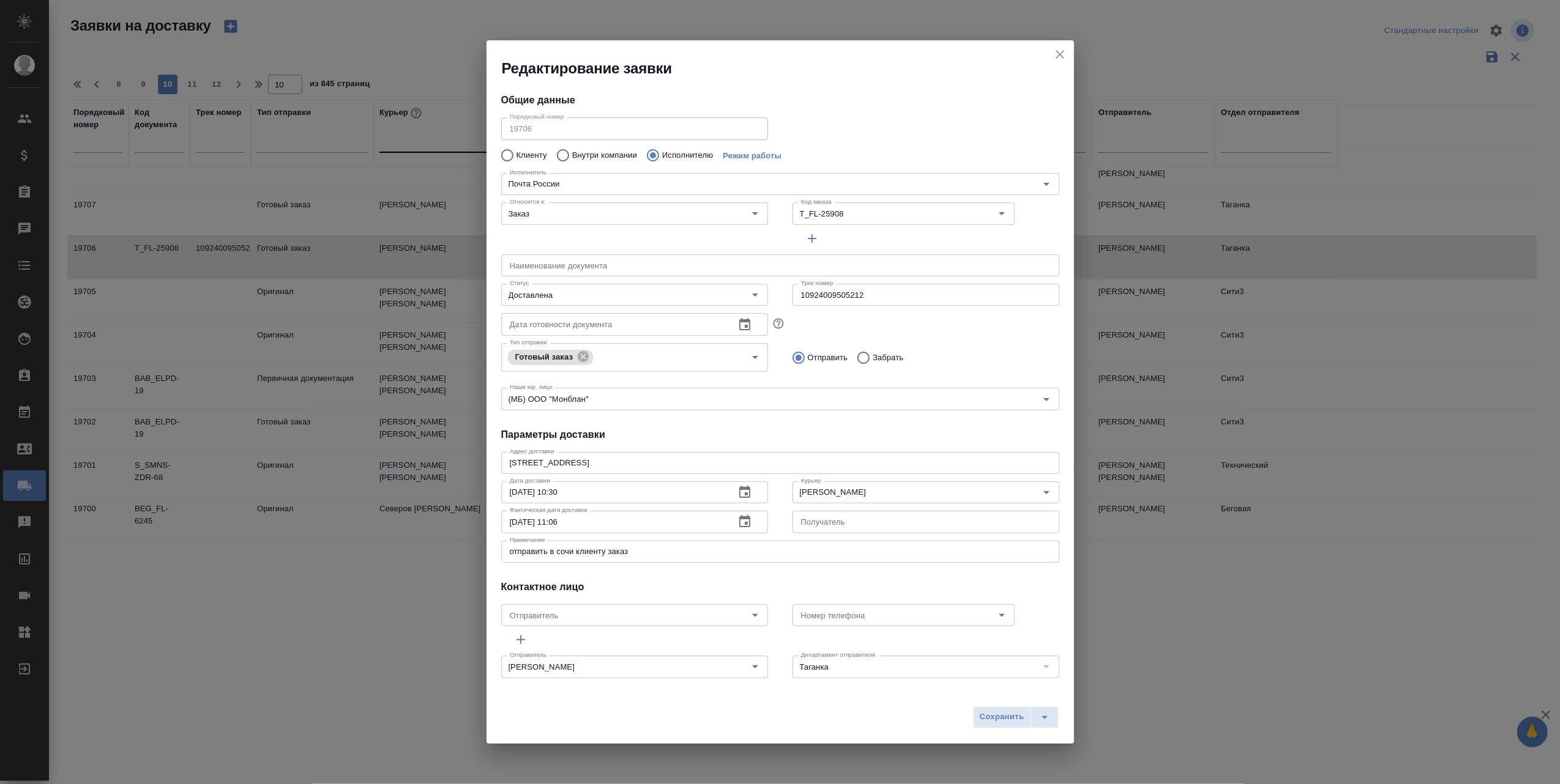
type input "Почта России"
click at [1060, 50] on icon "close" at bounding box center [1059, 54] width 15 height 15
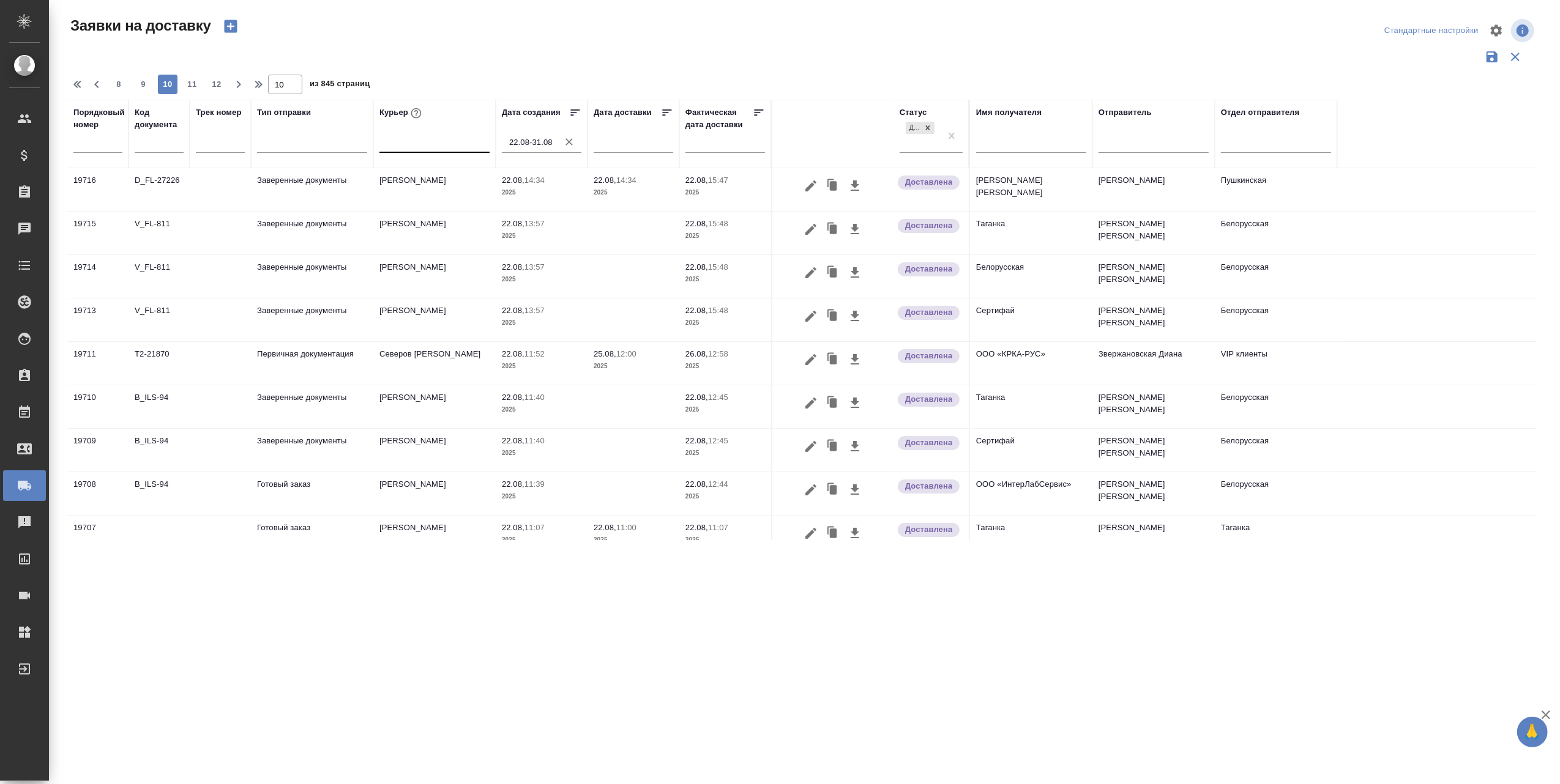
scroll to position [0, 0]
drag, startPoint x: 148, startPoint y: 80, endPoint x: 589, endPoint y: 216, distance: 461.5
click at [148, 80] on span "9" at bounding box center [143, 84] width 20 height 12
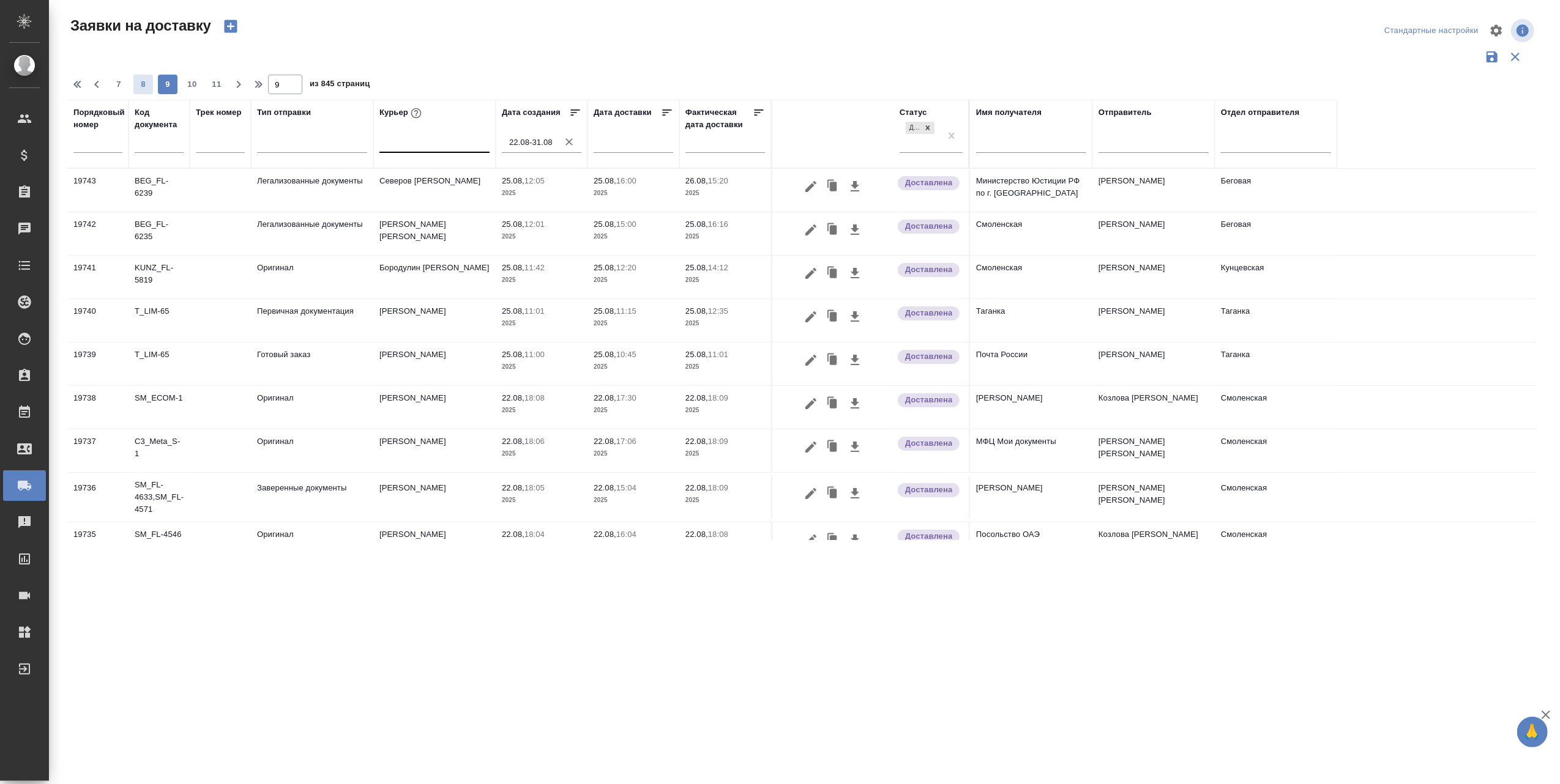
click at [150, 88] on span "8" at bounding box center [143, 84] width 20 height 12
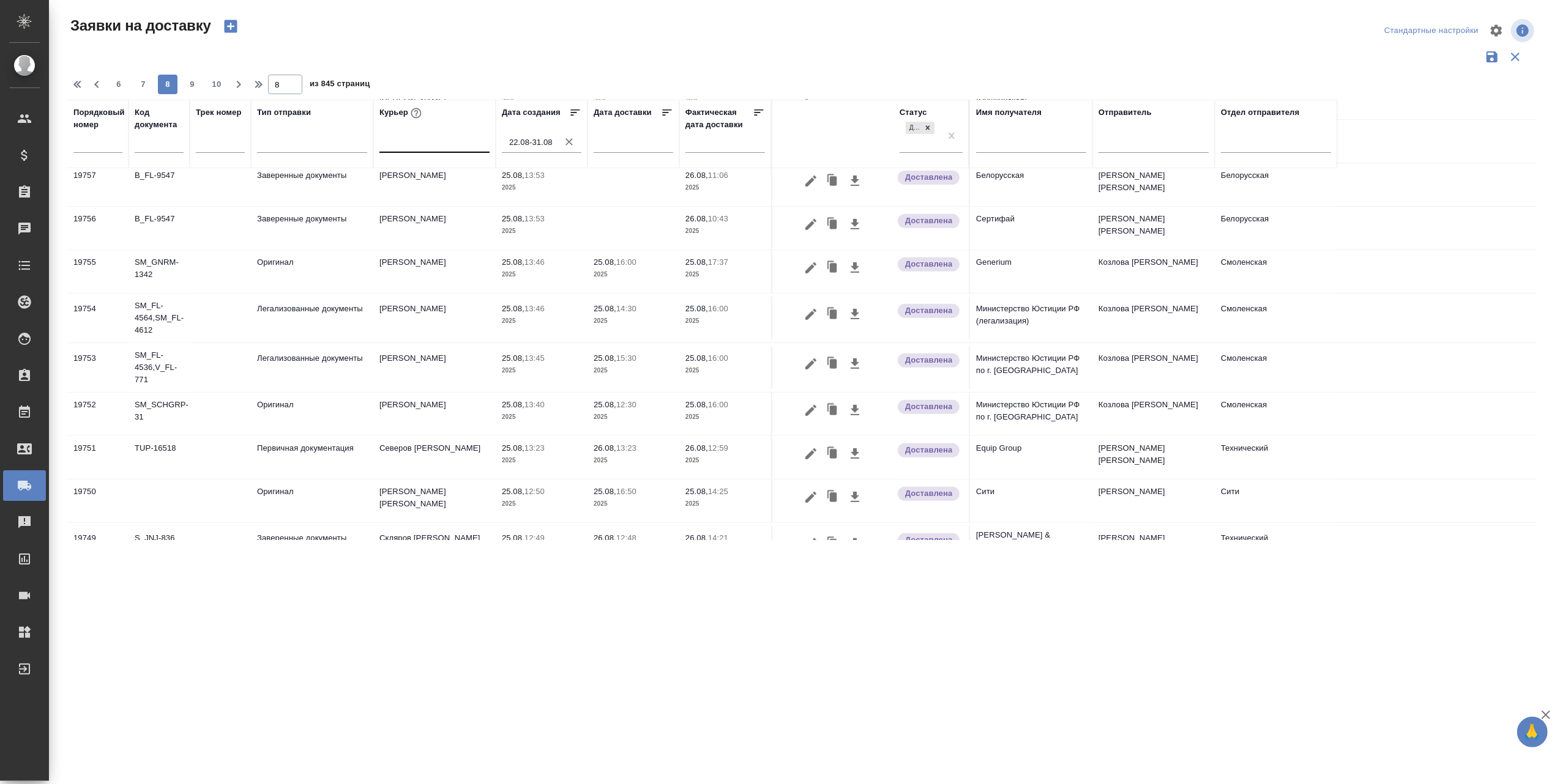
scroll to position [762, 0]
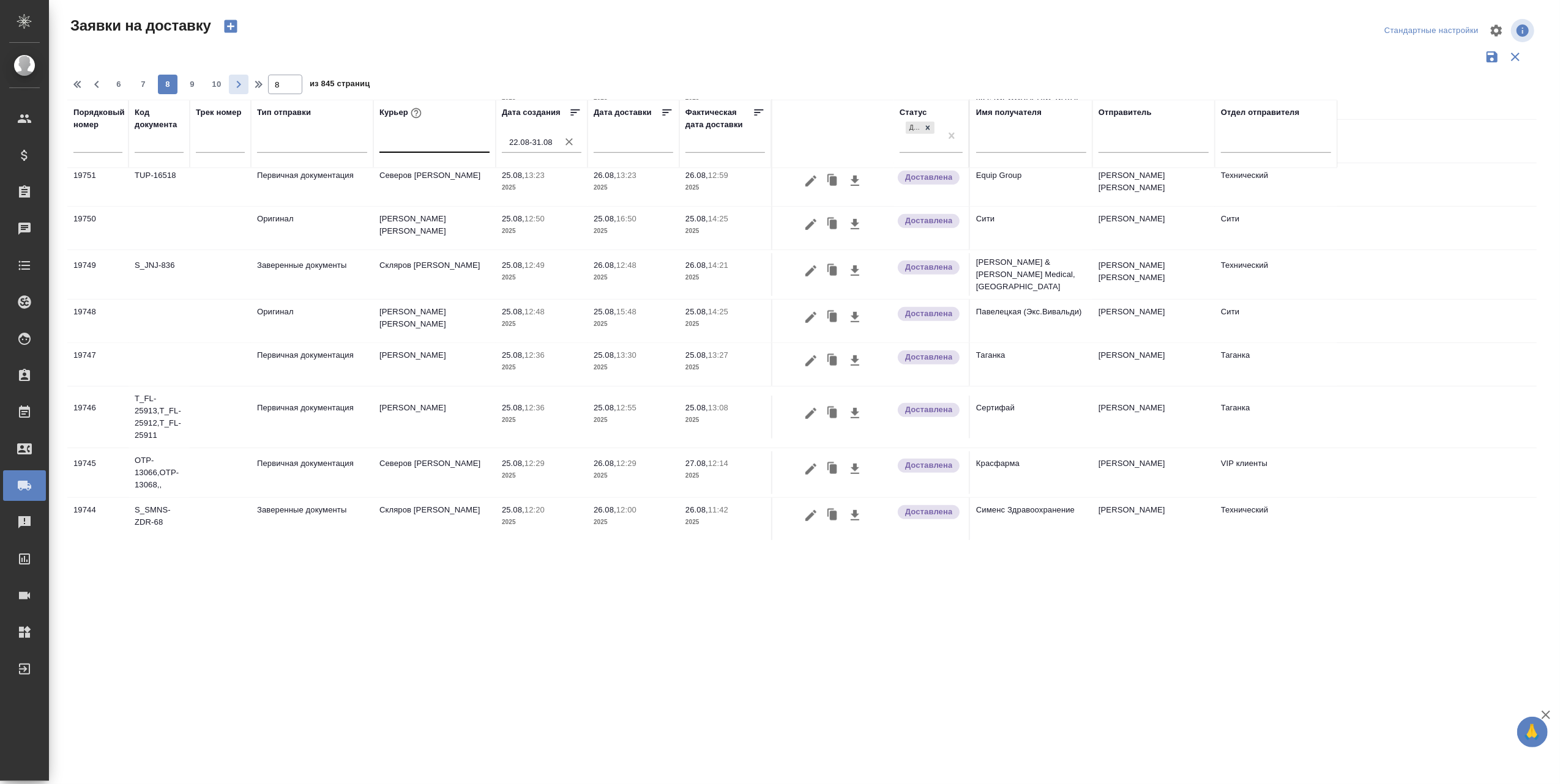
click at [242, 88] on icon "button" at bounding box center [238, 84] width 15 height 15
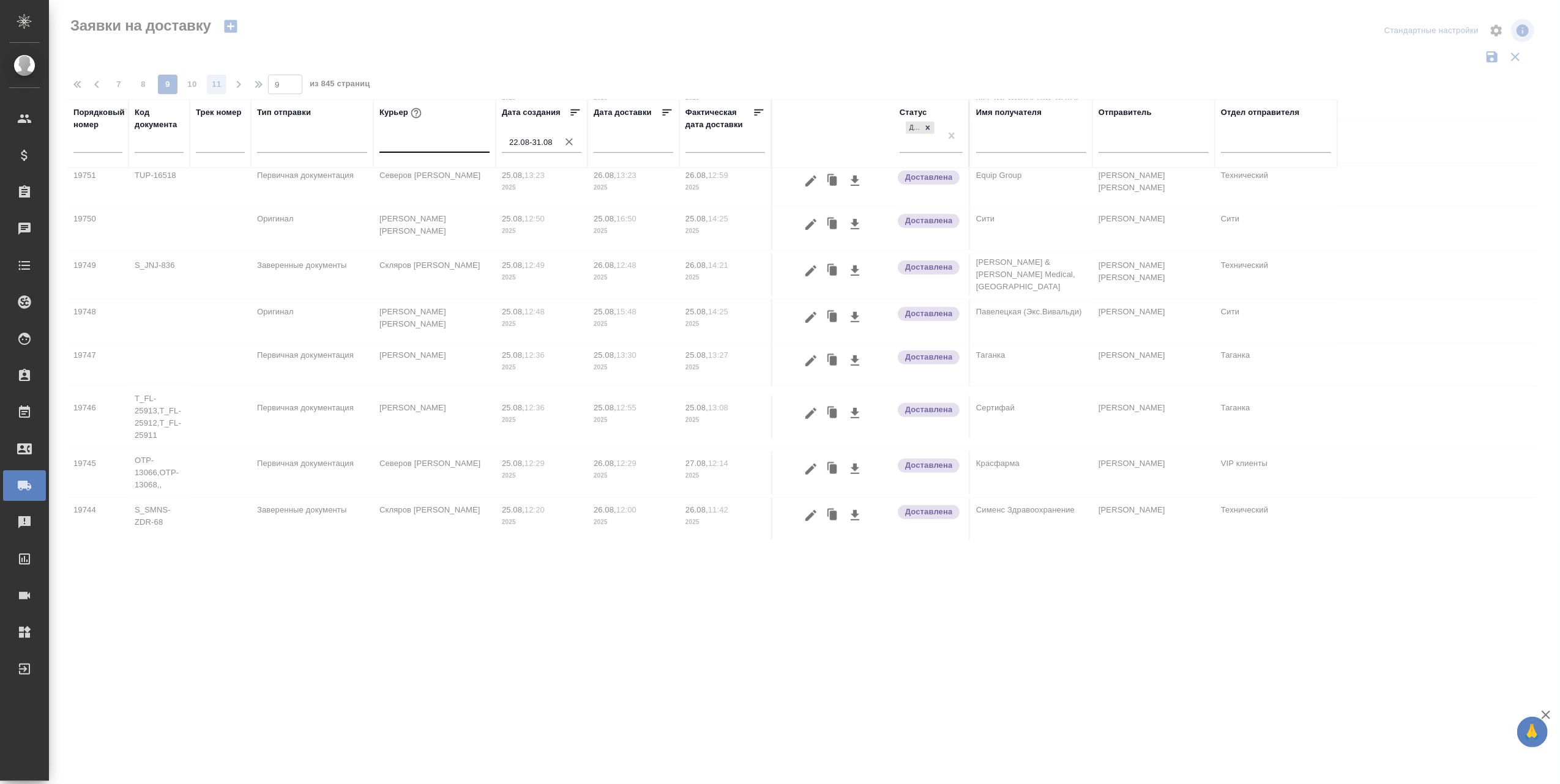
click at [219, 79] on span "11" at bounding box center [216, 84] width 20 height 12
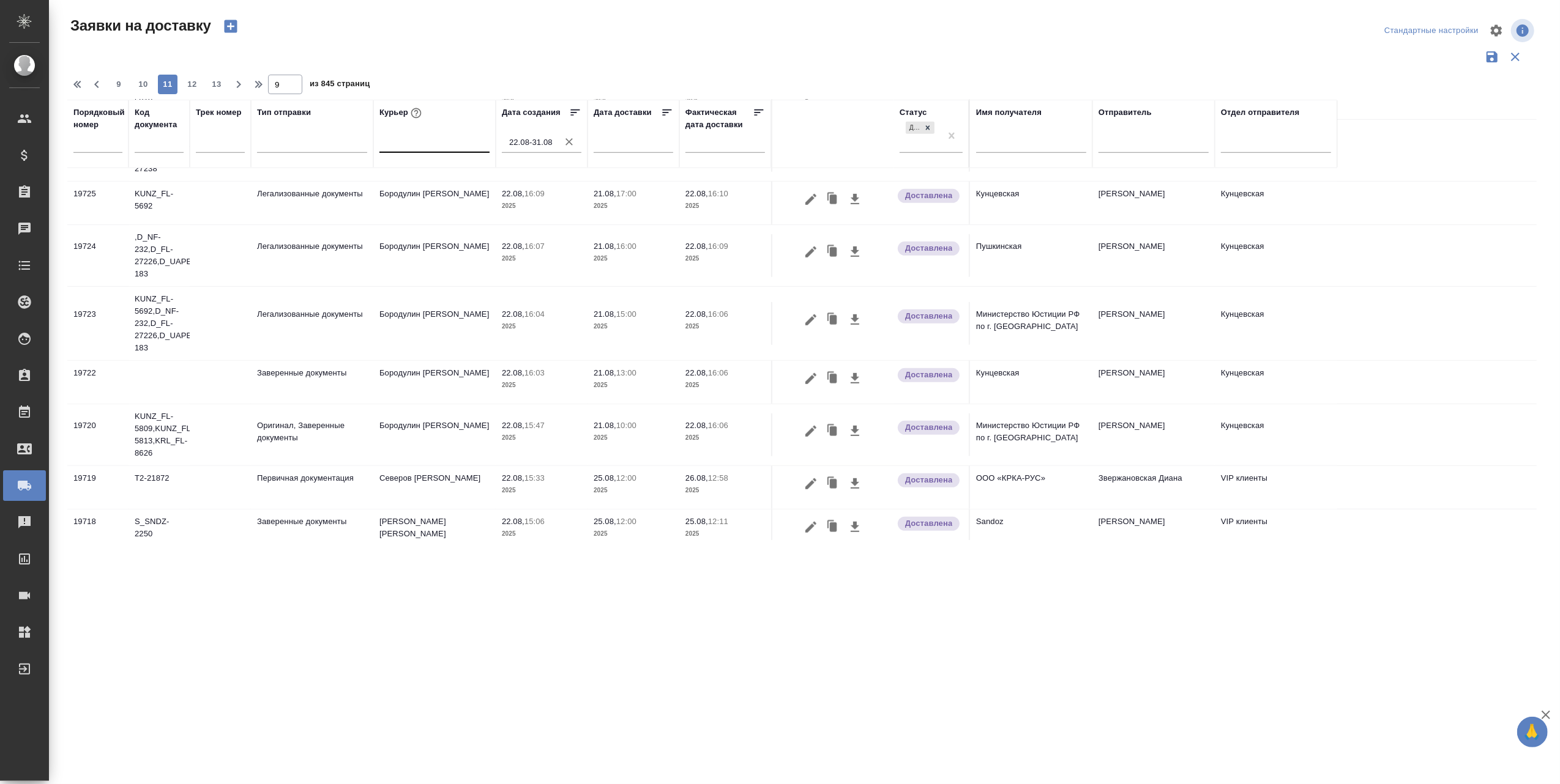
type input "11"
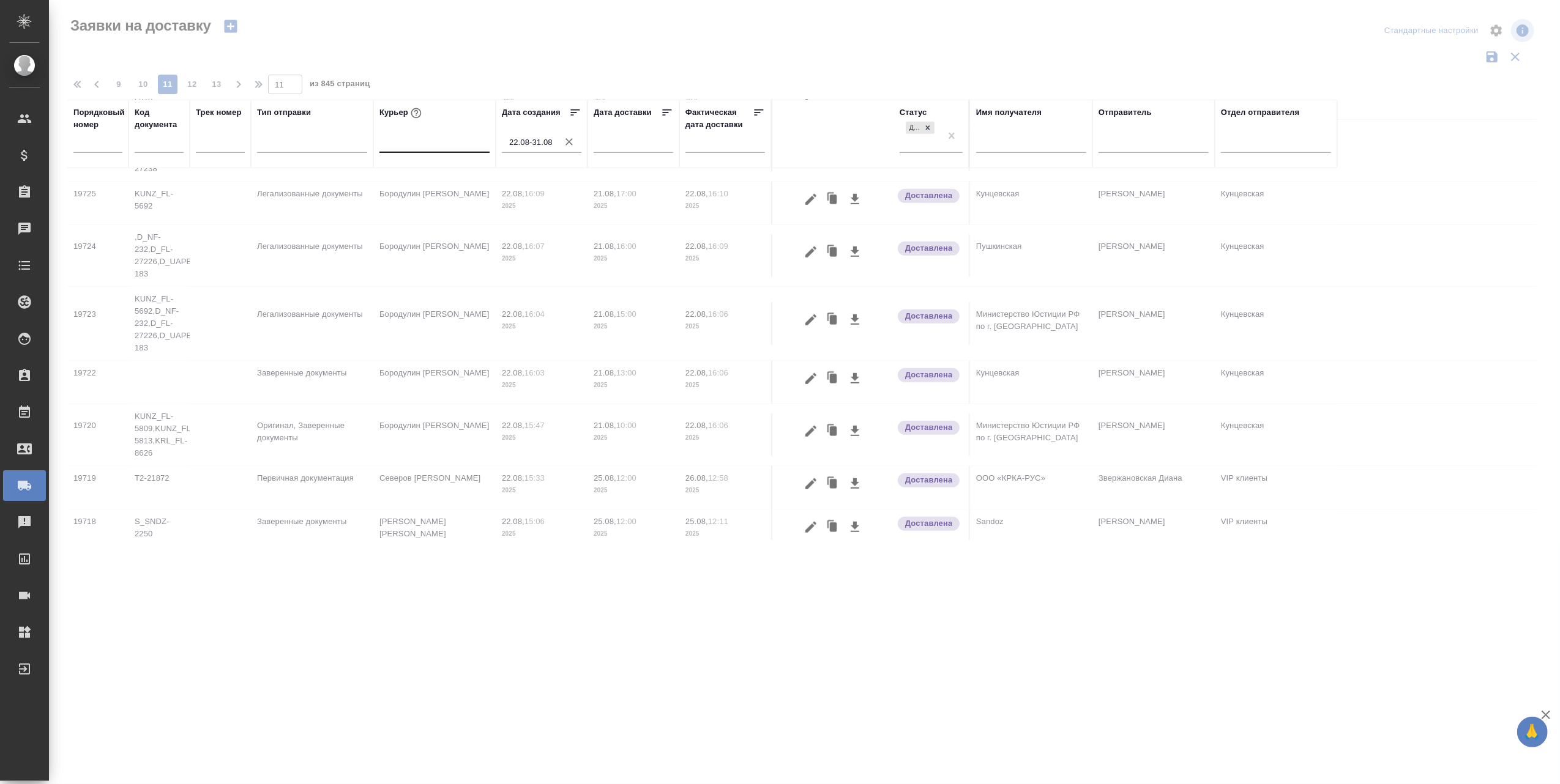
scroll to position [0, 0]
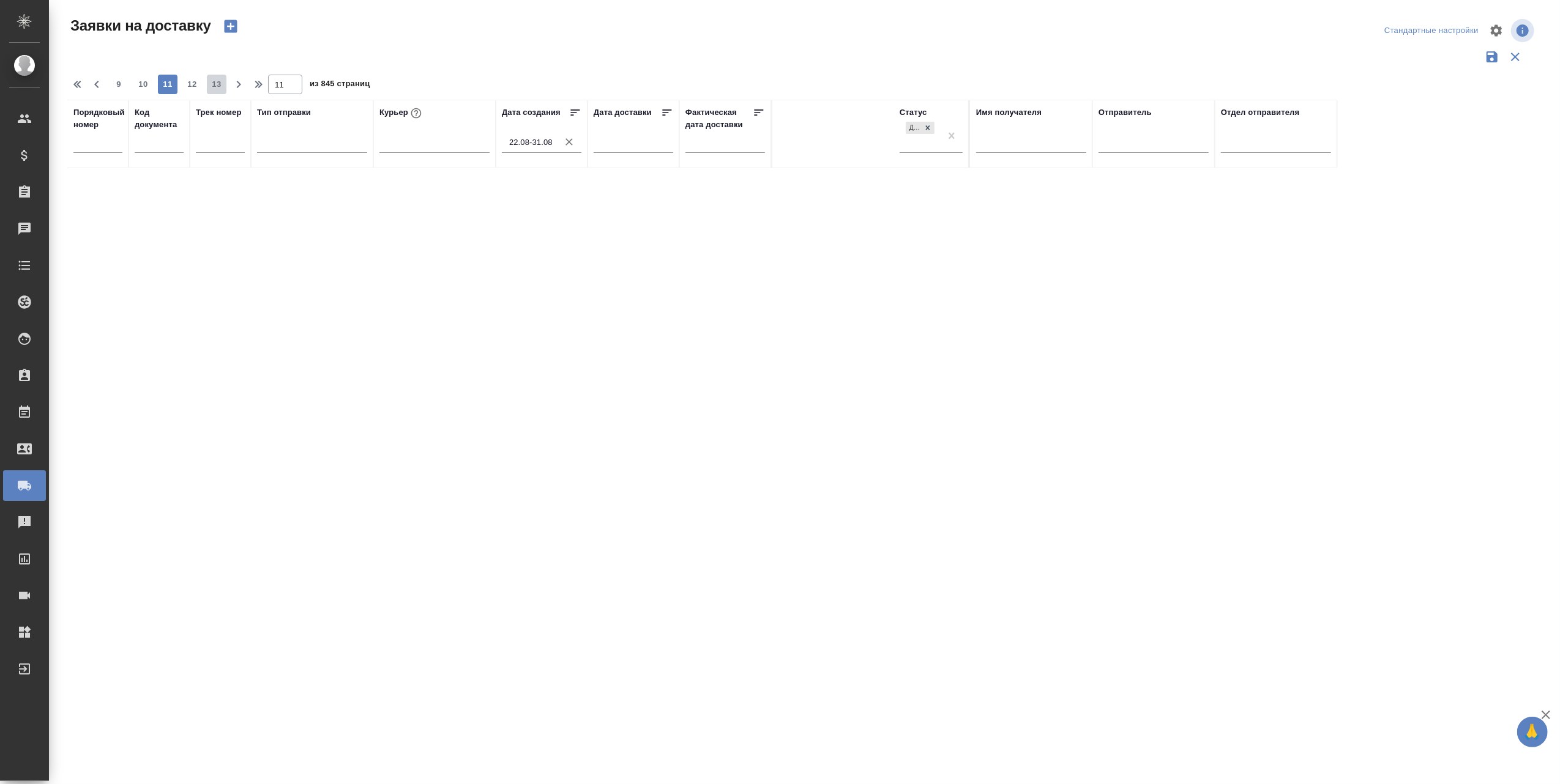
click at [216, 84] on span "13" at bounding box center [216, 84] width 20 height 12
click at [149, 86] on span "12" at bounding box center [143, 84] width 20 height 12
click at [140, 86] on span "11" at bounding box center [143, 84] width 20 height 12
click at [140, 86] on span "10" at bounding box center [143, 84] width 20 height 12
type input "10"
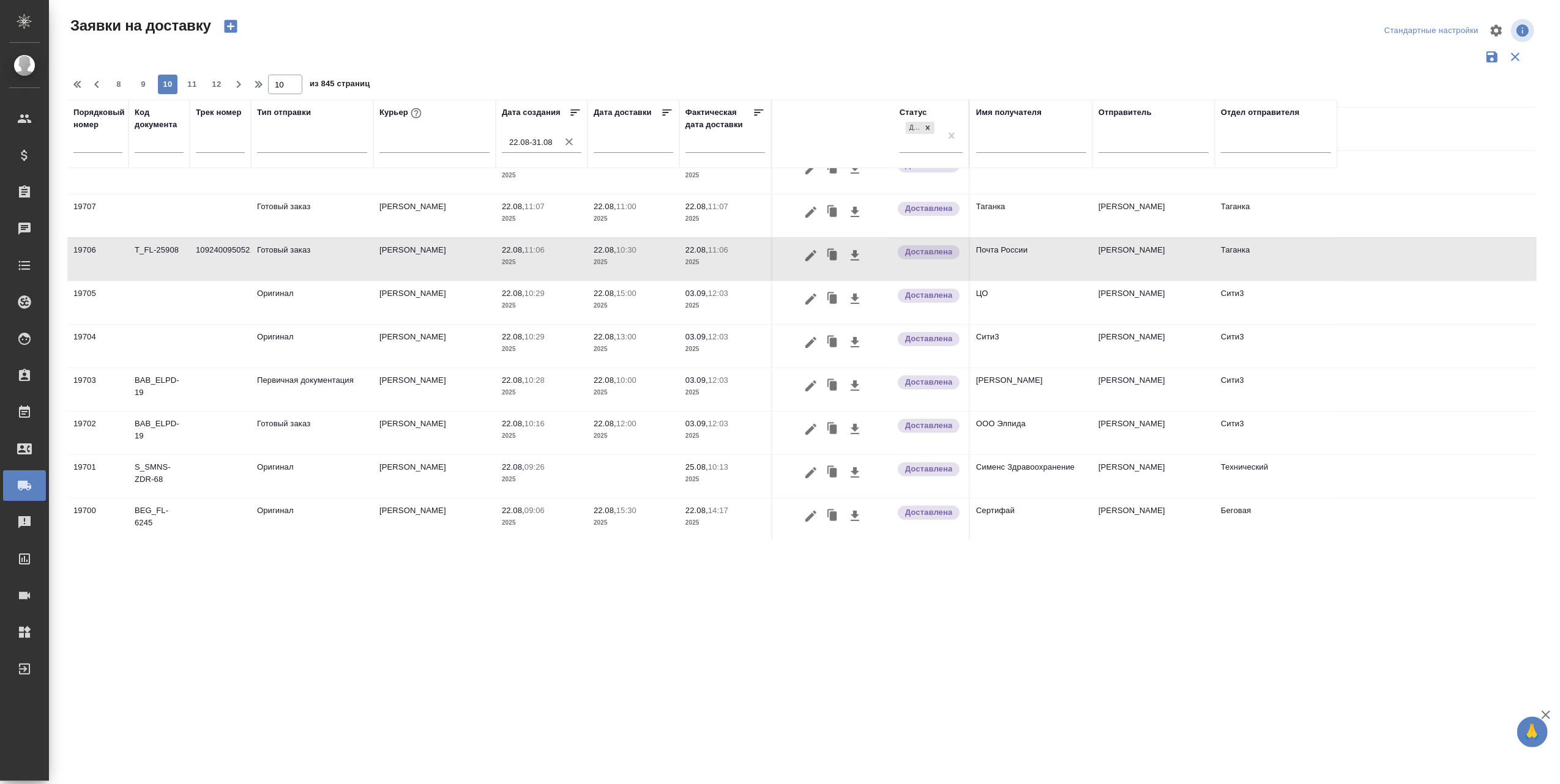
scroll to position [326, 0]
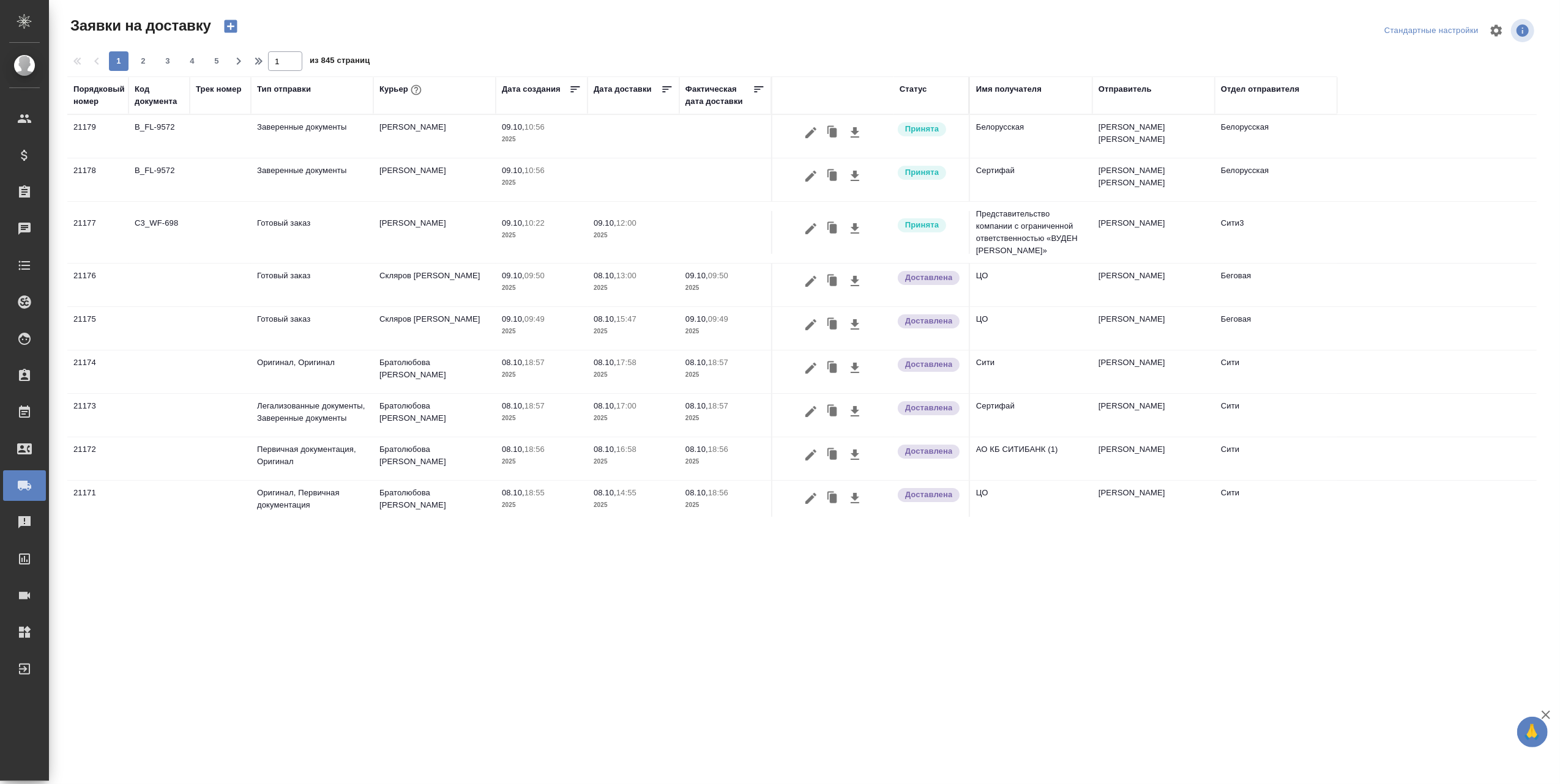
click at [162, 99] on div "Код документа" at bounding box center [159, 95] width 49 height 24
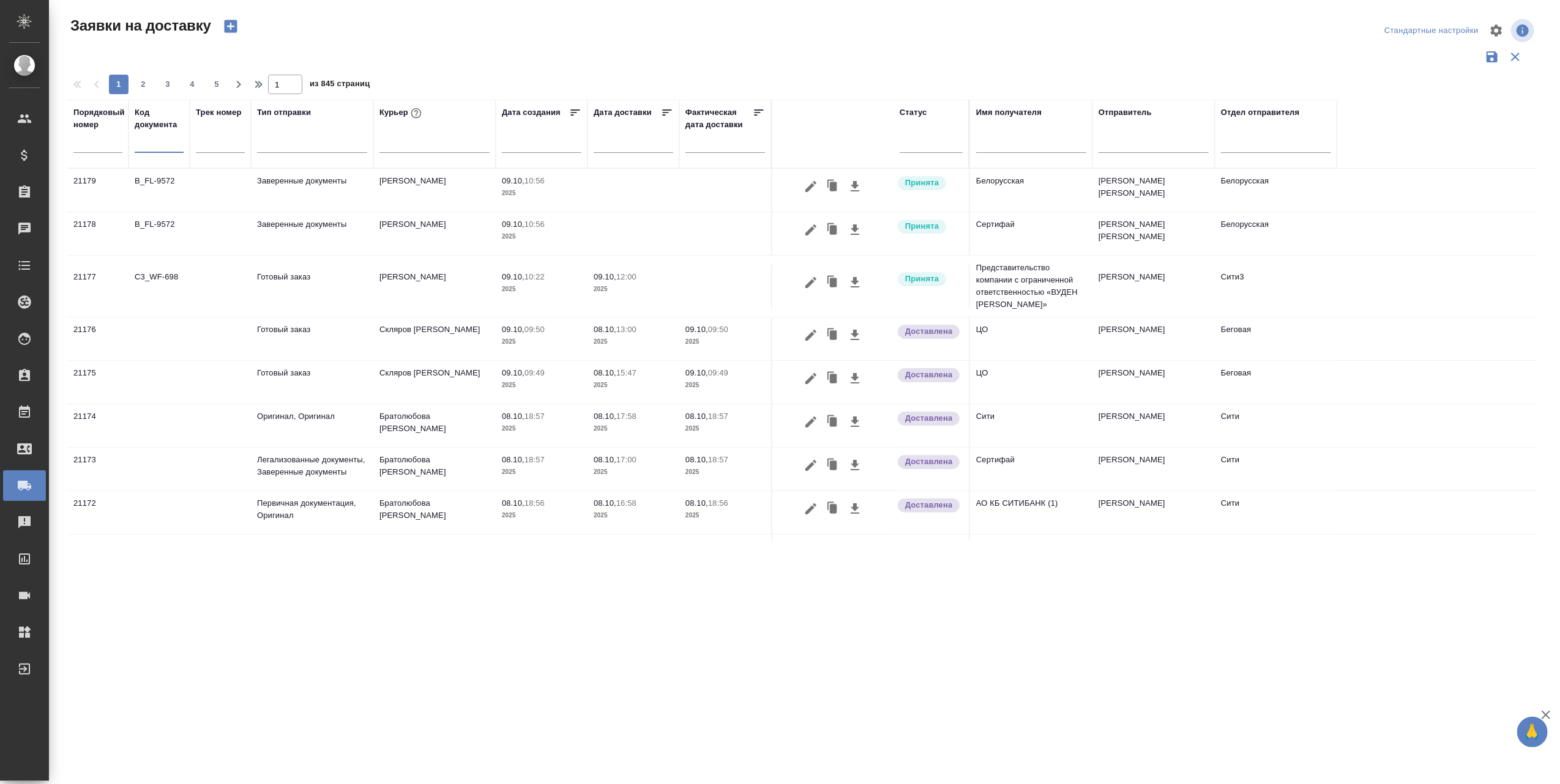
click at [164, 145] on input "text" at bounding box center [159, 144] width 49 height 16
click at [138, 143] on input "text" at bounding box center [159, 144] width 49 height 16
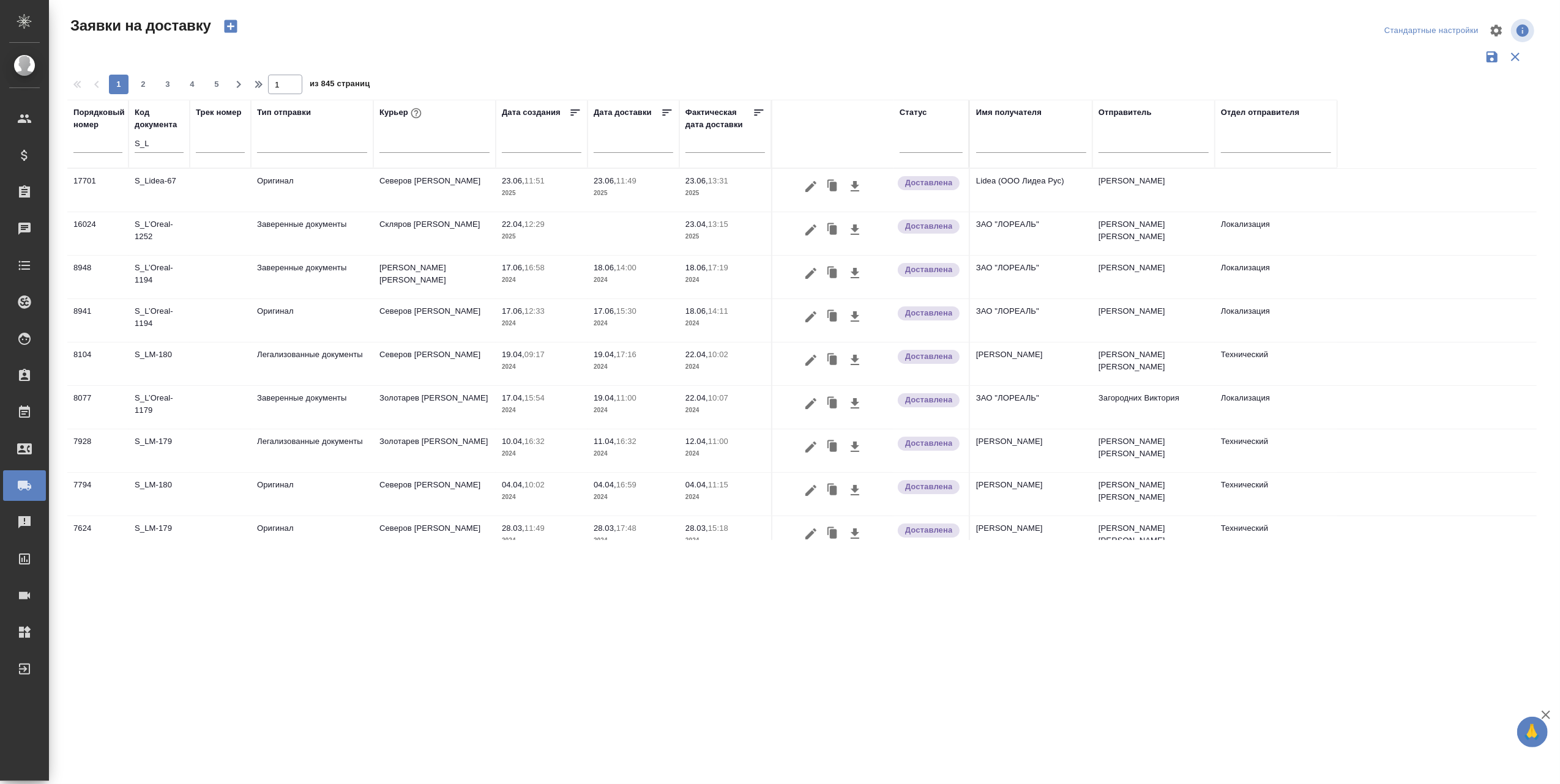
click at [153, 233] on td "S_L’Oreal-1252" at bounding box center [159, 233] width 61 height 43
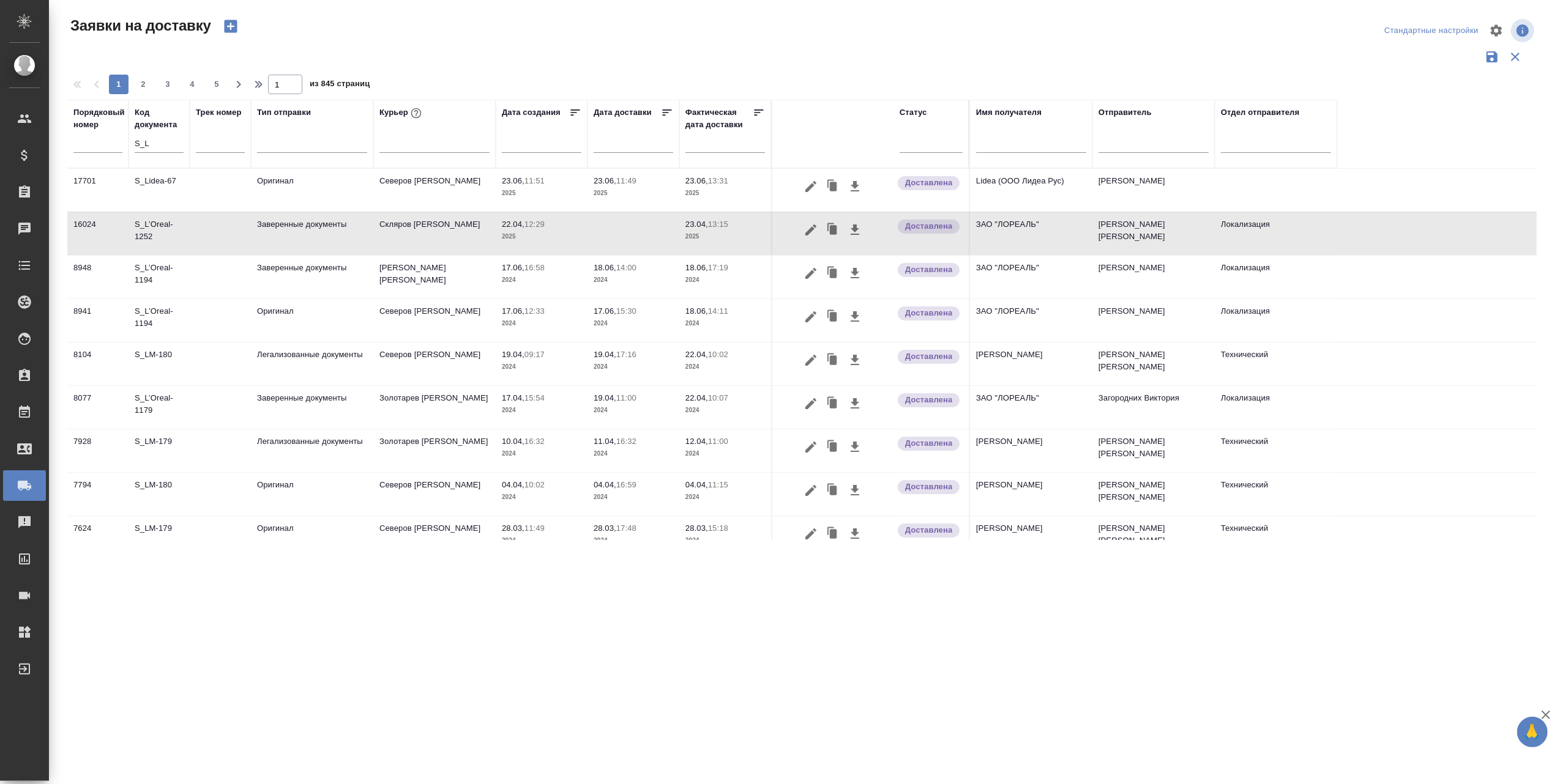
click at [151, 226] on td "S_L’Oreal-1252" at bounding box center [159, 233] width 61 height 43
click at [153, 144] on input "S_L" at bounding box center [159, 144] width 49 height 16
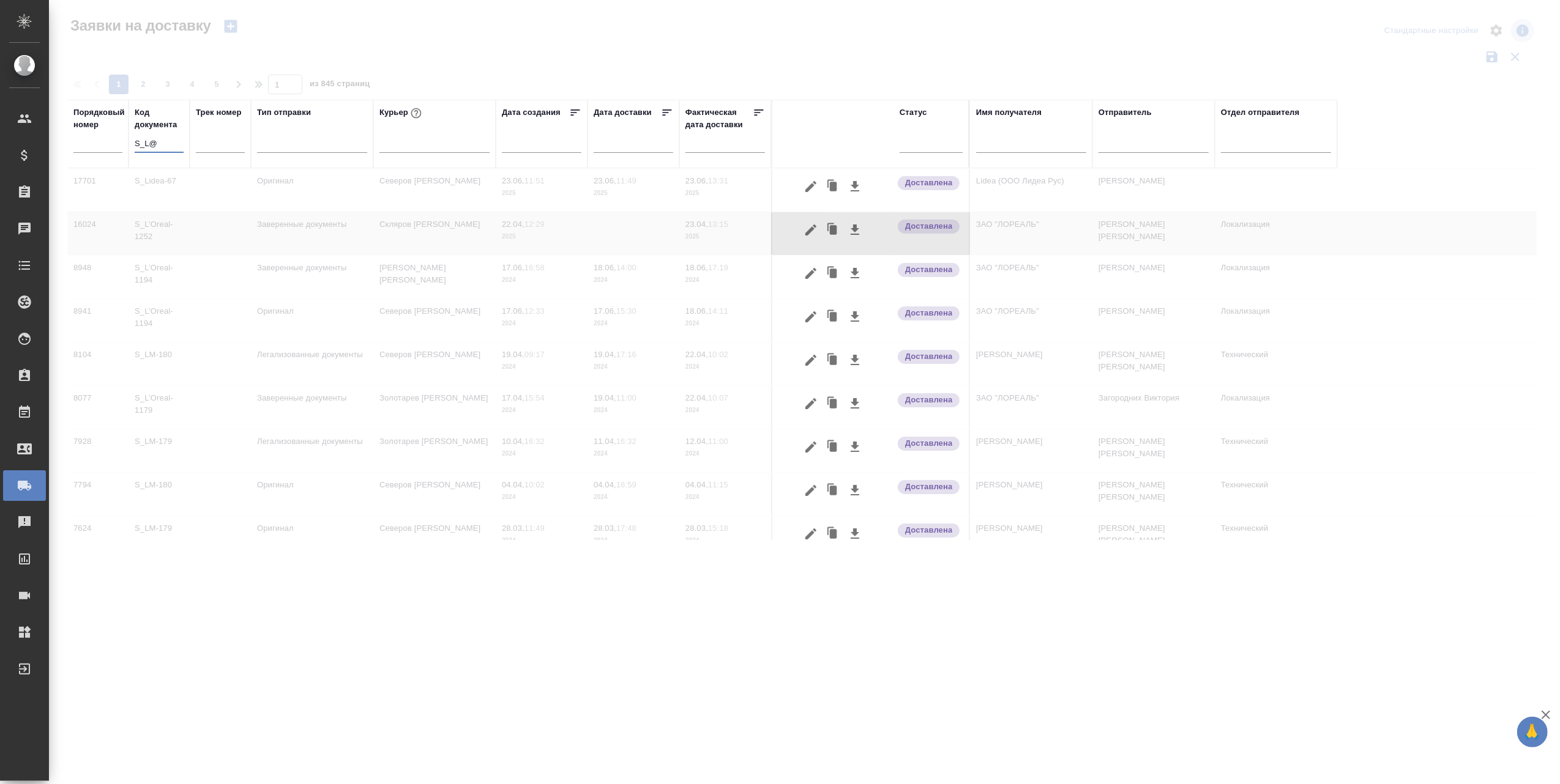
type input "S_L"
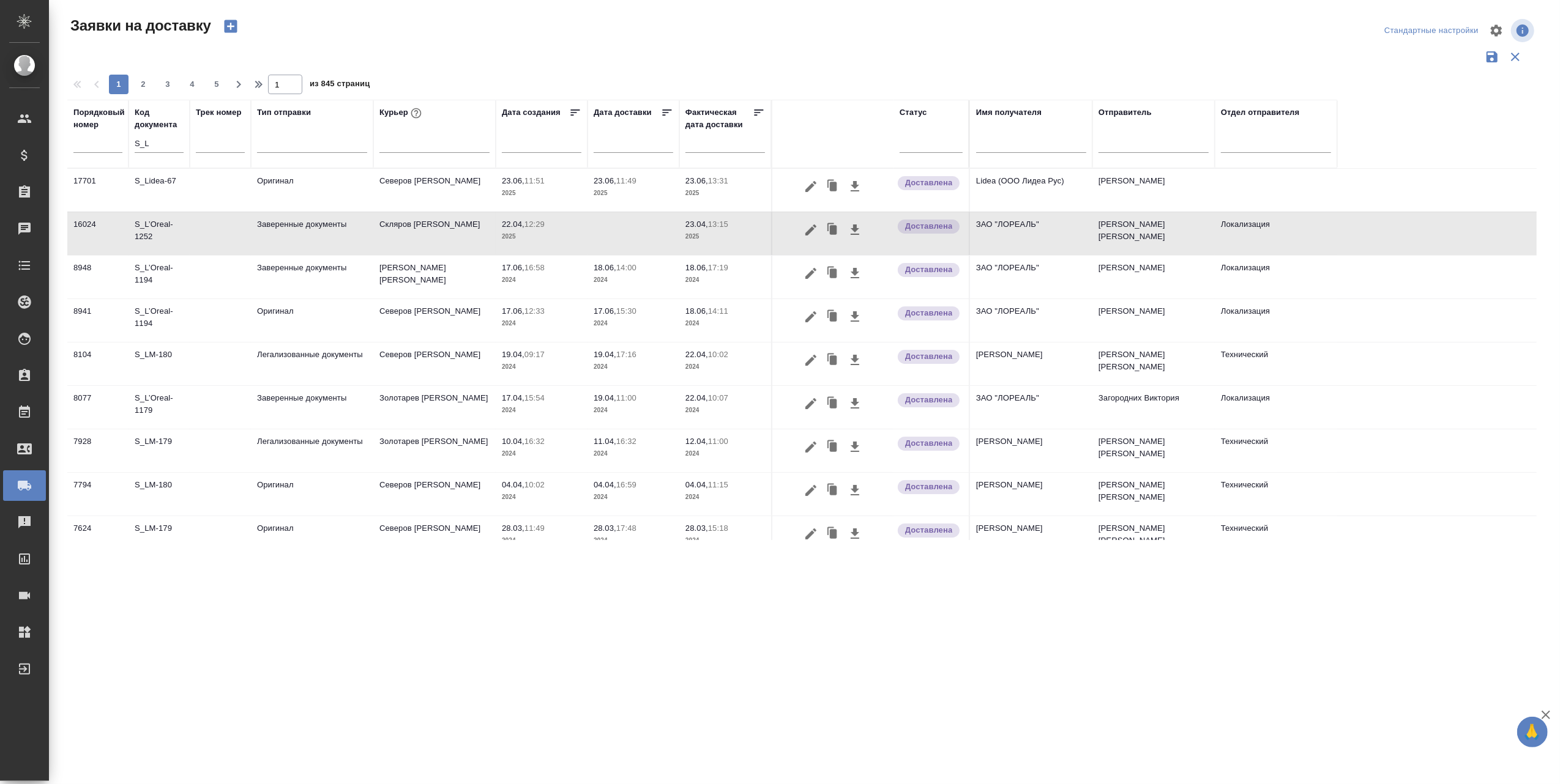
drag, startPoint x: 127, startPoint y: 220, endPoint x: 589, endPoint y: 235, distance: 462.2
click at [157, 223] on tr "16024 S_L’Oreal-1252 Заверенные документы [PERSON_NAME] Станислав 22.04, 12:29 …" at bounding box center [801, 233] width 1469 height 44
click at [814, 231] on icon "button" at bounding box center [811, 230] width 15 height 15
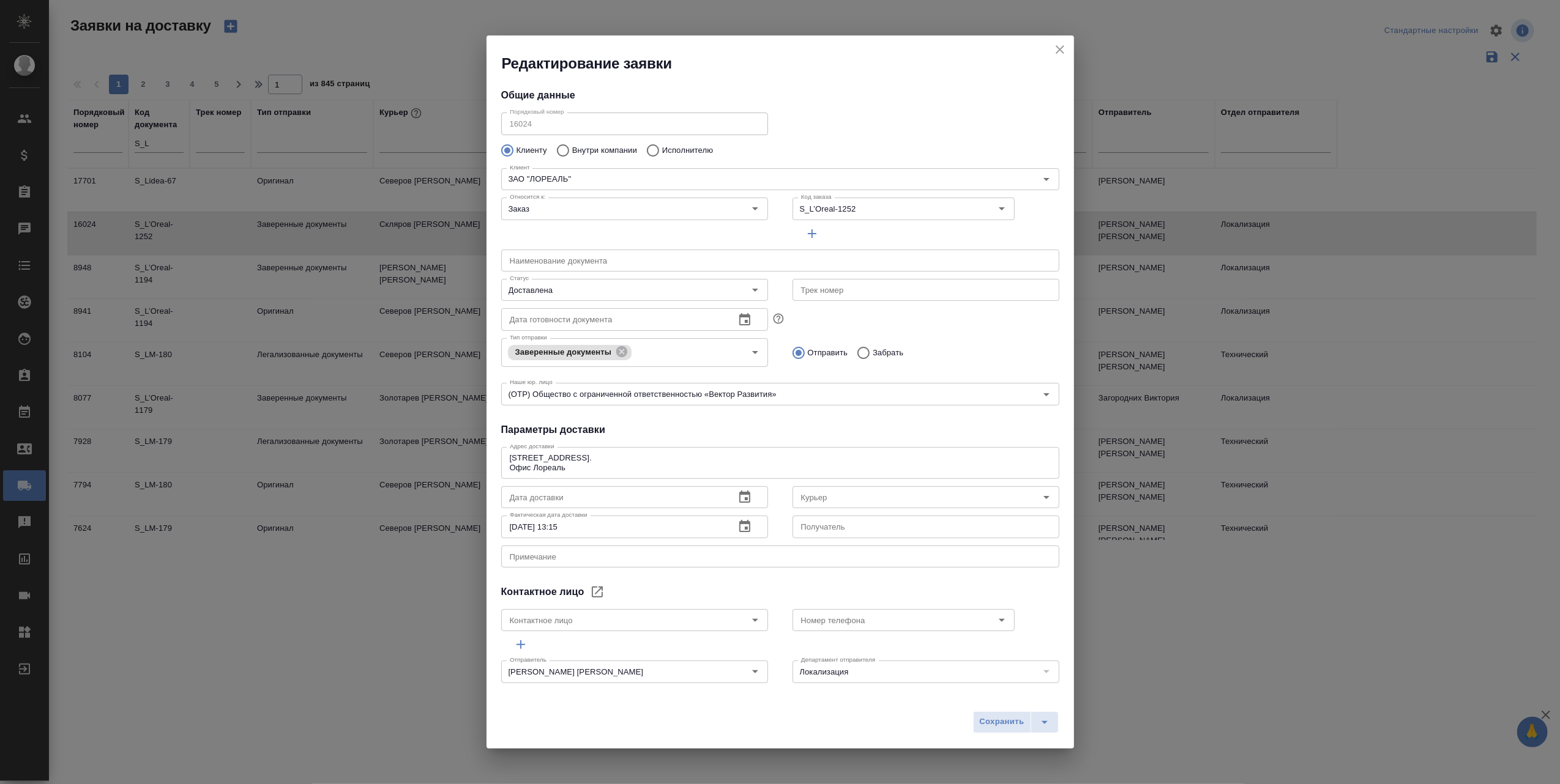
type input "Скляров [PERSON_NAME]"
type input "[PERSON_NAME]"
drag, startPoint x: 857, startPoint y: 207, endPoint x: 787, endPoint y: 206, distance: 70.0
click at [792, 206] on div "S_L’Oreal-1252 Код заказа" at bounding box center [903, 208] width 222 height 22
click at [1058, 47] on icon "close" at bounding box center [1059, 49] width 15 height 15
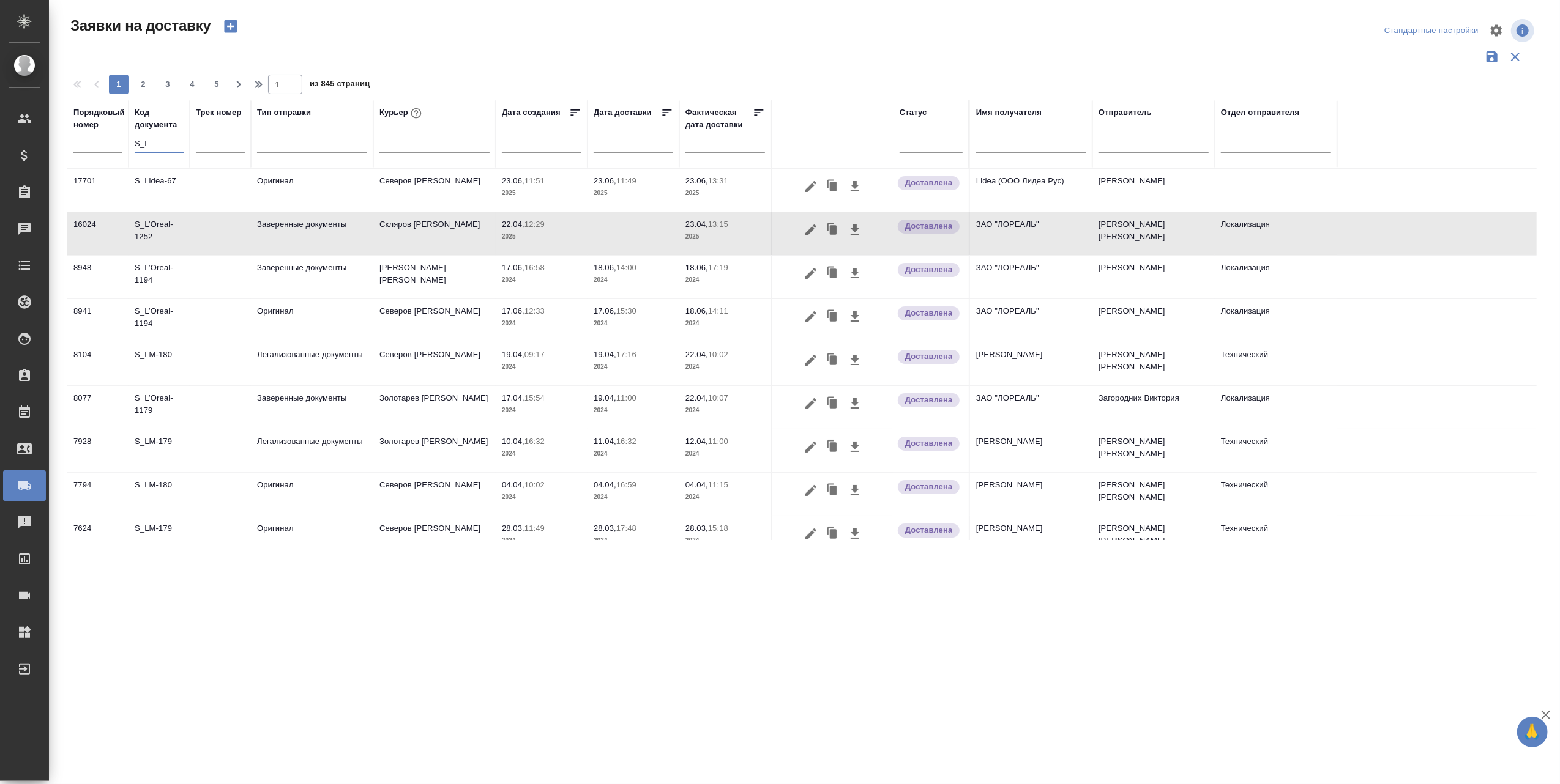
click at [153, 143] on input "S_L" at bounding box center [159, 144] width 49 height 16
type input "S"
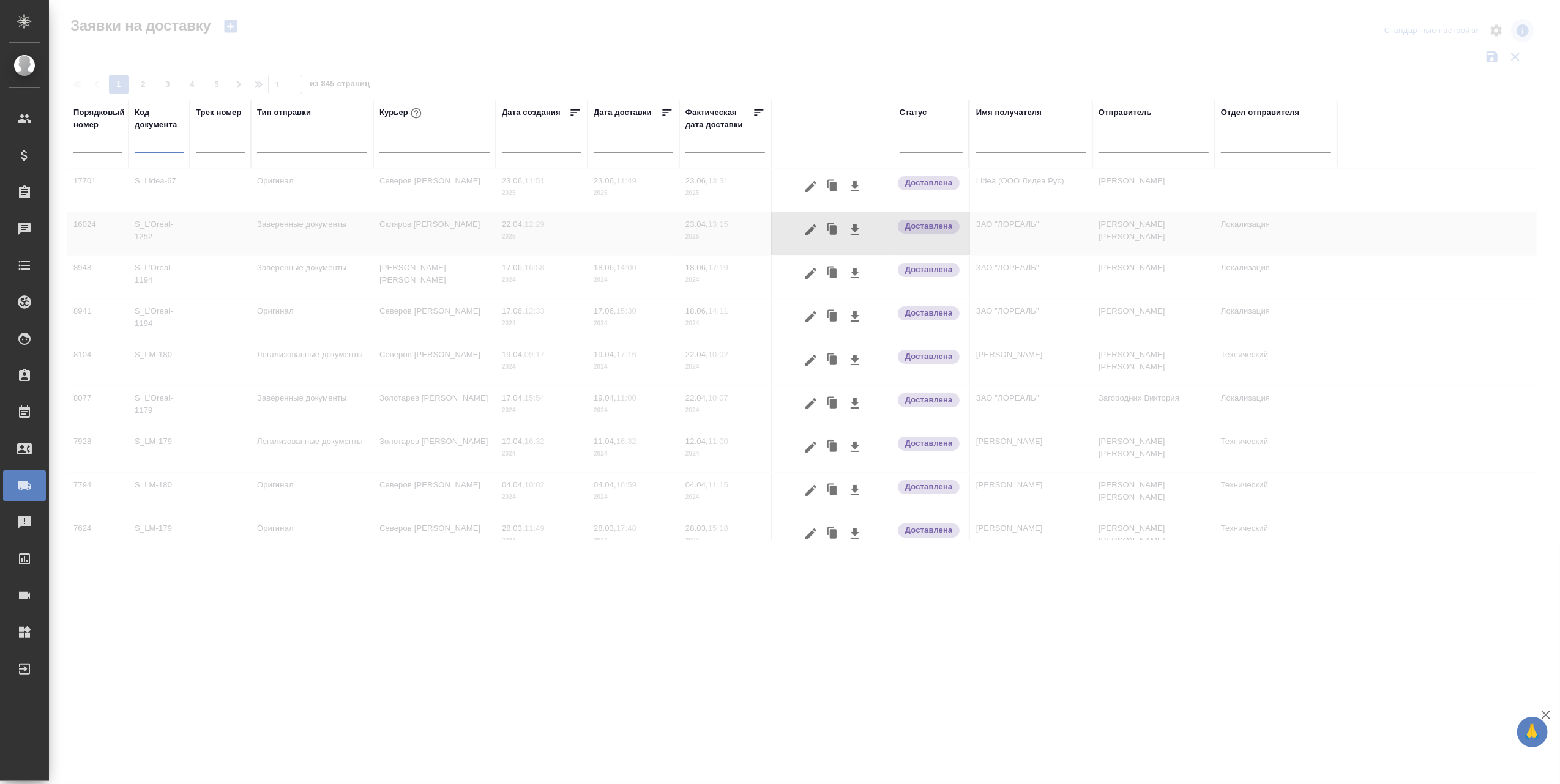
paste input "S_L’Oreal-1252"
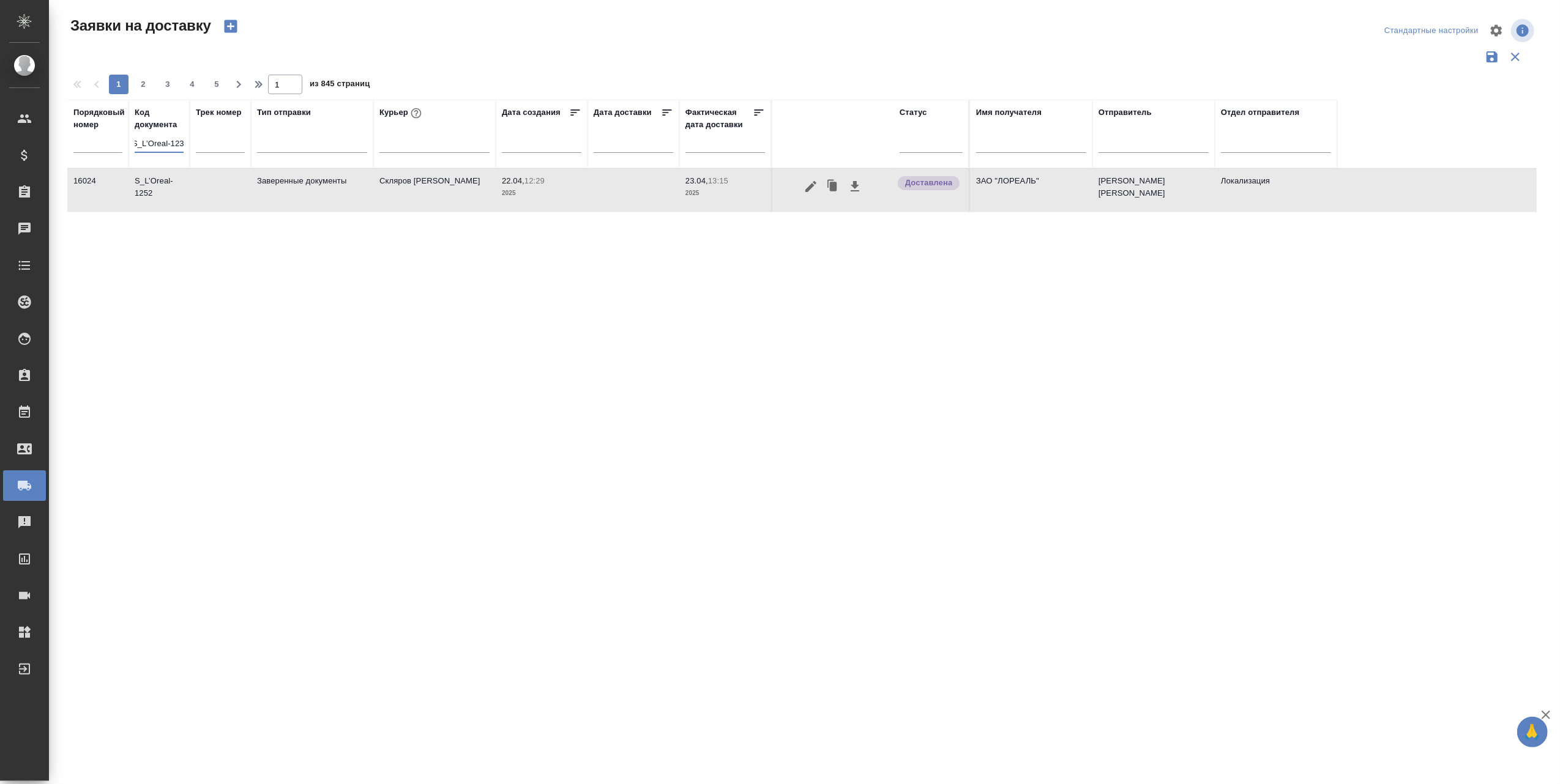
scroll to position [0, 7]
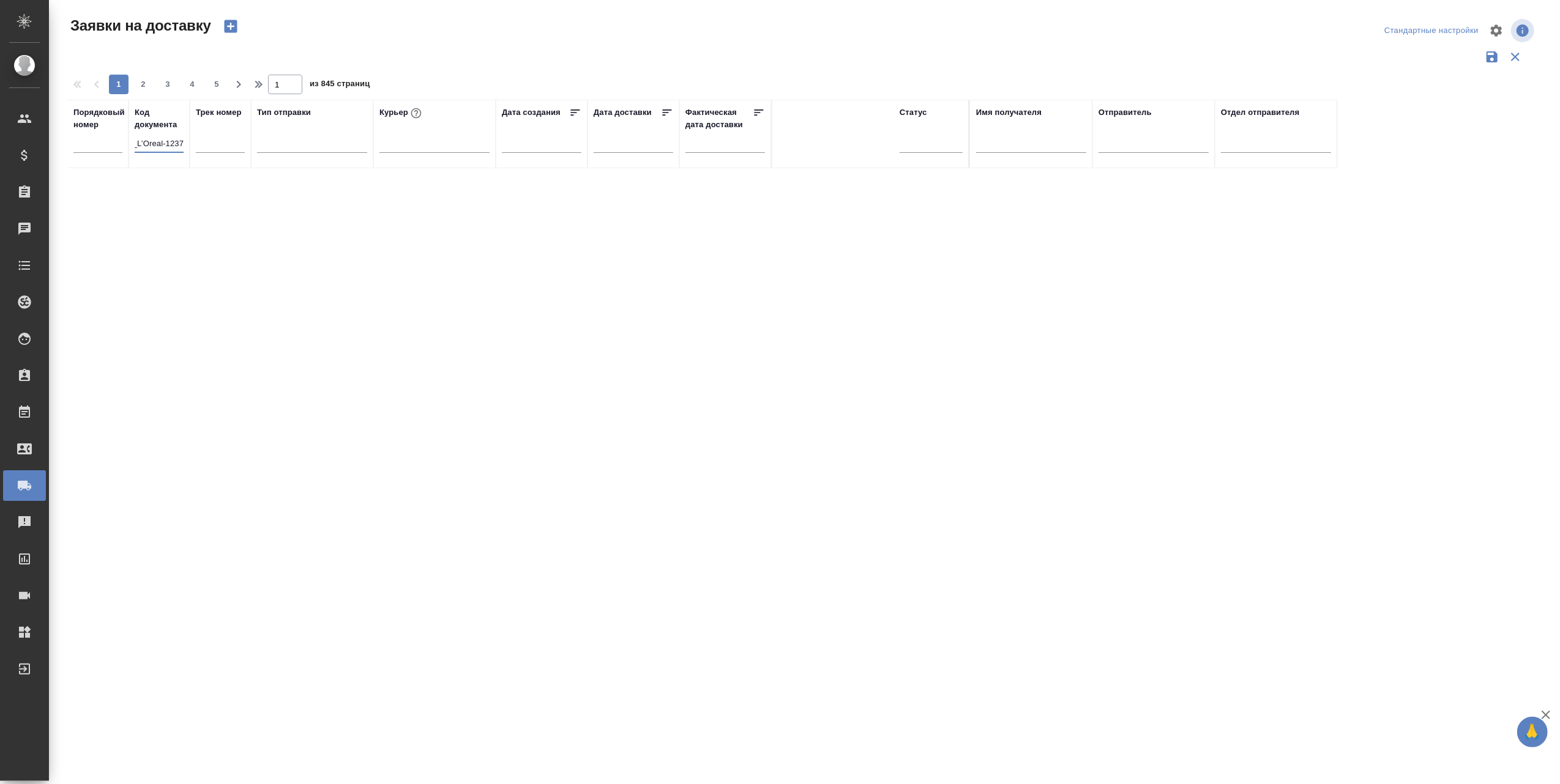
click at [182, 143] on input "S_L’Oreal-1237" at bounding box center [159, 144] width 49 height 16
click at [244, 179] on div "Порядковый номер Код документа S_L’Oreal-1237 Трек номер Тип отправки Курьер Да…" at bounding box center [801, 320] width 1469 height 440
click at [177, 143] on input "S_L’Oreal-1237" at bounding box center [159, 144] width 49 height 16
type input "S"
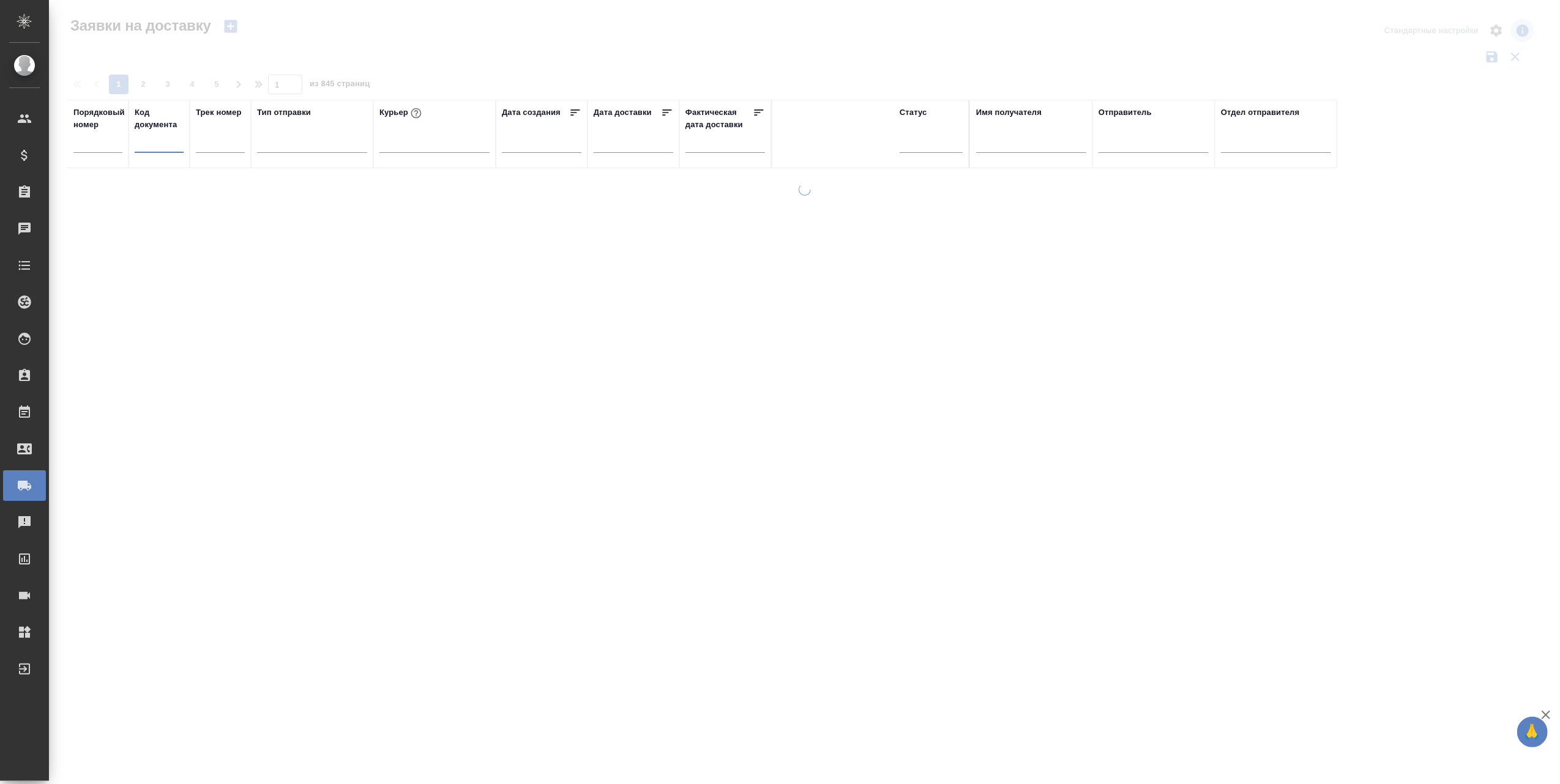
click at [1017, 144] on input "text" at bounding box center [1030, 144] width 110 height 16
type input "k"
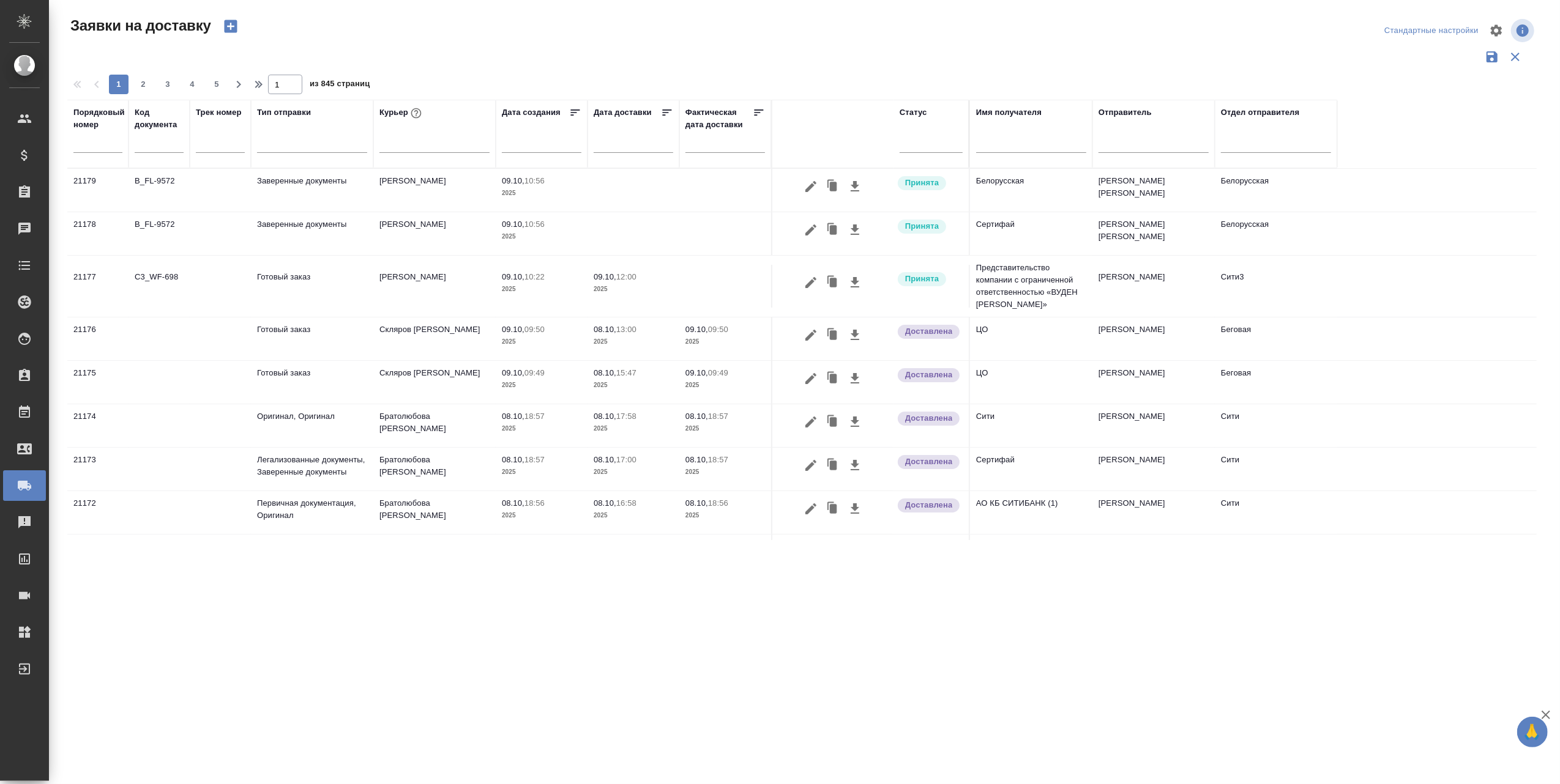
click at [1030, 143] on input "text" at bounding box center [1030, 144] width 110 height 16
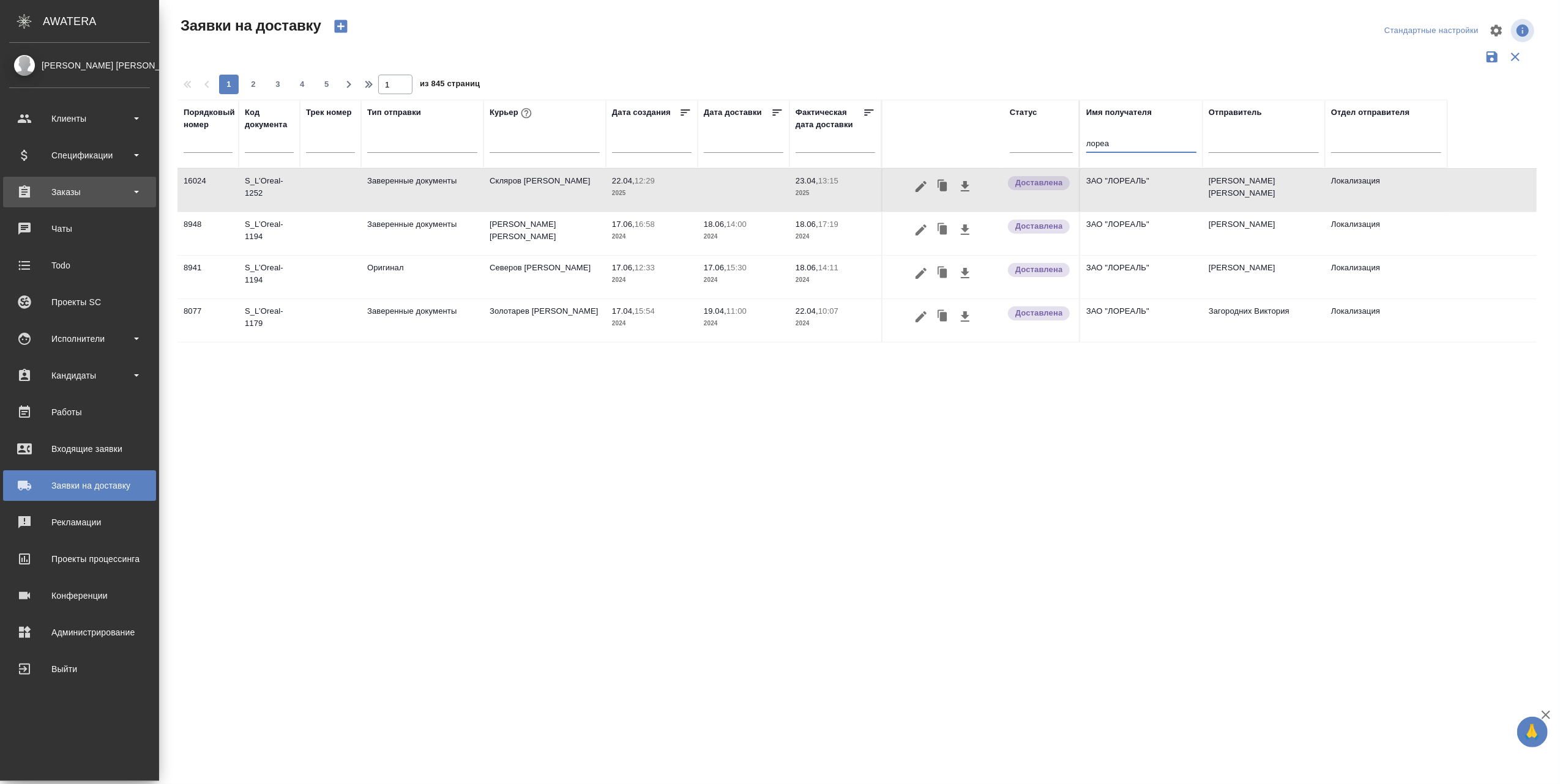
type input "лореа"
click at [93, 189] on div "Заказы" at bounding box center [80, 191] width 141 height 18
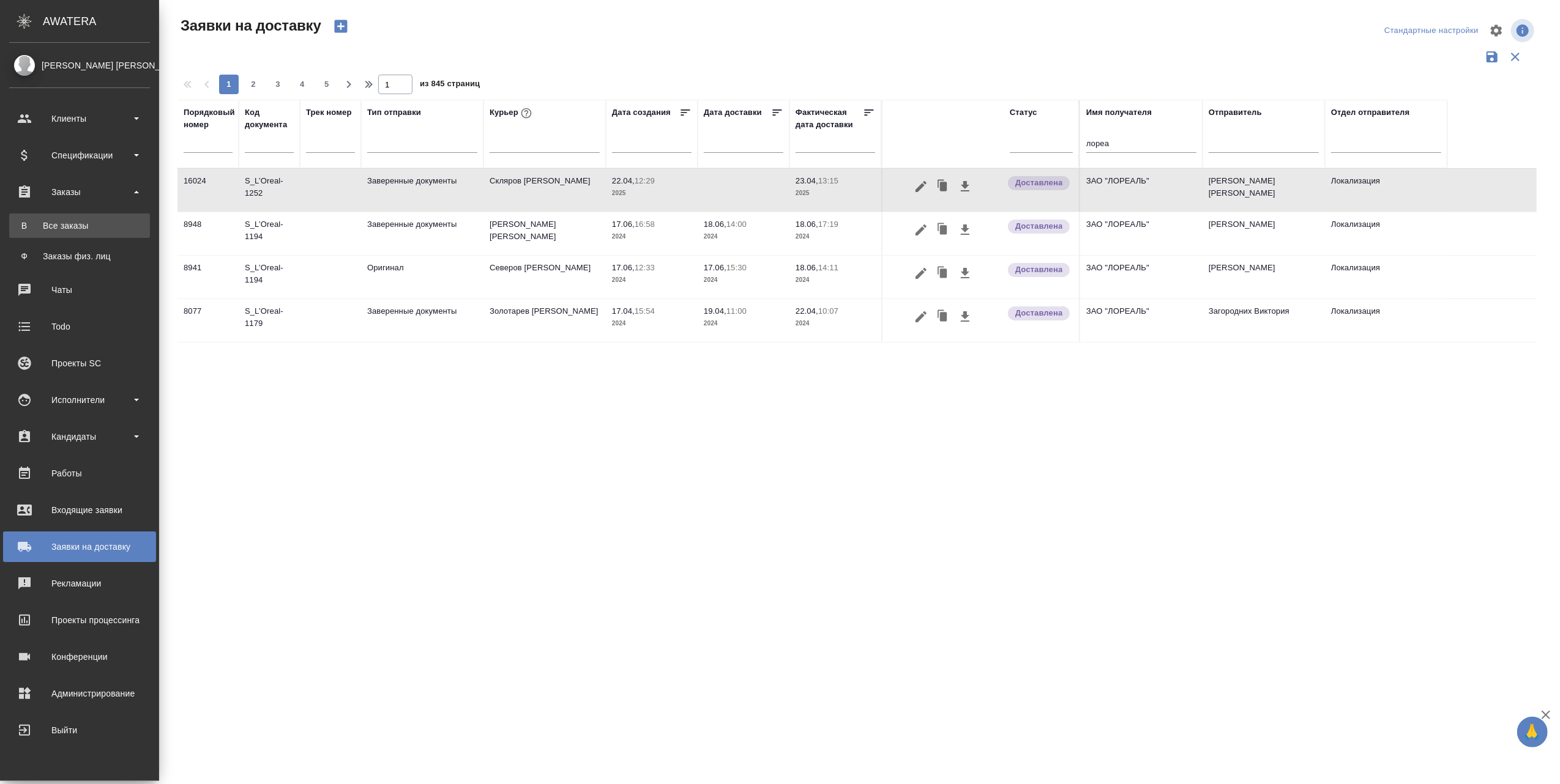
click at [79, 223] on div "Все заказы" at bounding box center [80, 226] width 128 height 12
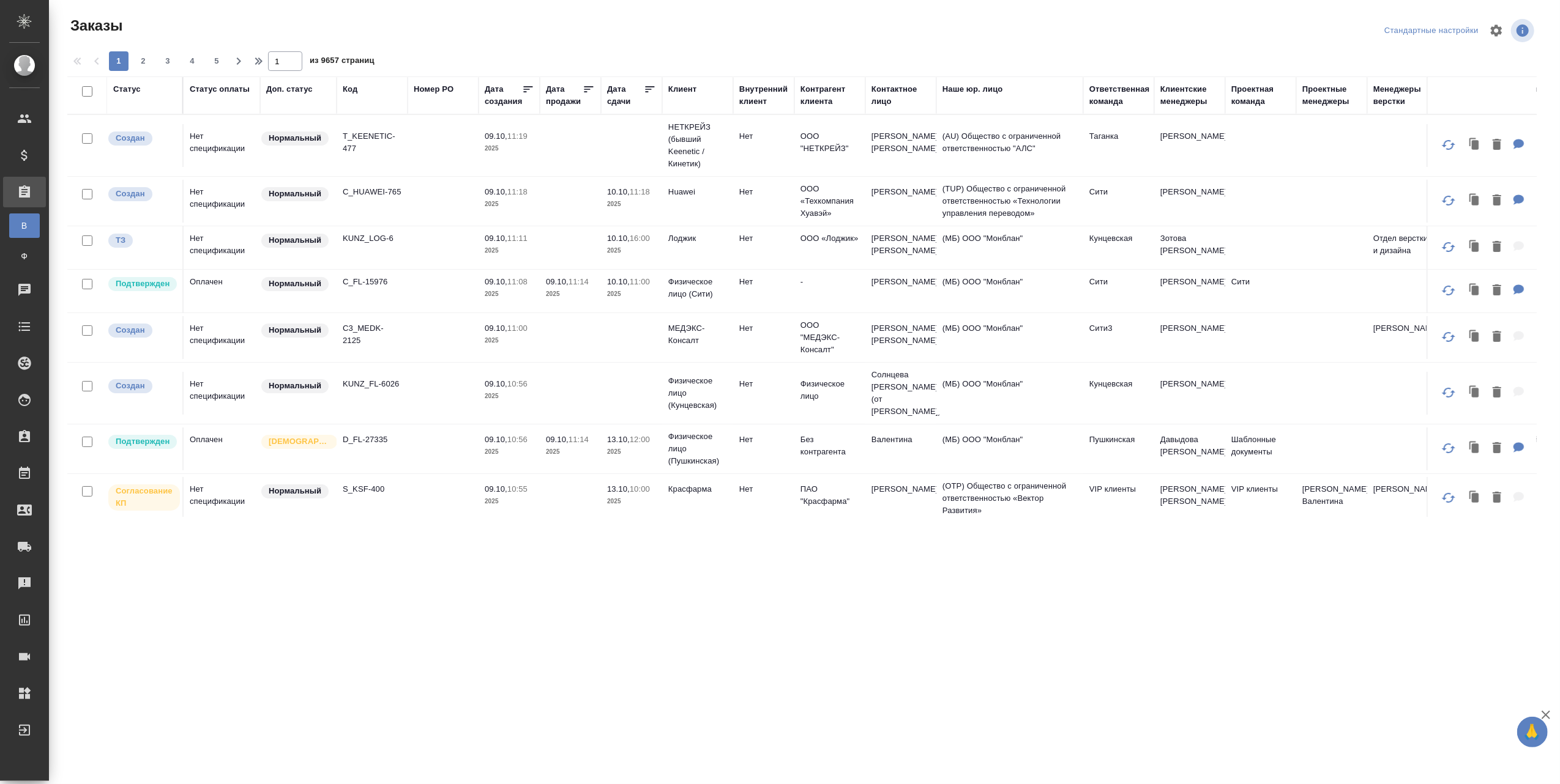
click at [833, 109] on th "Контрагент клиента" at bounding box center [830, 95] width 71 height 38
click at [818, 113] on th "Контрагент клиента" at bounding box center [830, 95] width 71 height 38
click at [823, 101] on div "Контрагент клиента" at bounding box center [830, 95] width 59 height 24
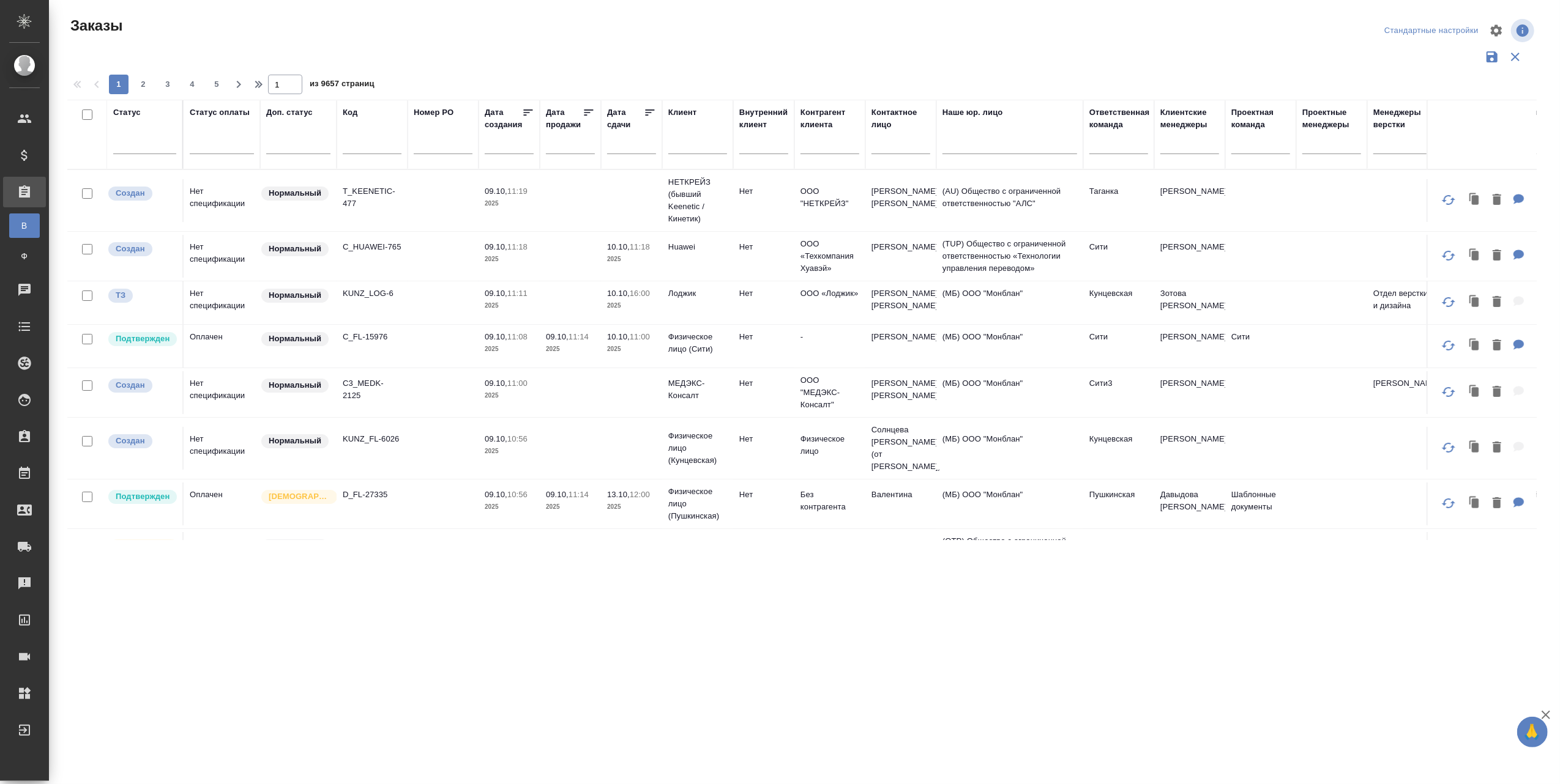
click at [821, 148] on input "text" at bounding box center [830, 147] width 59 height 16
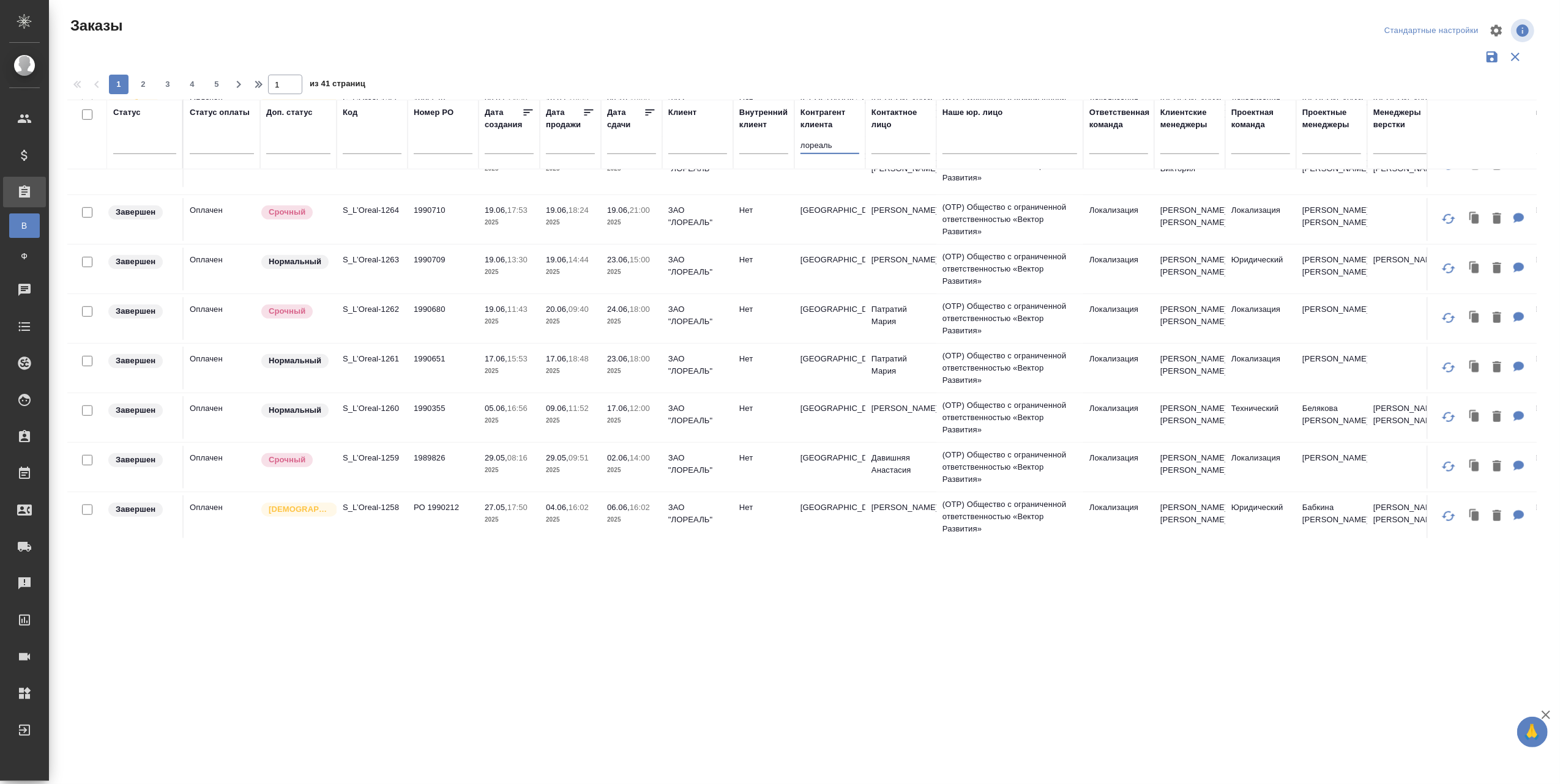
scroll to position [903, 0]
type input "лореаль"
drag, startPoint x: 143, startPoint y: 86, endPoint x: 600, endPoint y: 385, distance: 546.1
click at [143, 86] on span "2" at bounding box center [143, 84] width 20 height 12
type input "2"
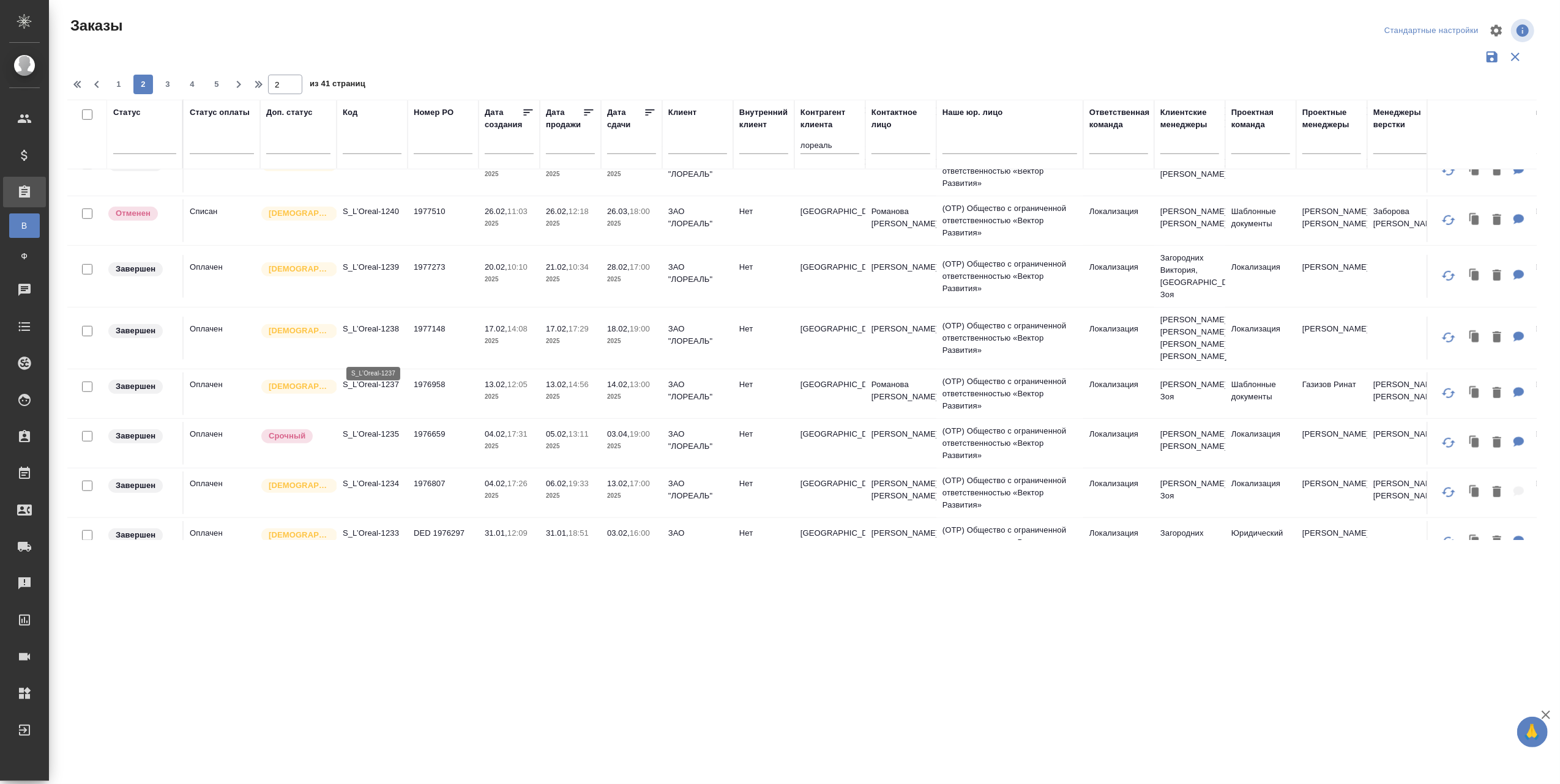
click at [391, 379] on p "S_L’Oreal-1237" at bounding box center [372, 385] width 59 height 12
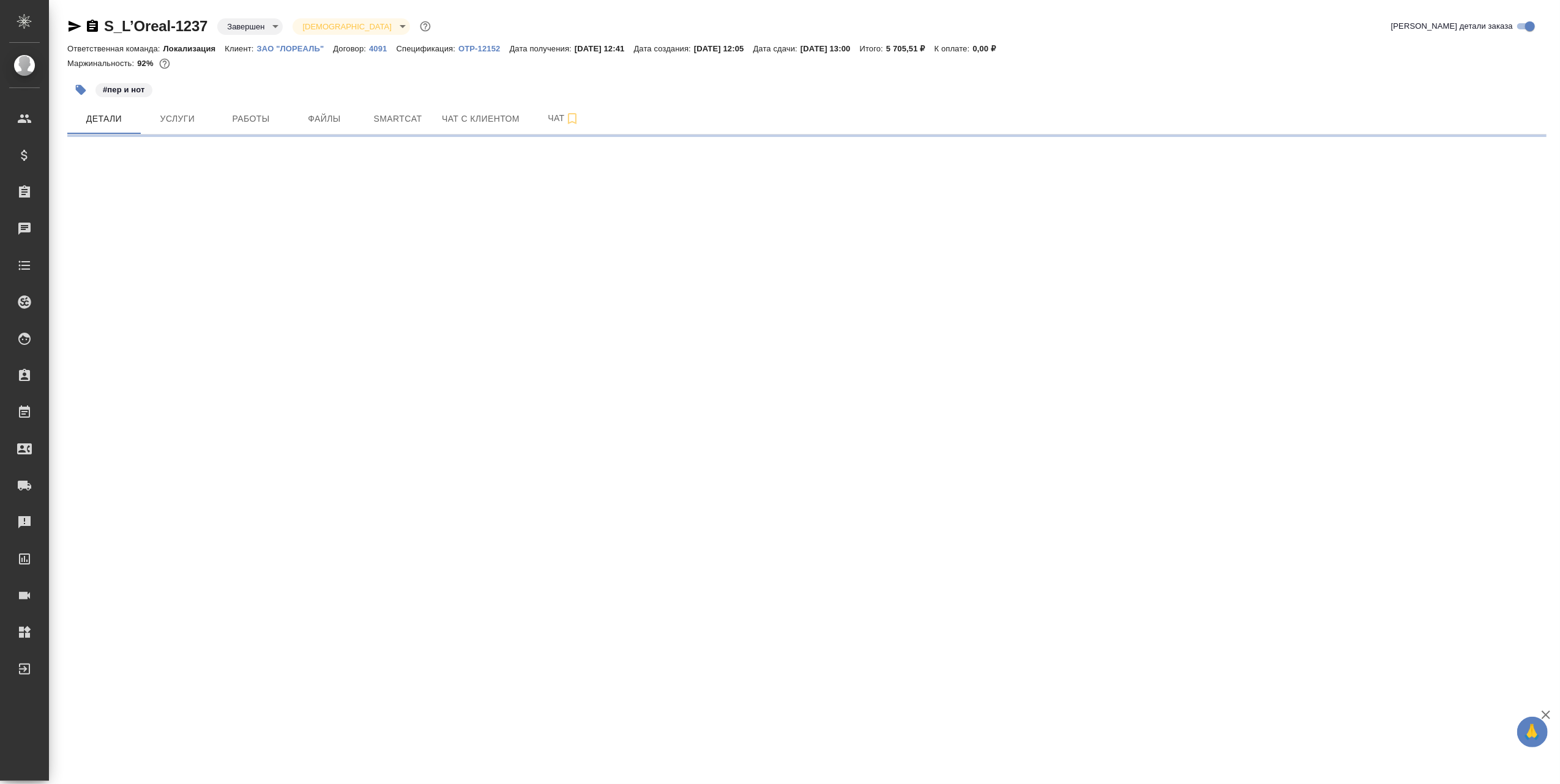
select select "RU"
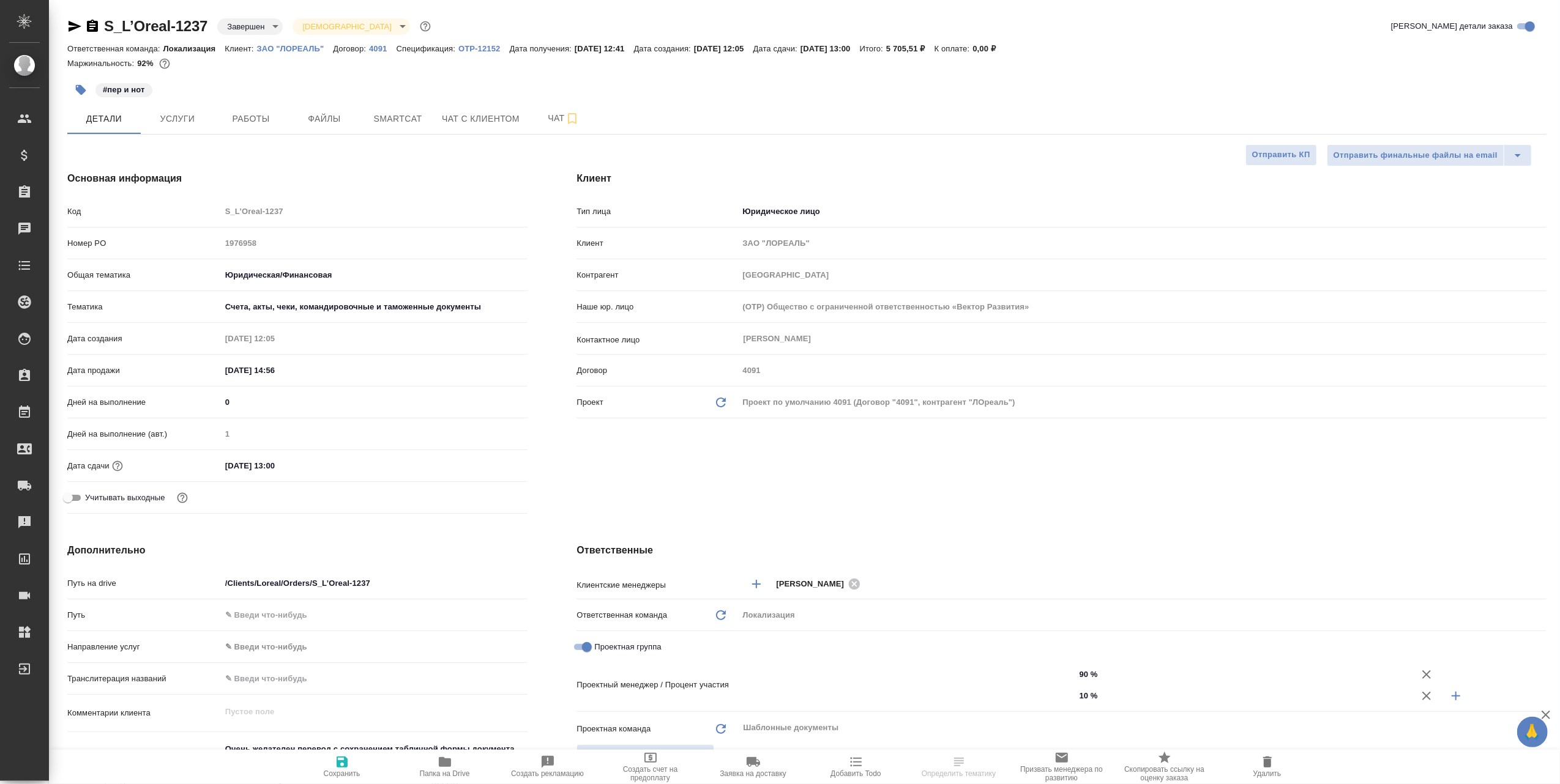
type textarea "x"
type input "Газизов Ринат"
type input "Степанова Ирина"
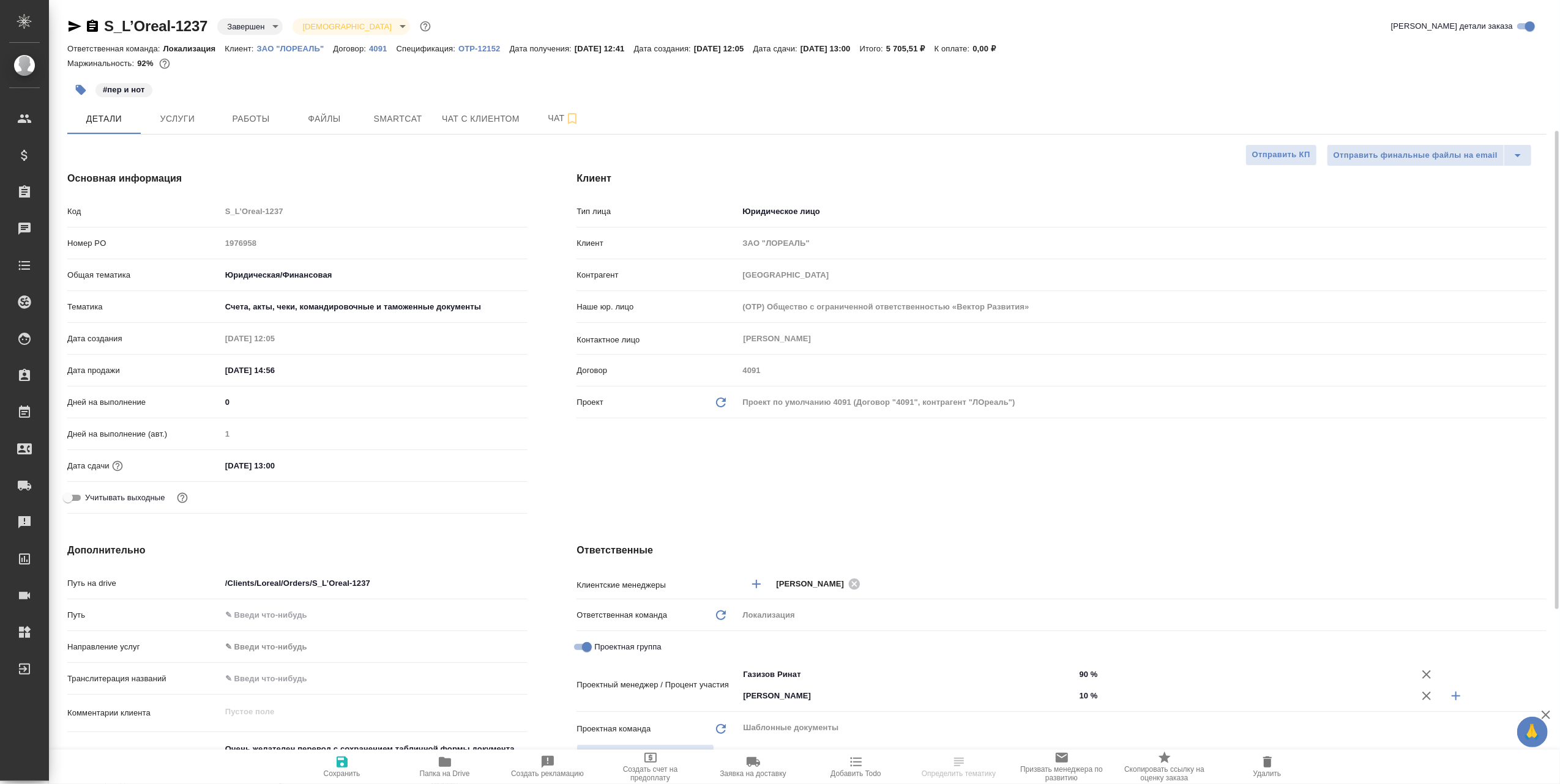
scroll to position [244, 0]
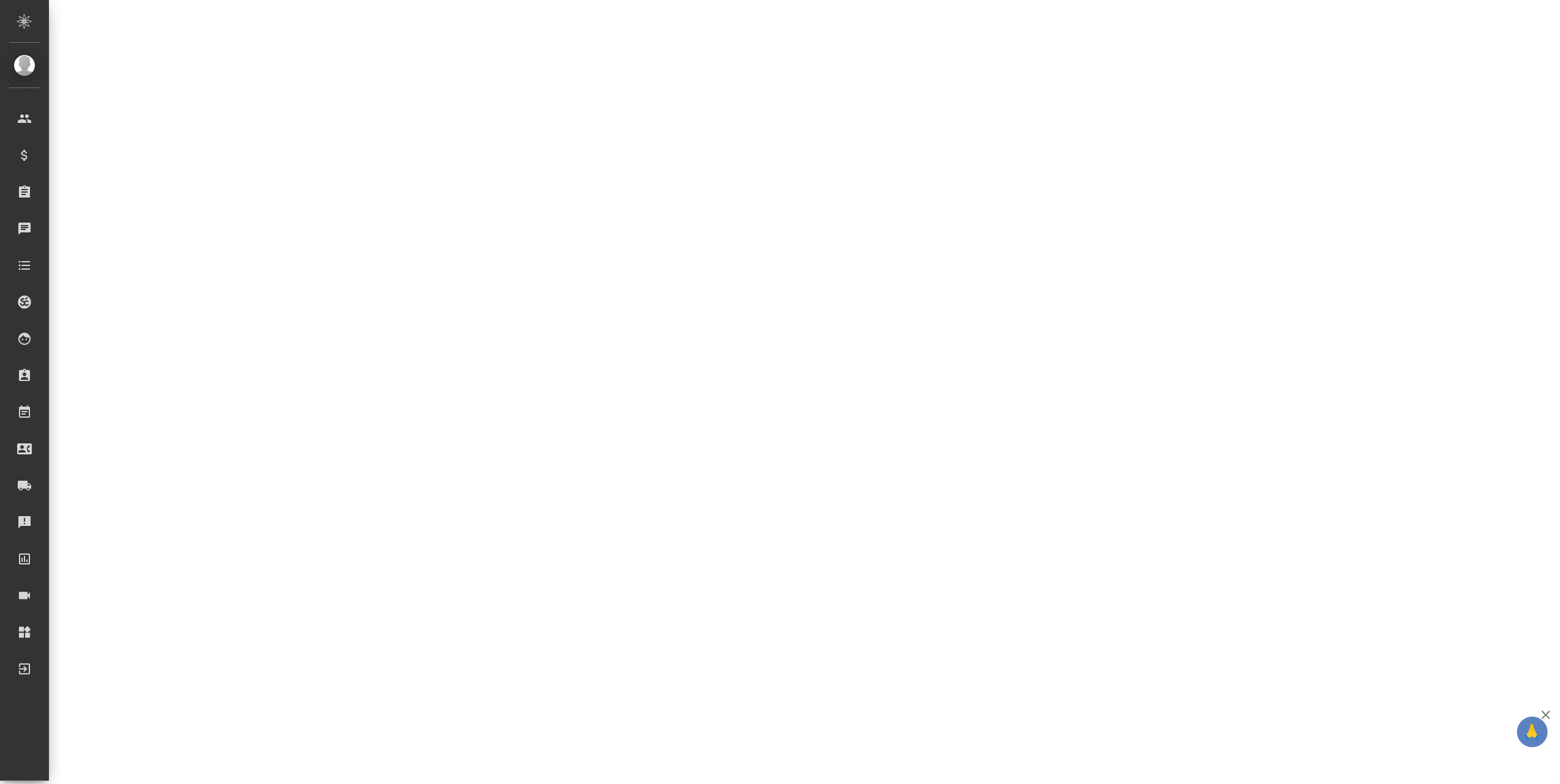
select select "RU"
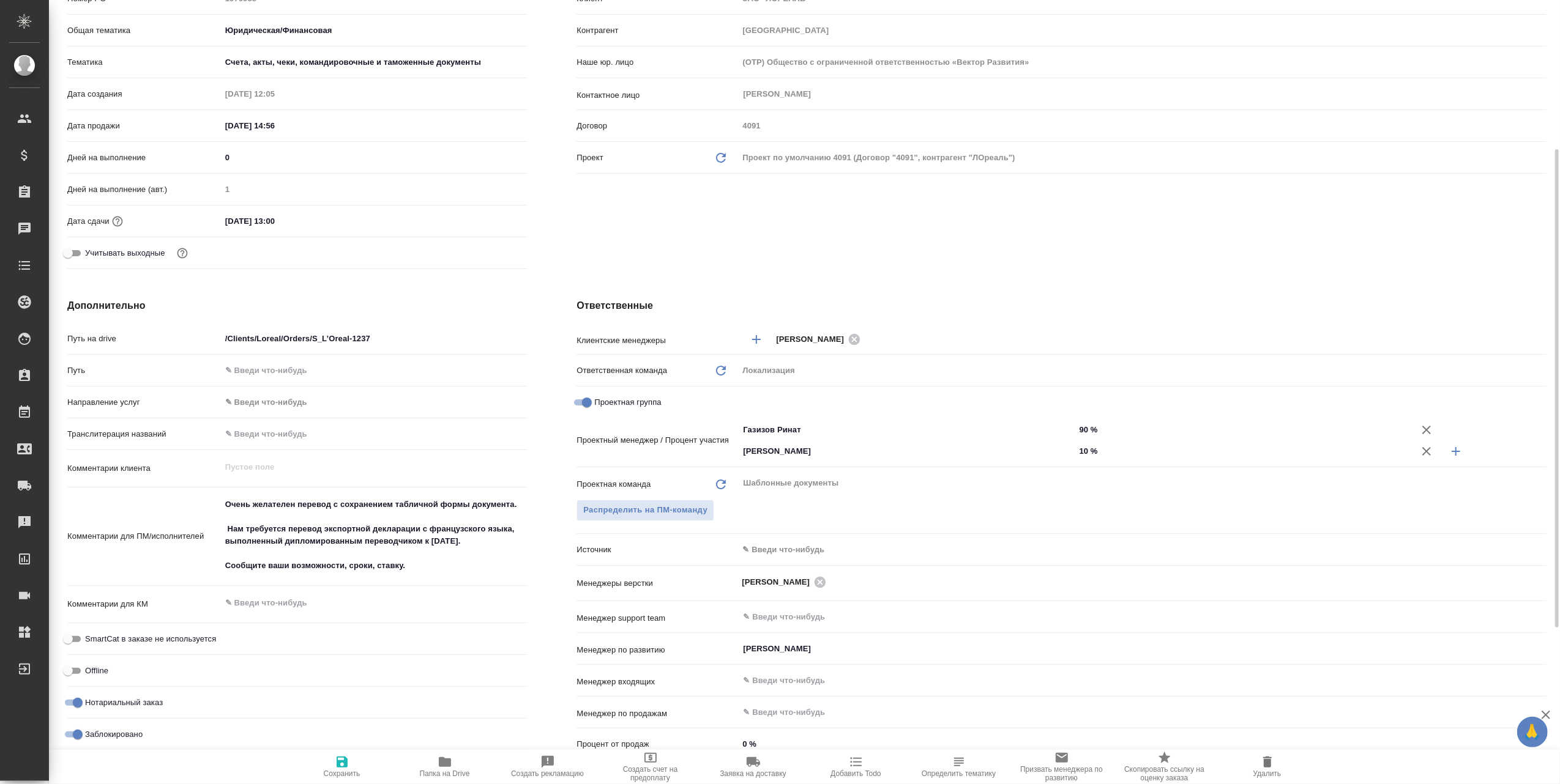
type textarea "x"
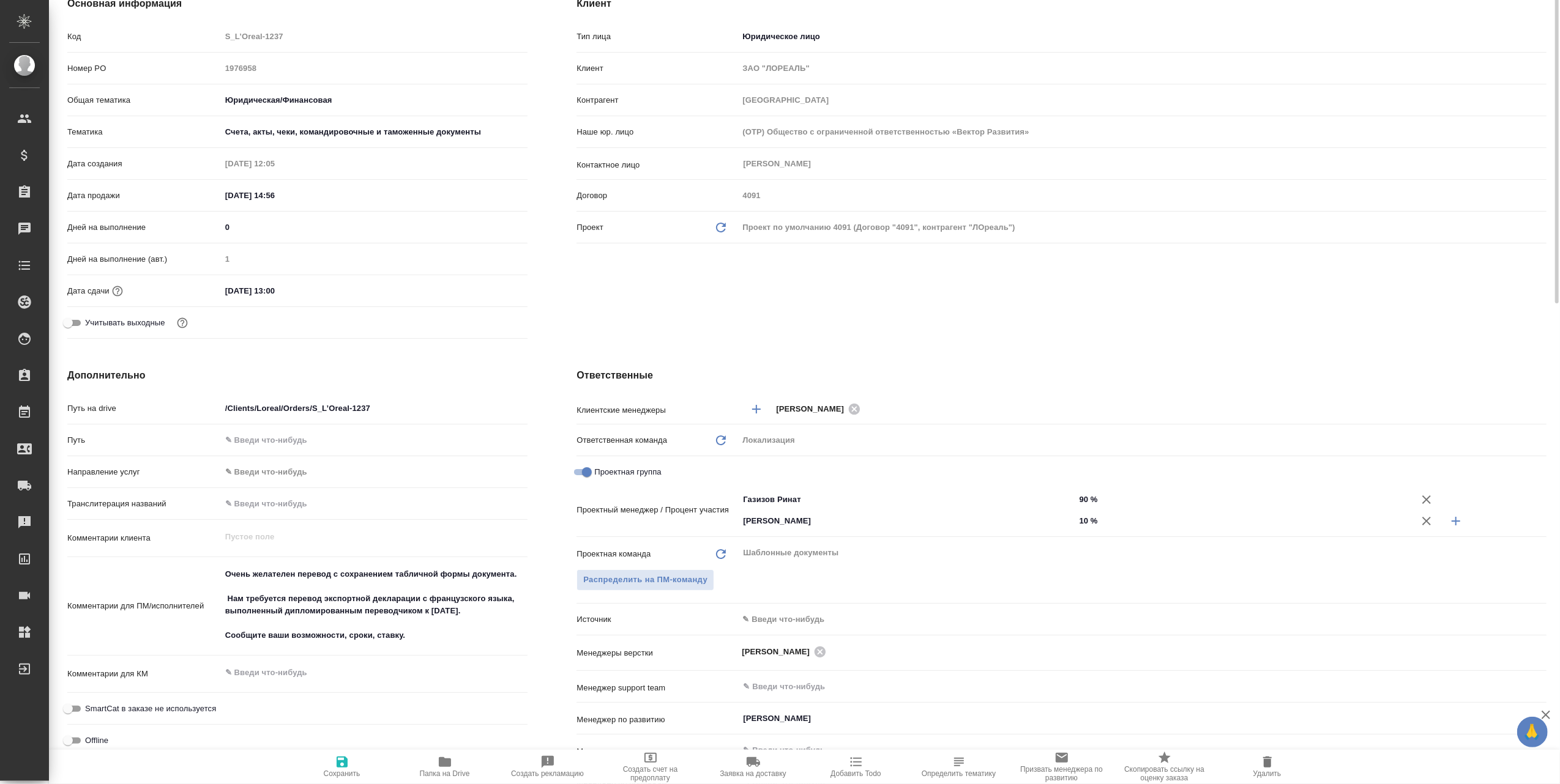
scroll to position [0, 0]
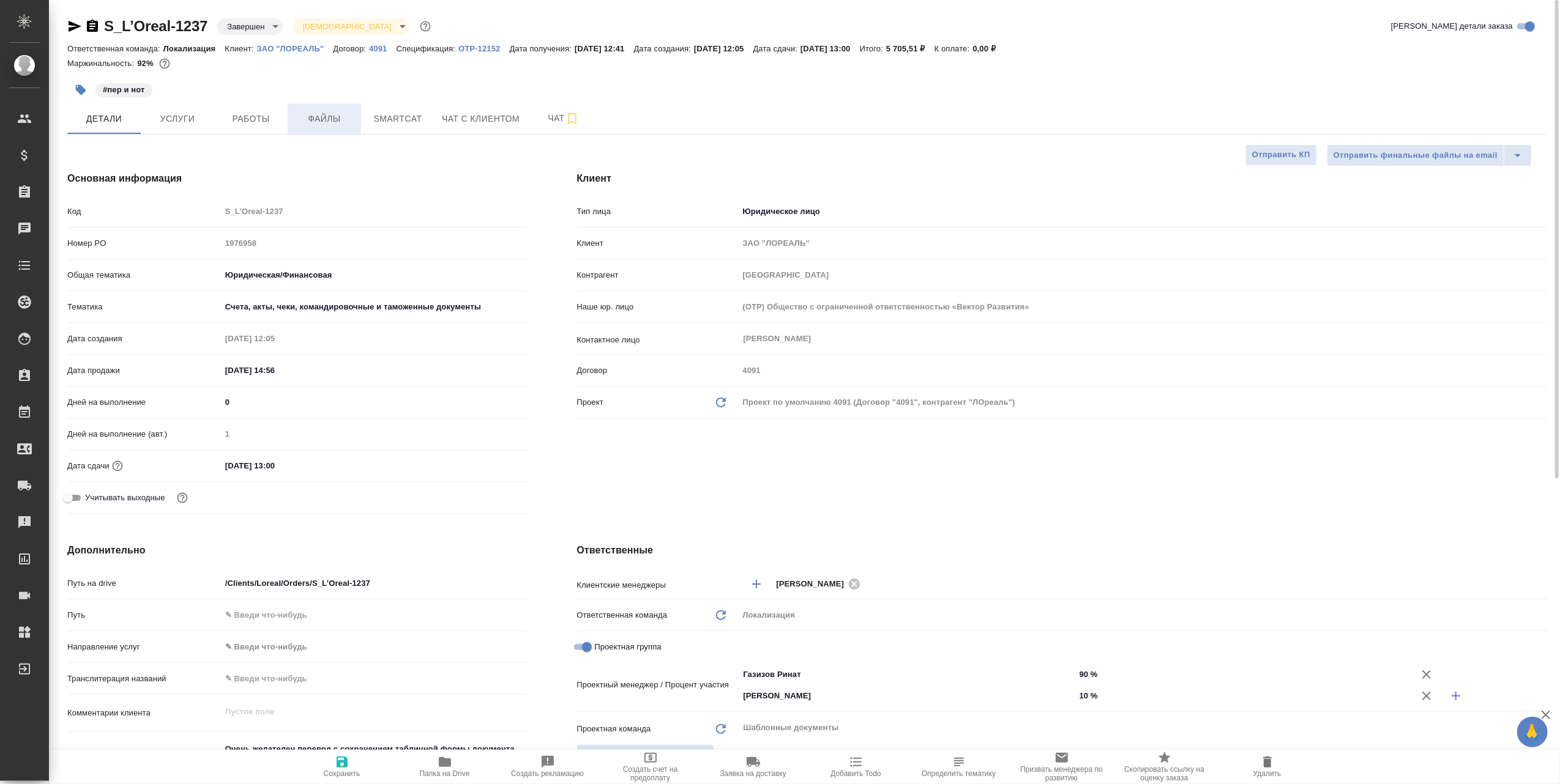
click at [323, 112] on span "Файлы" at bounding box center [324, 119] width 59 height 16
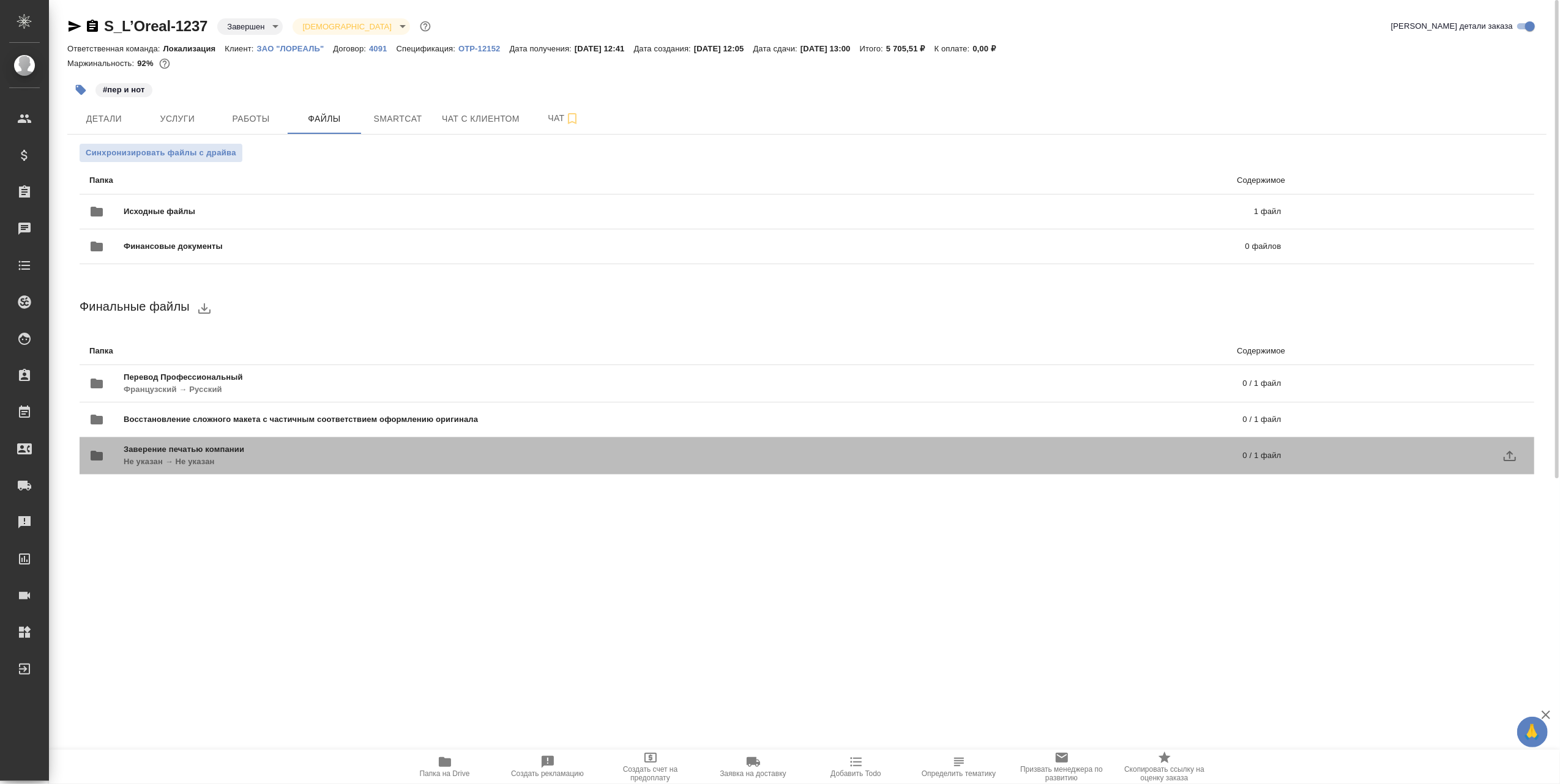
click at [282, 458] on p "Не указан → Не указан" at bounding box center [434, 462] width 620 height 12
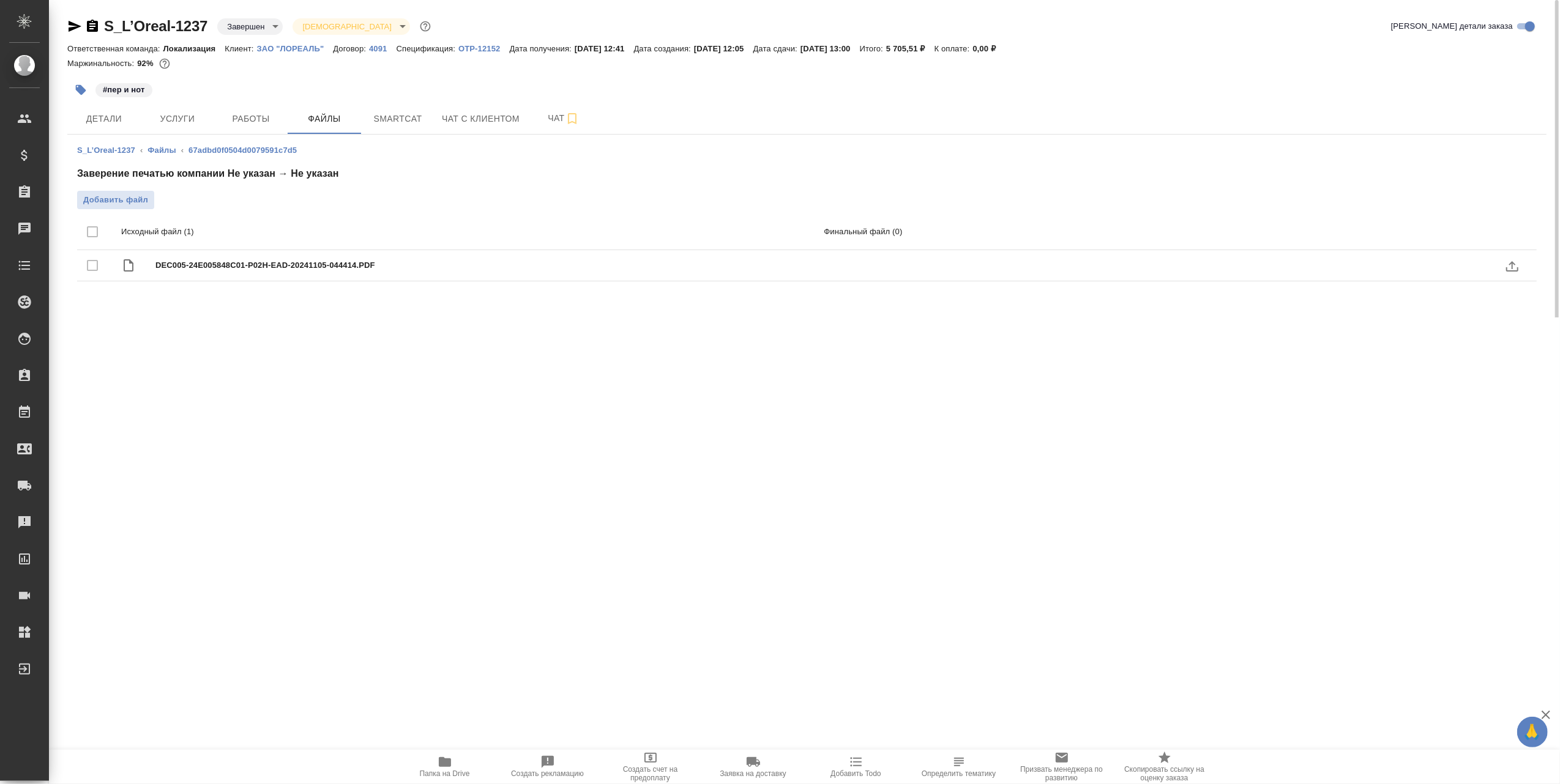
click at [321, 270] on span "DEC005-24E005848C01-P02H-EAD-20241105-044414.PDF" at bounding box center [494, 265] width 676 height 12
click at [162, 149] on link "Файлы" at bounding box center [162, 150] width 28 height 9
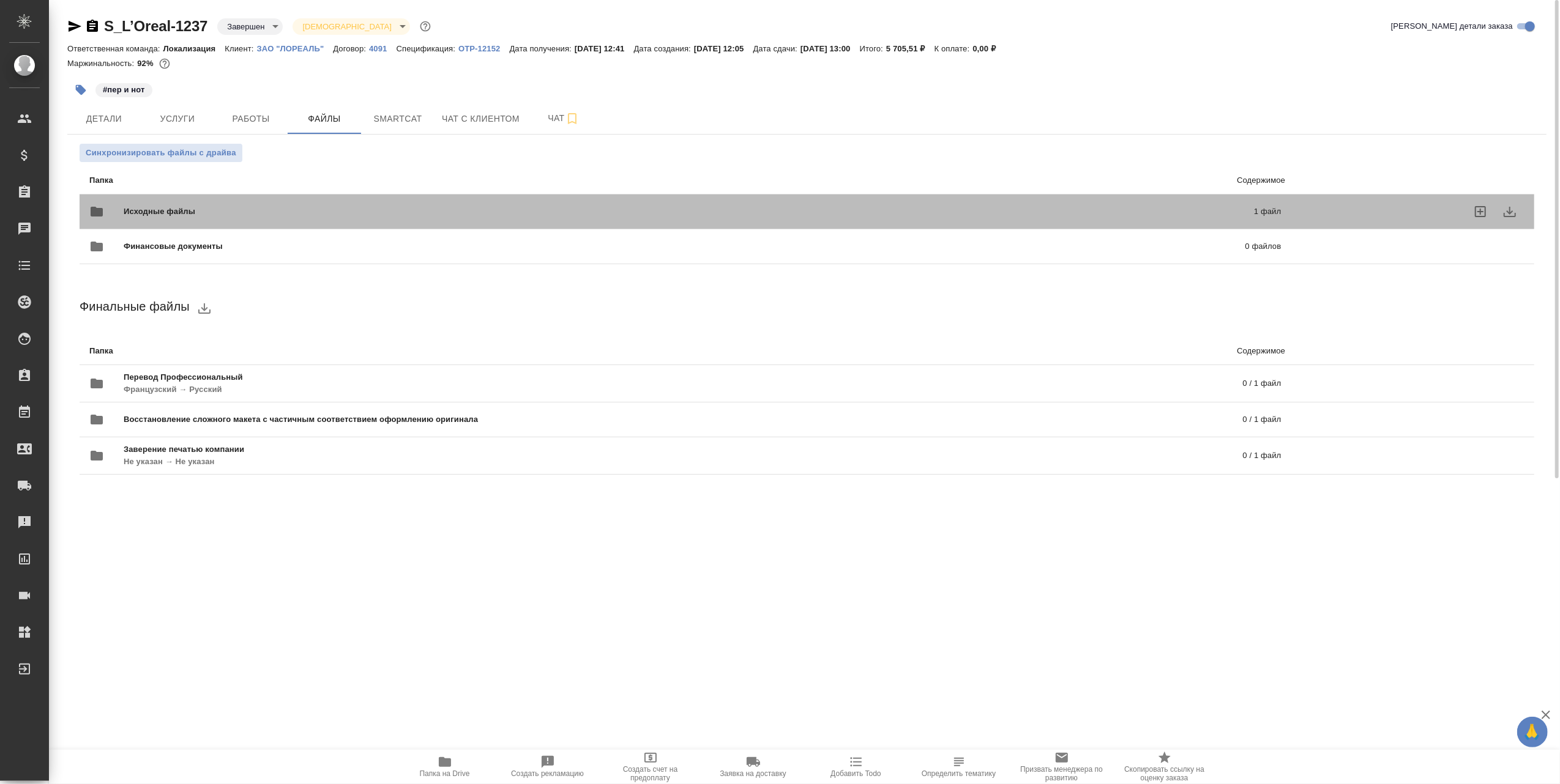
click at [153, 206] on span "Исходные файлы" at bounding box center [423, 212] width 601 height 12
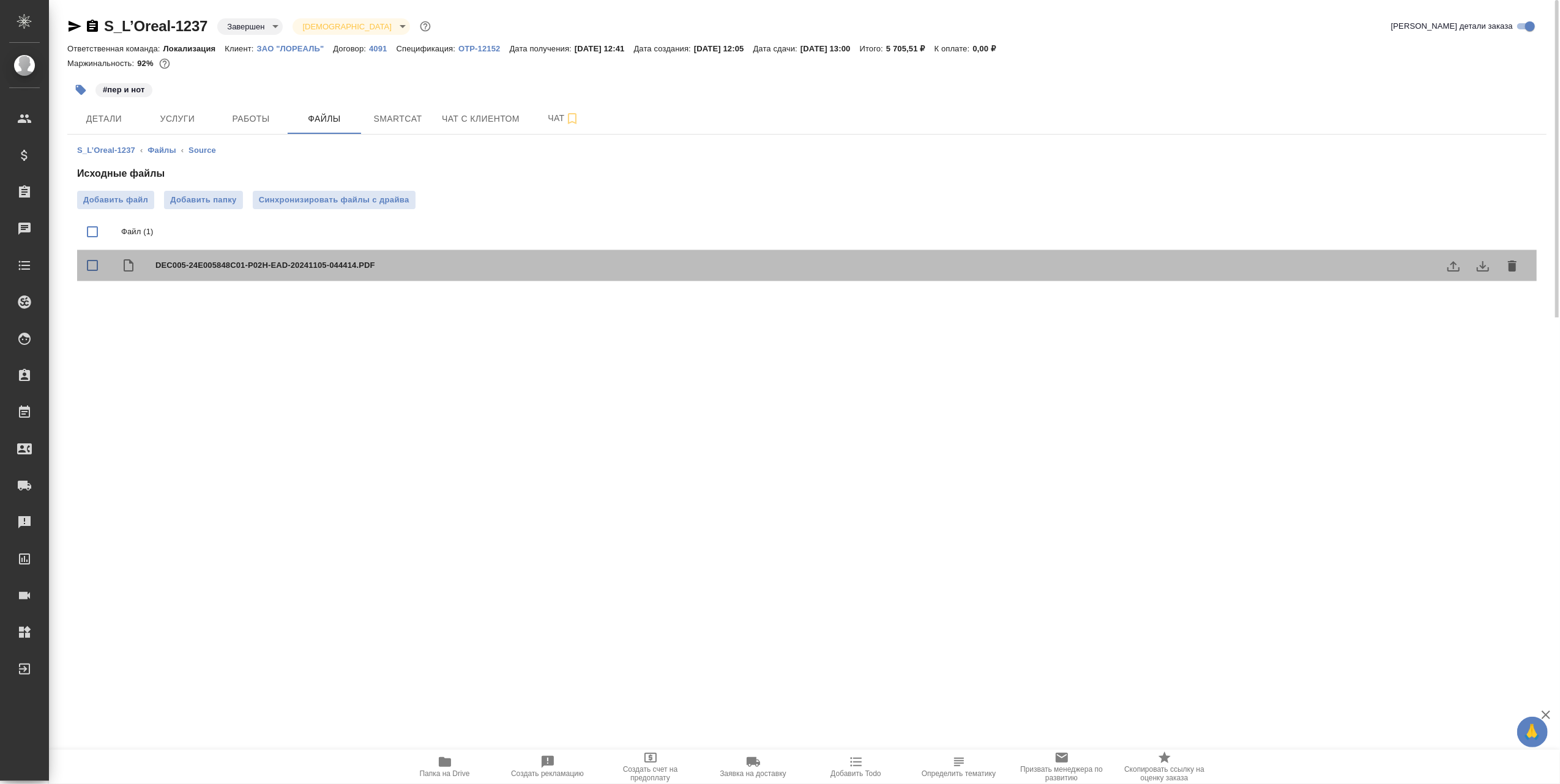
click at [190, 259] on span "DEC005-24E005848C01-P02H-EAD-20241105-044414.PDF" at bounding box center [831, 265] width 1351 height 12
checkbox input "true"
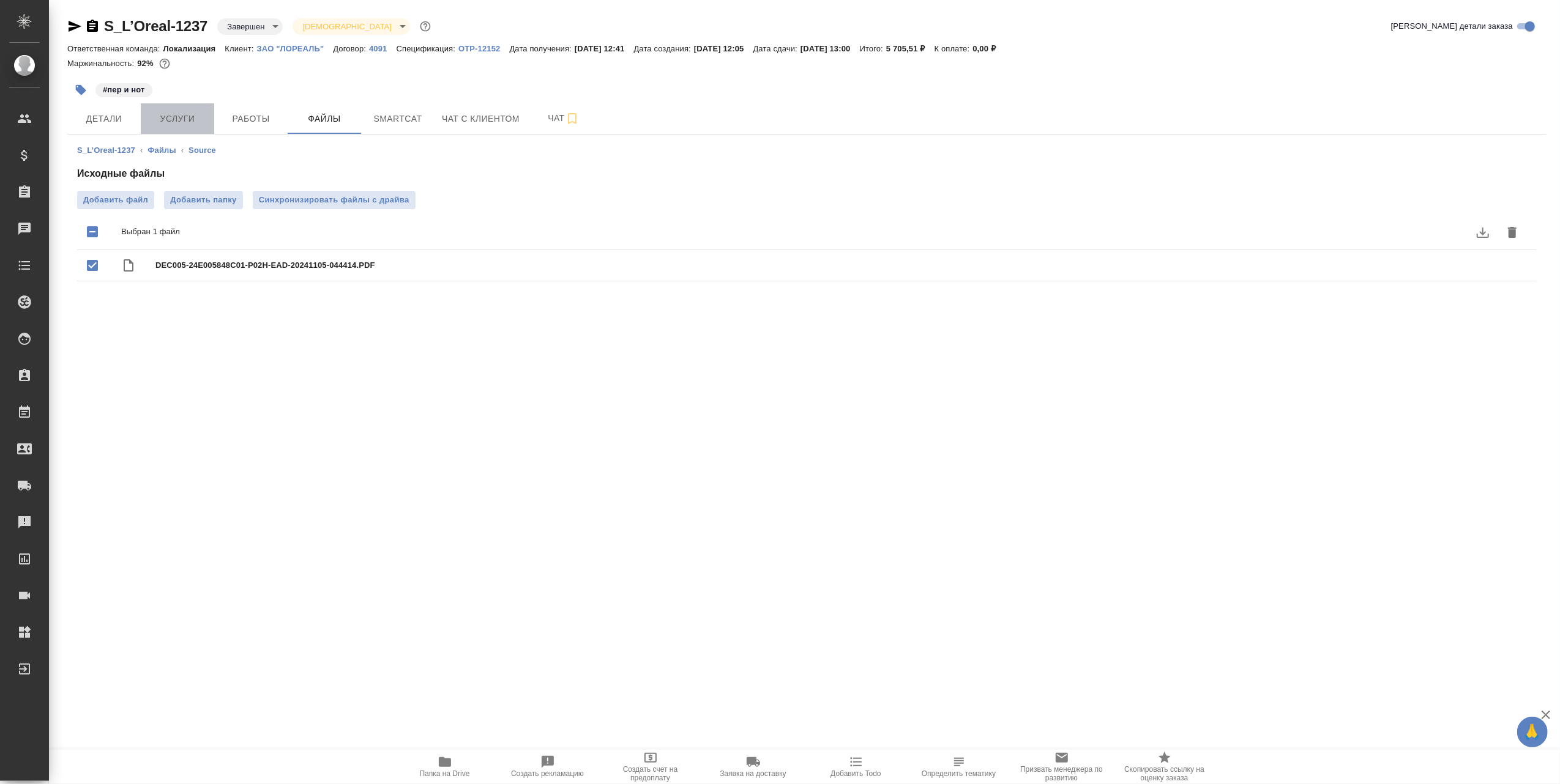
click at [187, 113] on span "Услуги" at bounding box center [177, 119] width 59 height 16
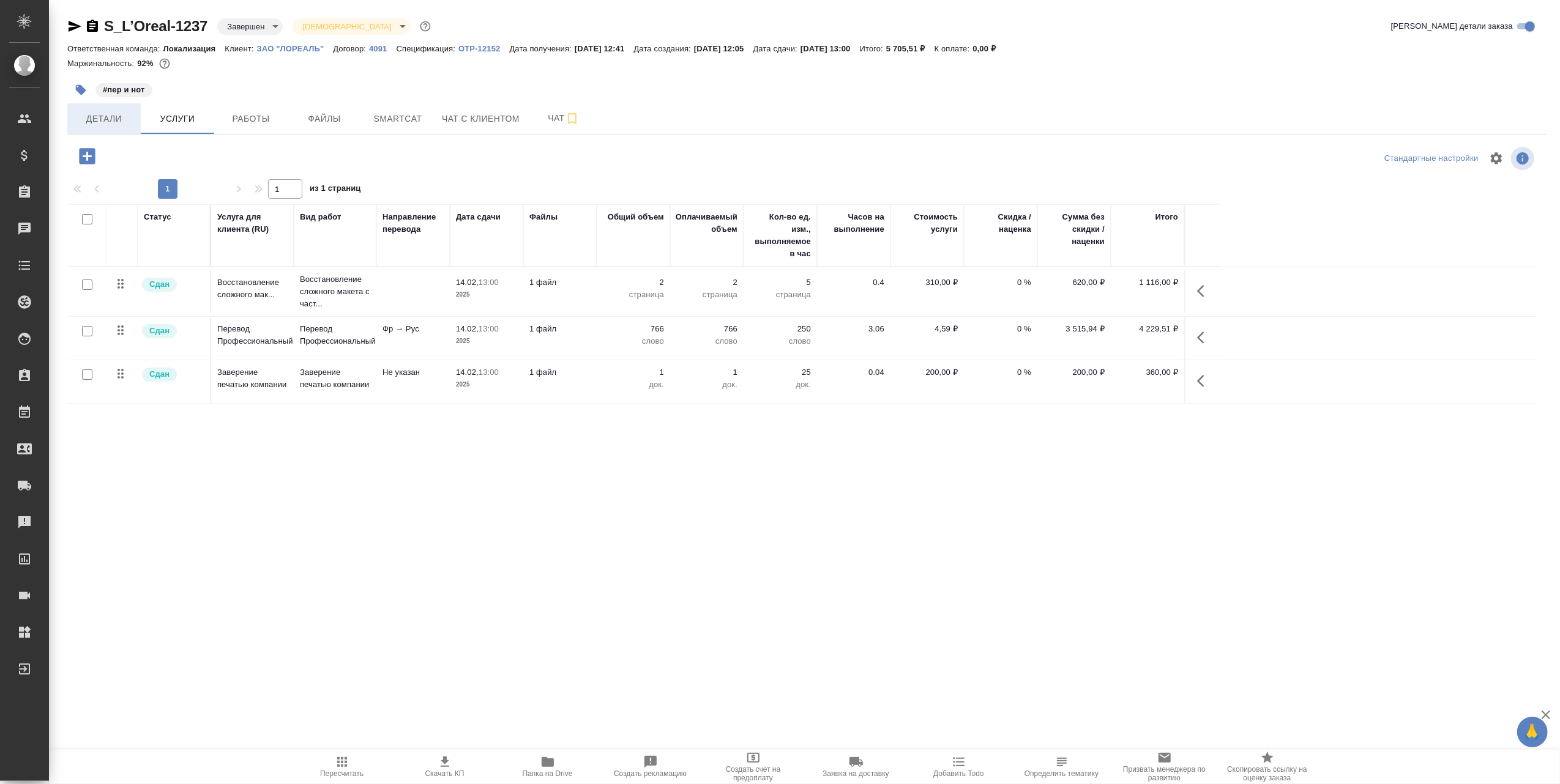
click at [116, 120] on span "Детали" at bounding box center [104, 119] width 59 height 16
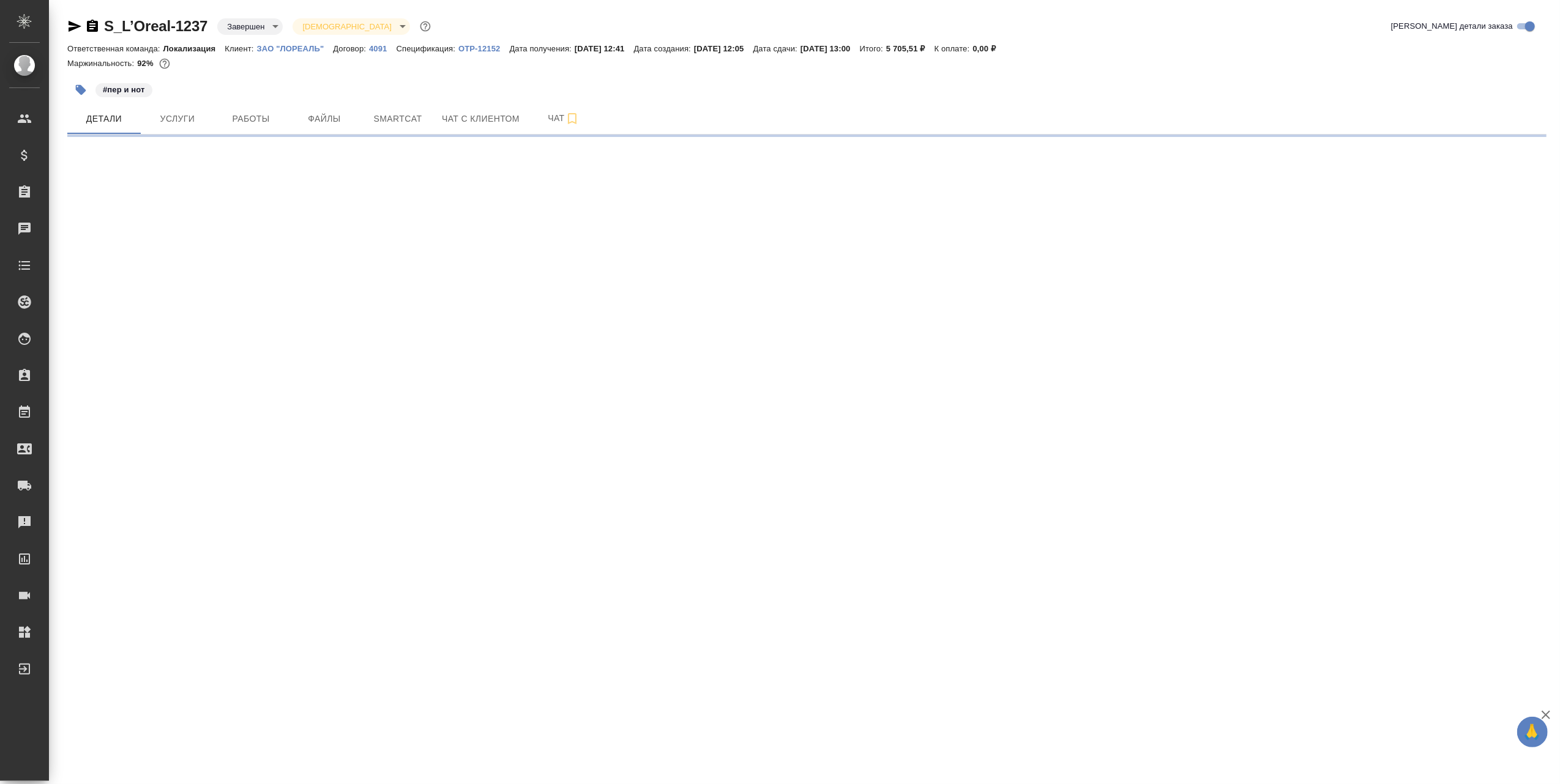
select select "RU"
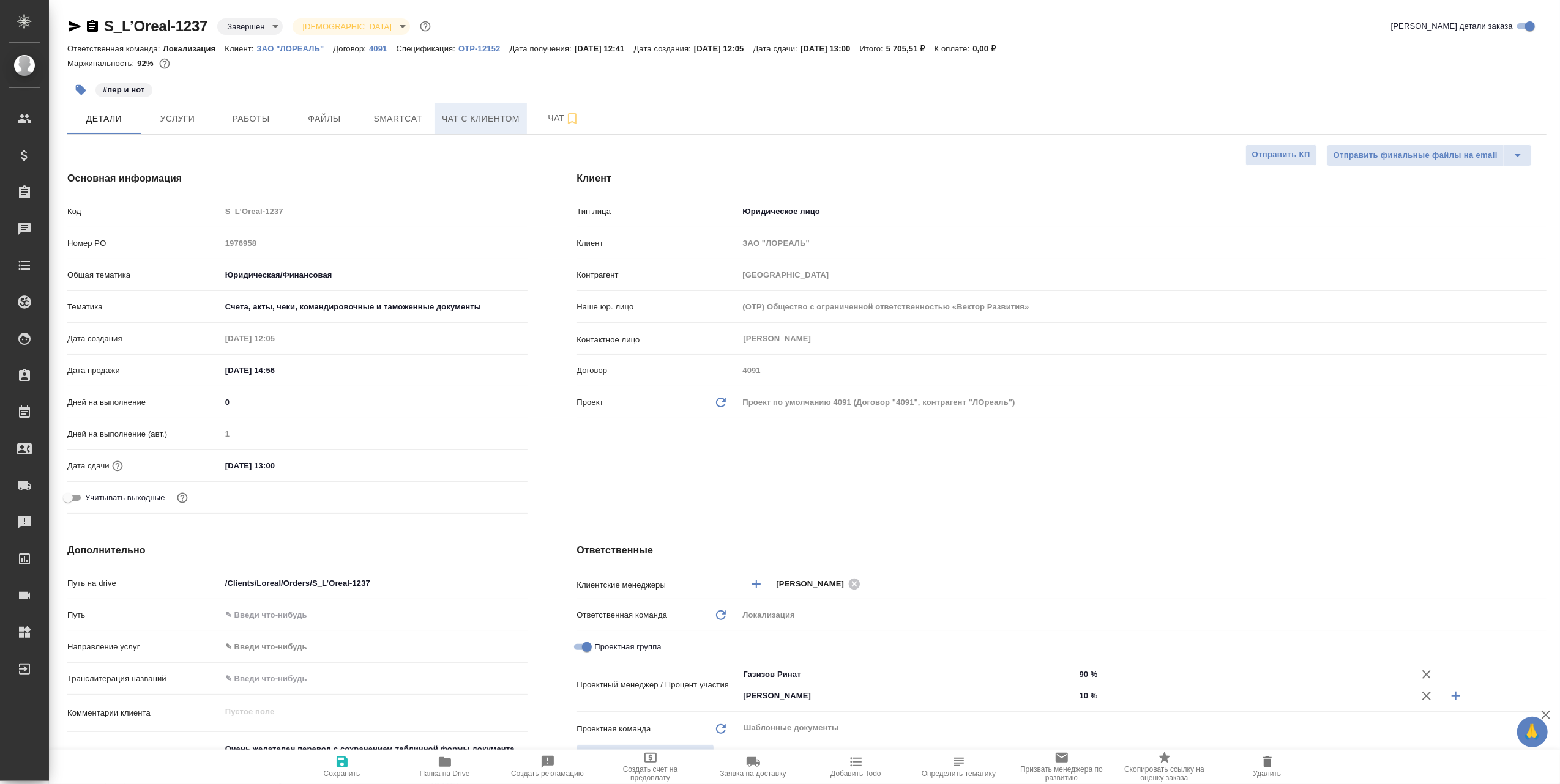
type textarea "x"
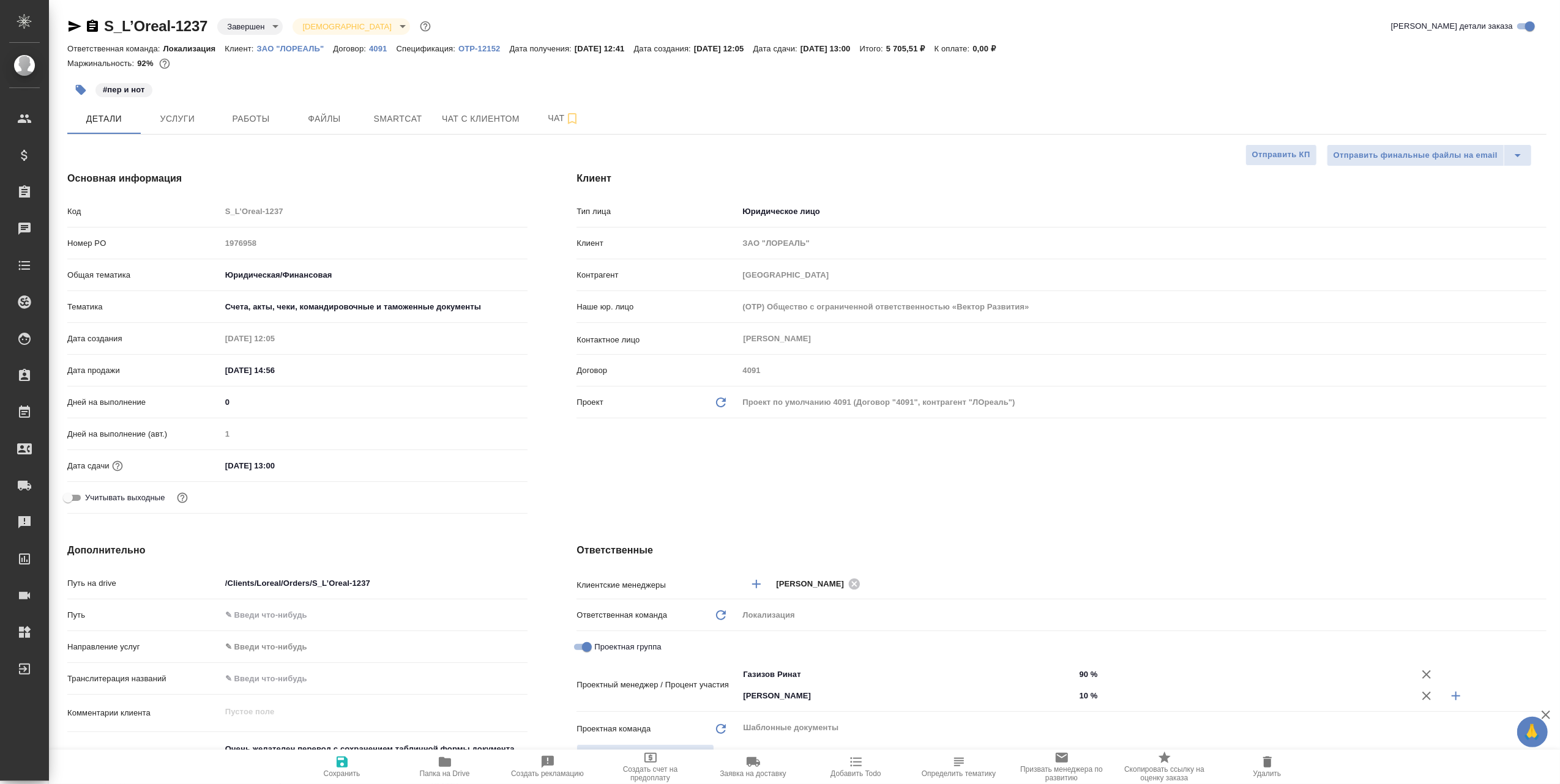
type textarea "x"
